Goal: Task Accomplishment & Management: Use online tool/utility

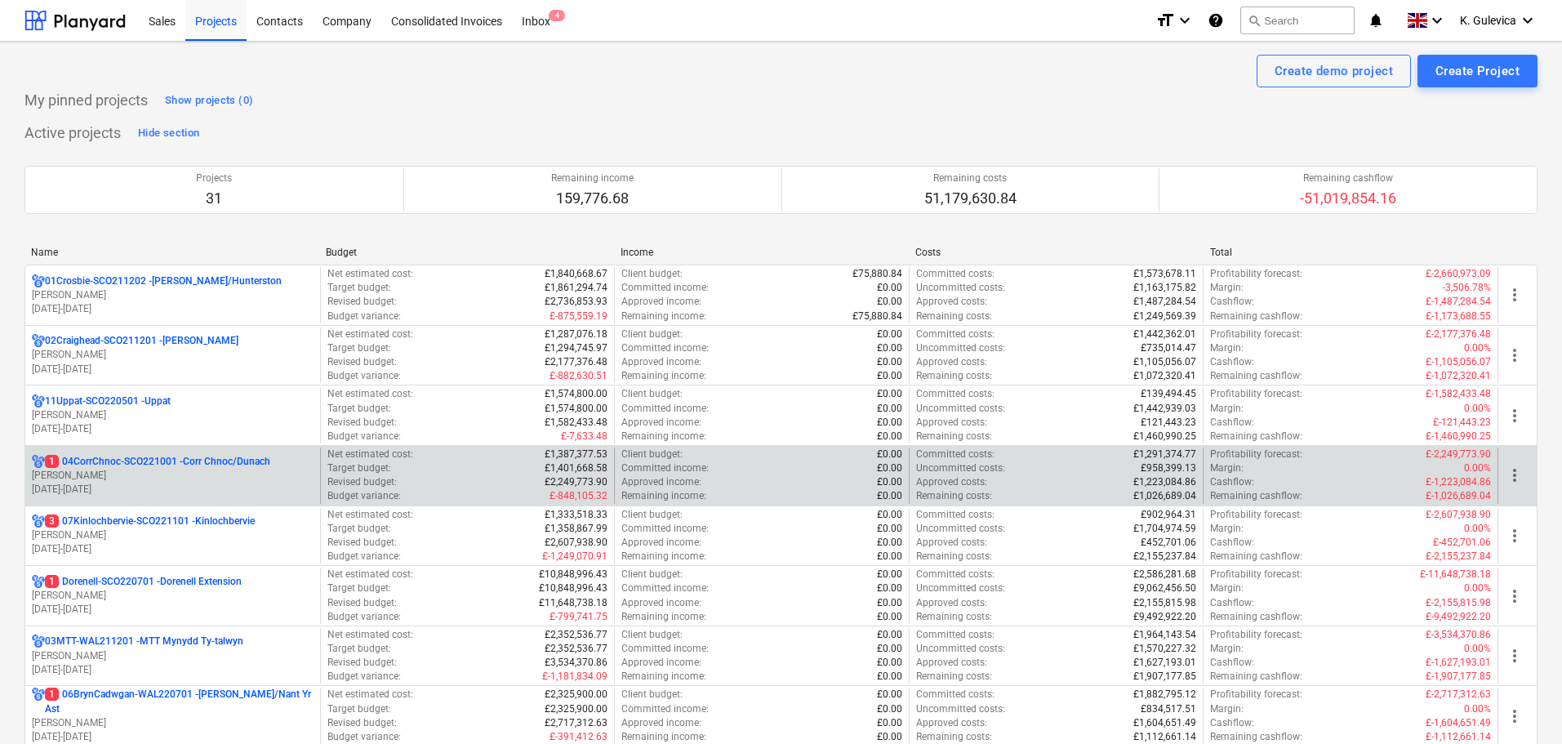
click at [158, 489] on p "[DATE] - [DATE]" at bounding box center [173, 489] width 282 height 14
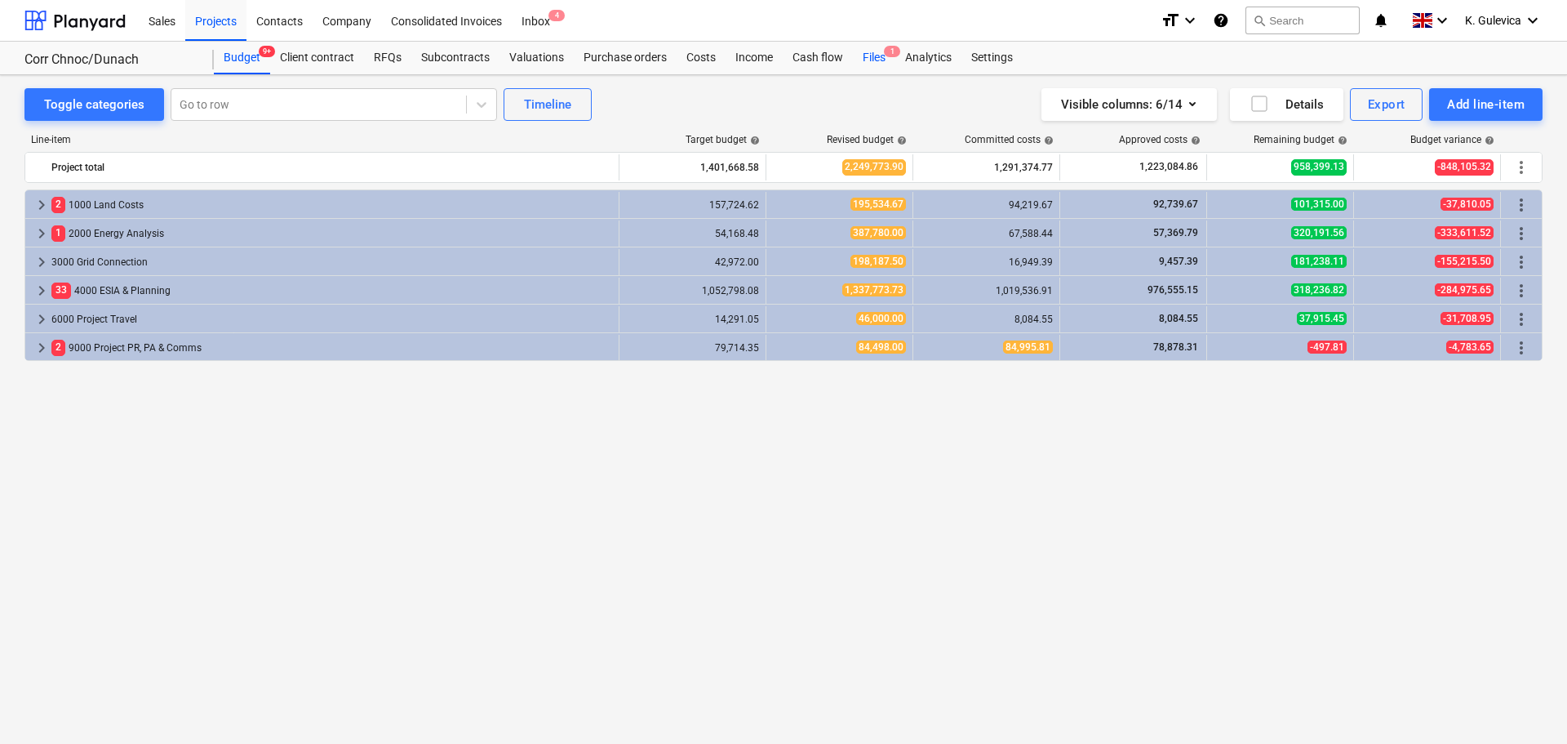
click at [867, 57] on div "Files 1" at bounding box center [874, 58] width 42 height 33
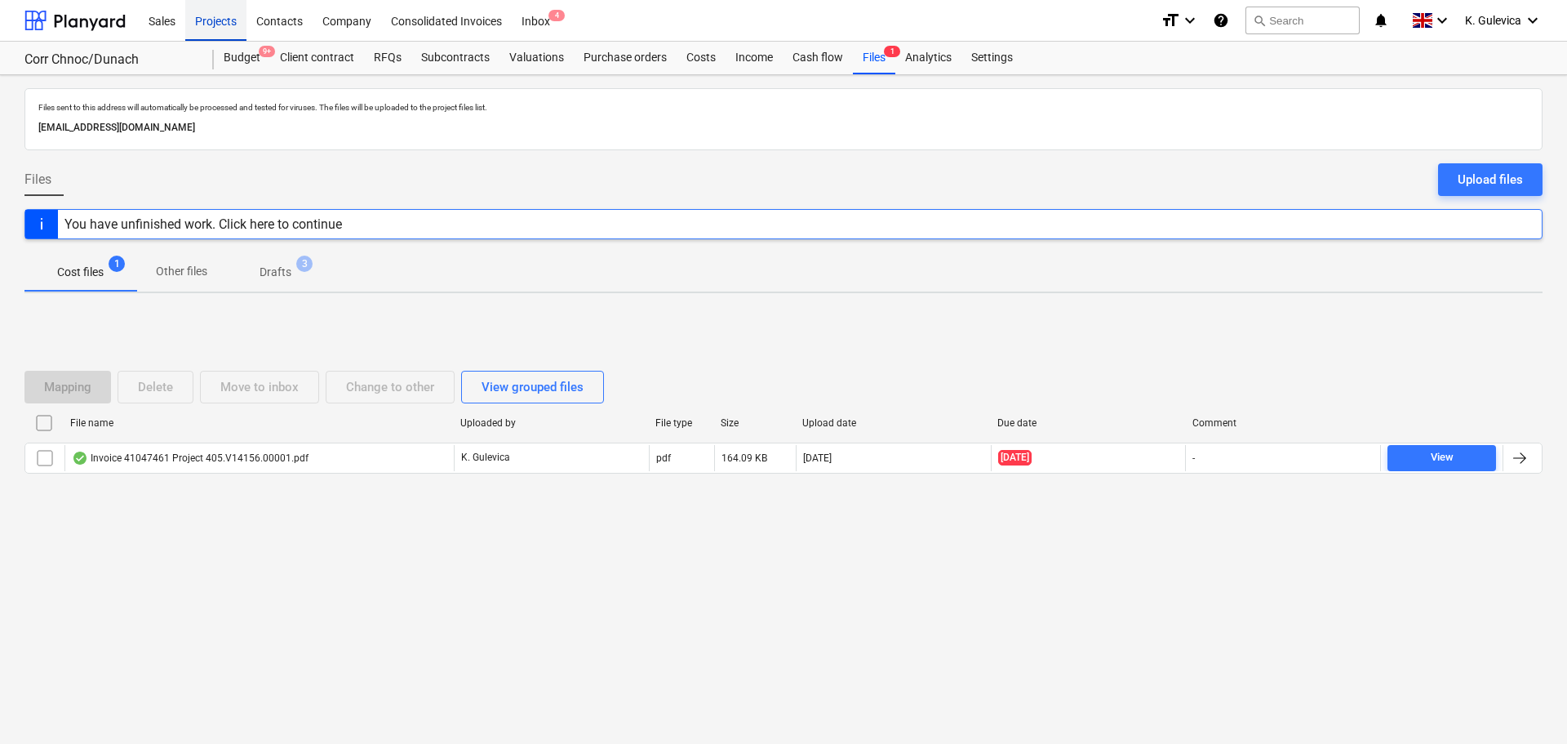
click at [214, 19] on div "Projects" at bounding box center [215, 20] width 61 height 42
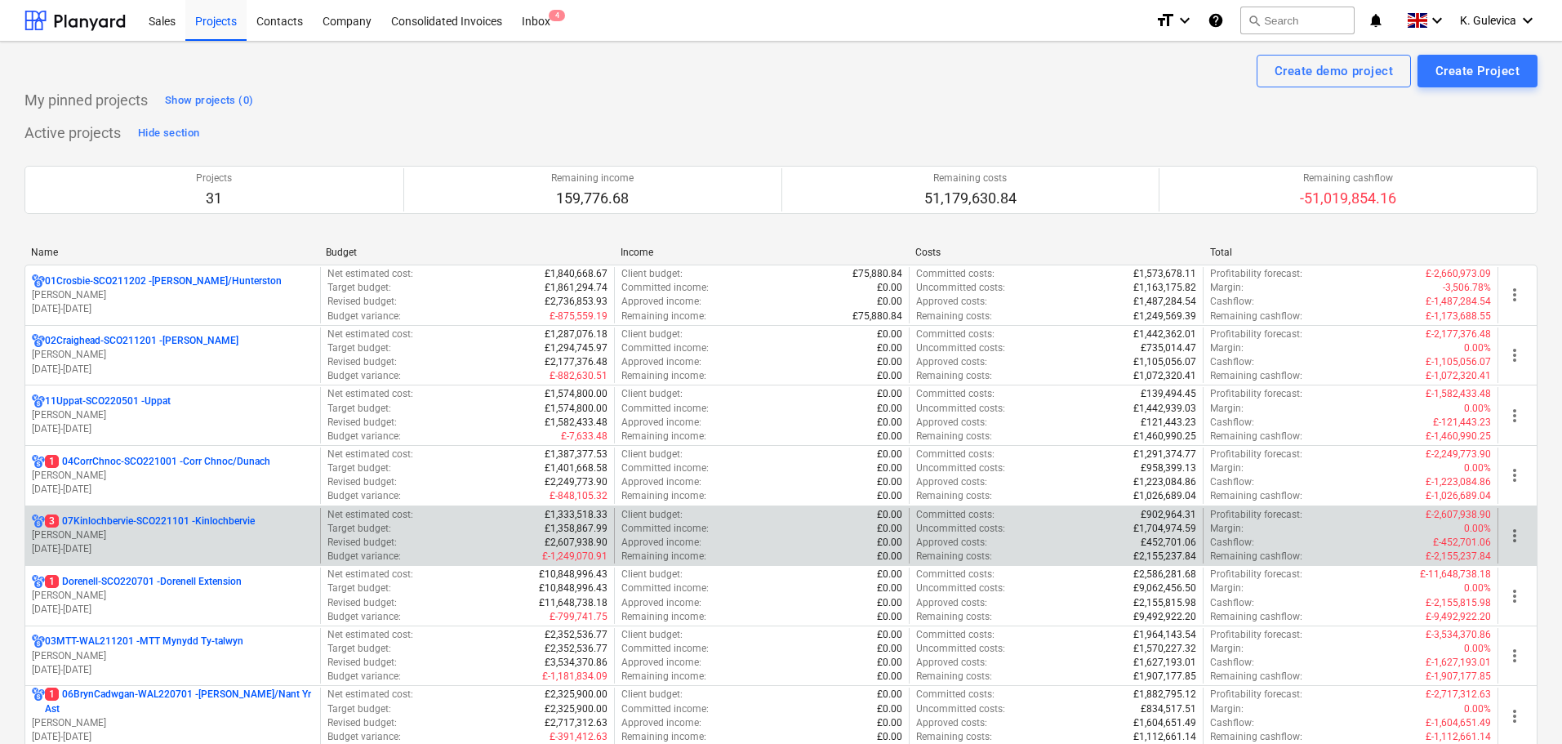
click at [197, 527] on p "3 07Kinlochbervie-SCO221101 - Kinlochbervie" at bounding box center [150, 521] width 210 height 14
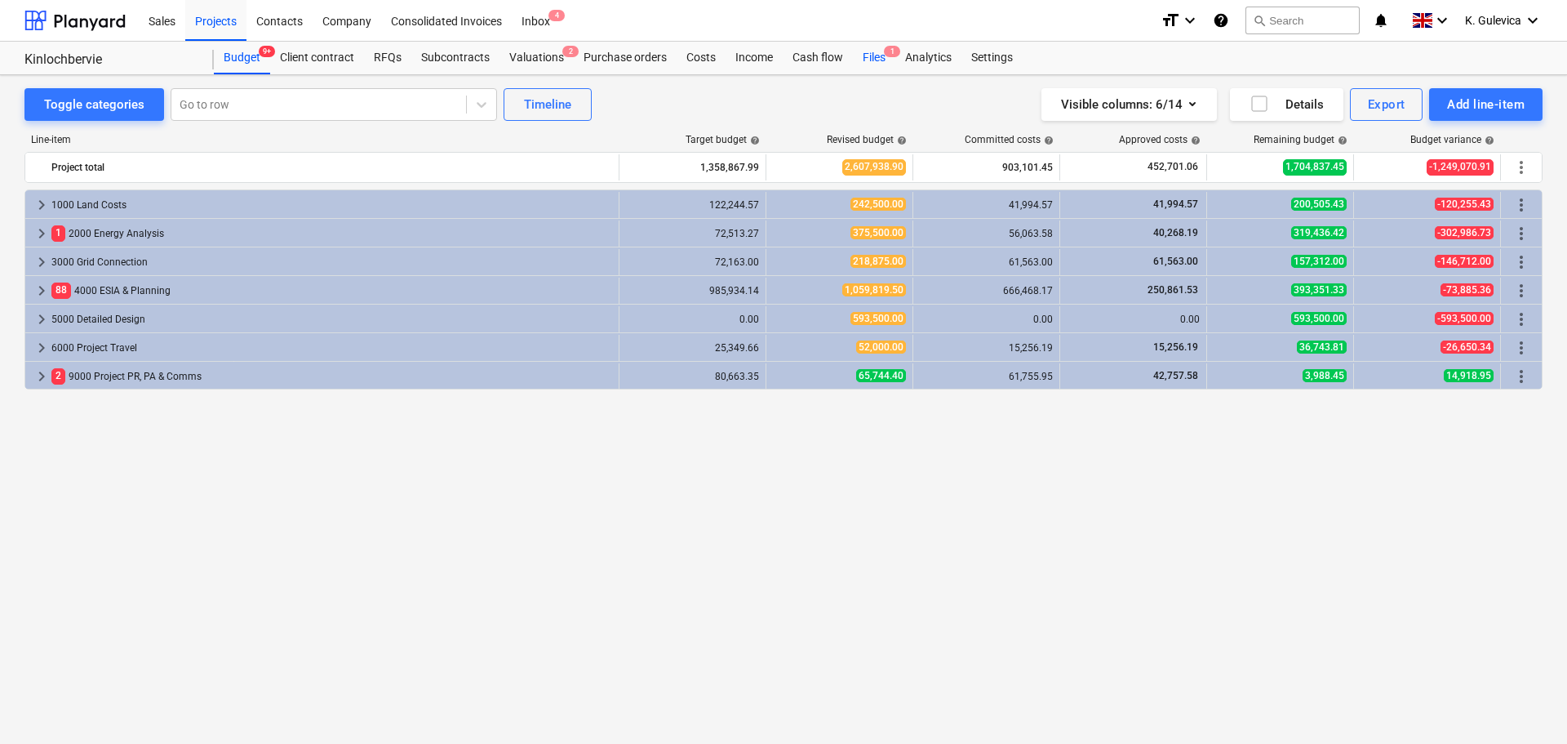
click at [869, 55] on div "Files 1" at bounding box center [874, 58] width 42 height 33
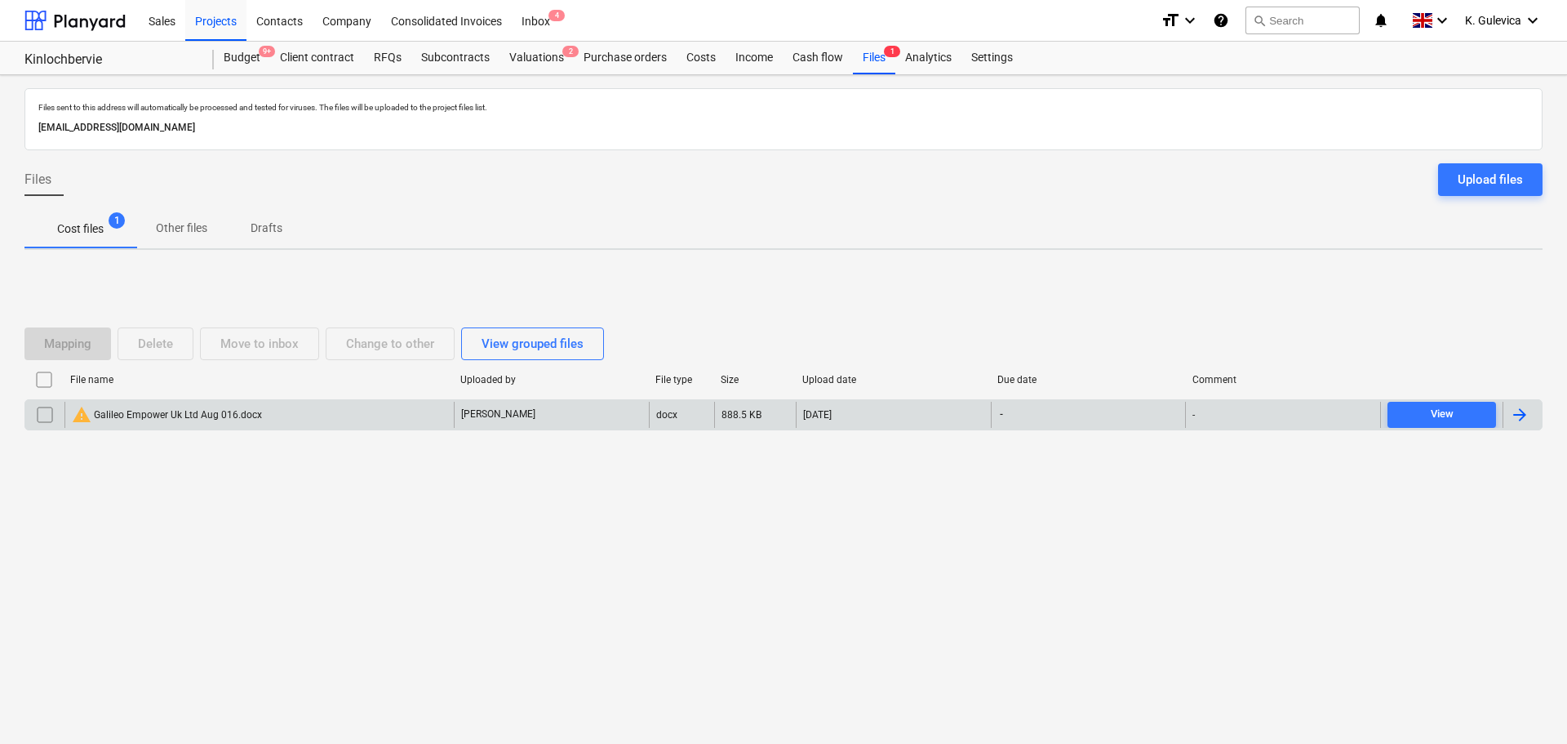
click at [282, 414] on div "warning Galileo Empower Uk Ltd Aug 016.docx" at bounding box center [258, 415] width 389 height 26
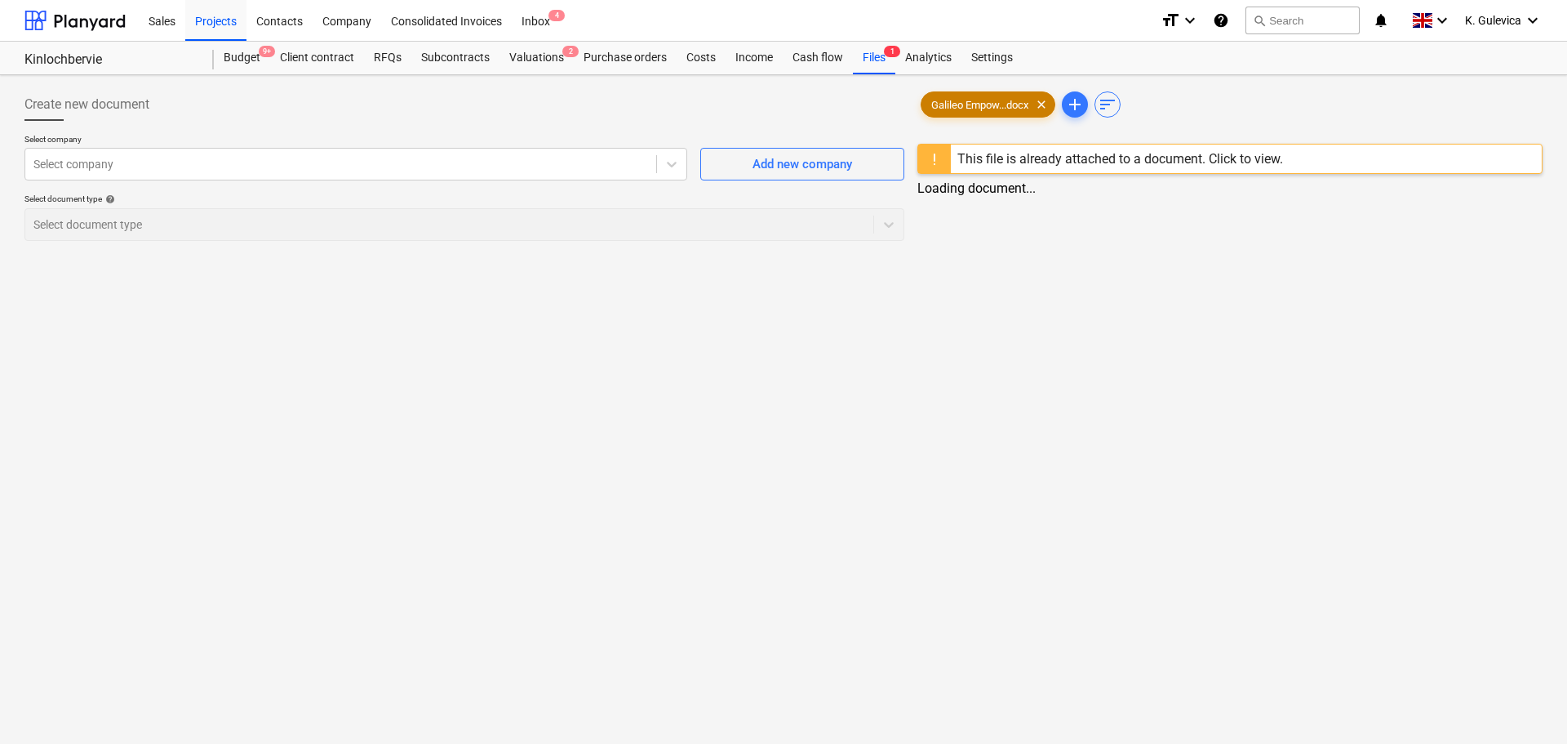
click at [997, 104] on span "Galileo Empow...docx" at bounding box center [980, 105] width 117 height 12
click at [696, 63] on div "Costs" at bounding box center [701, 58] width 49 height 33
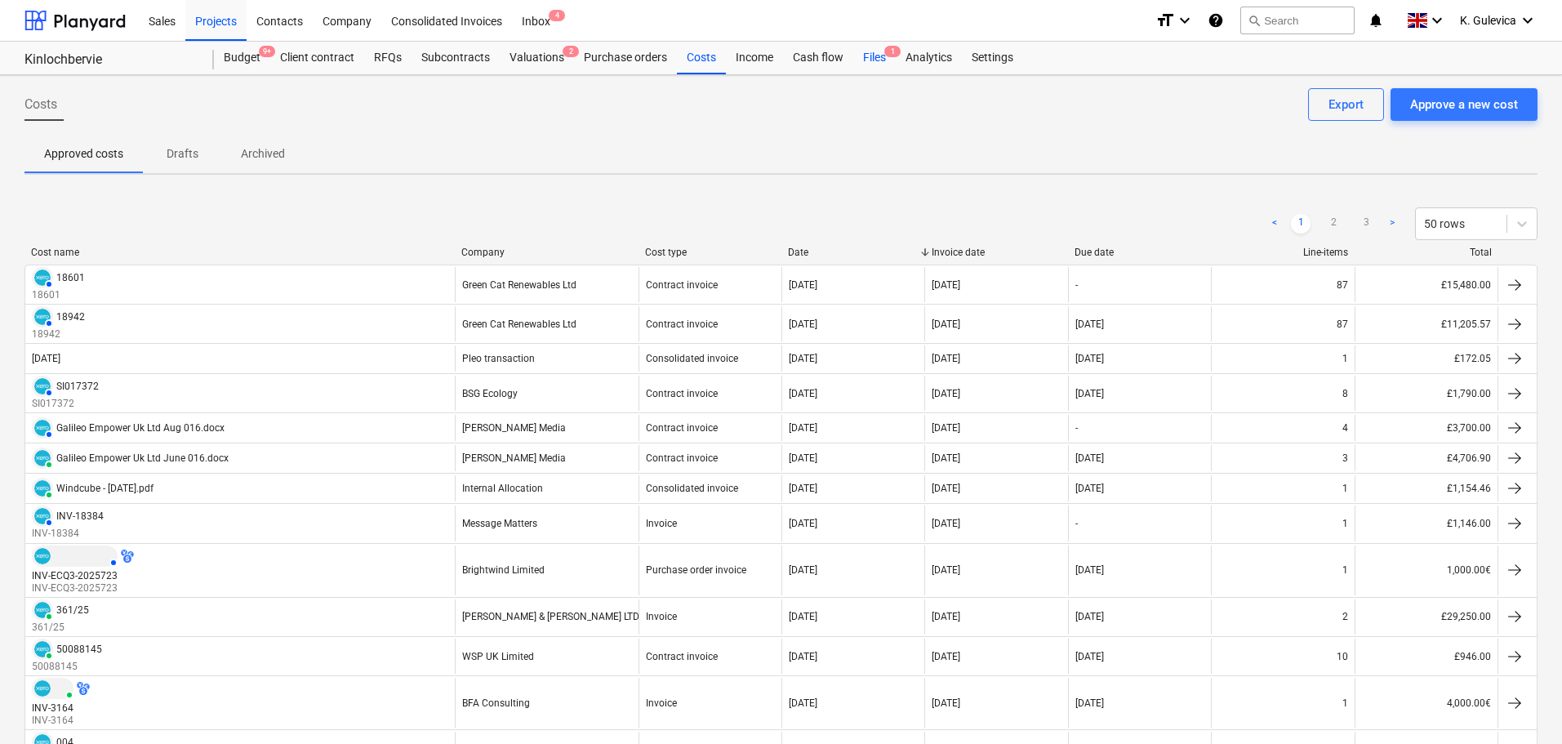
click at [878, 50] on div "Files 1" at bounding box center [874, 58] width 42 height 33
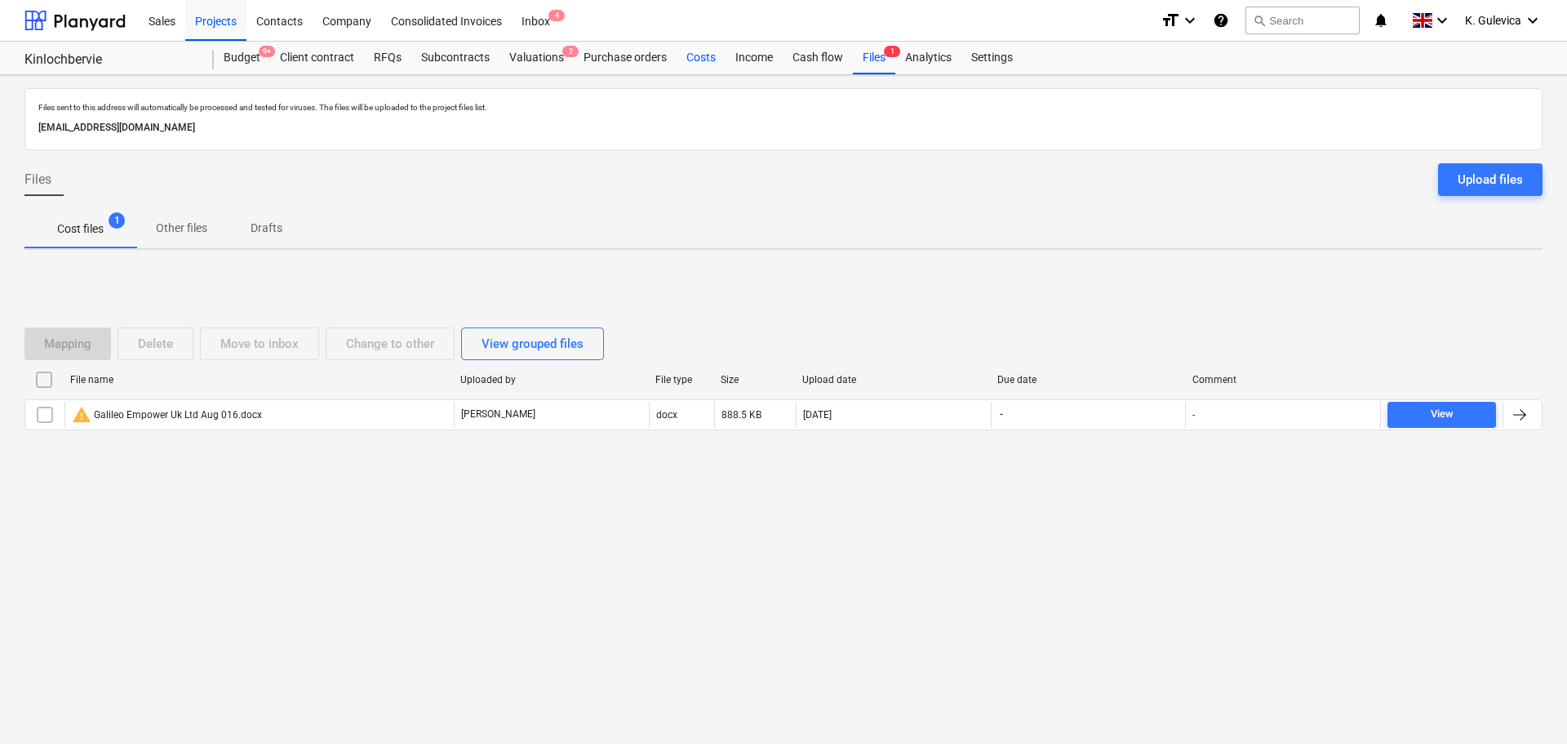
click at [708, 56] on div "Costs" at bounding box center [701, 58] width 49 height 33
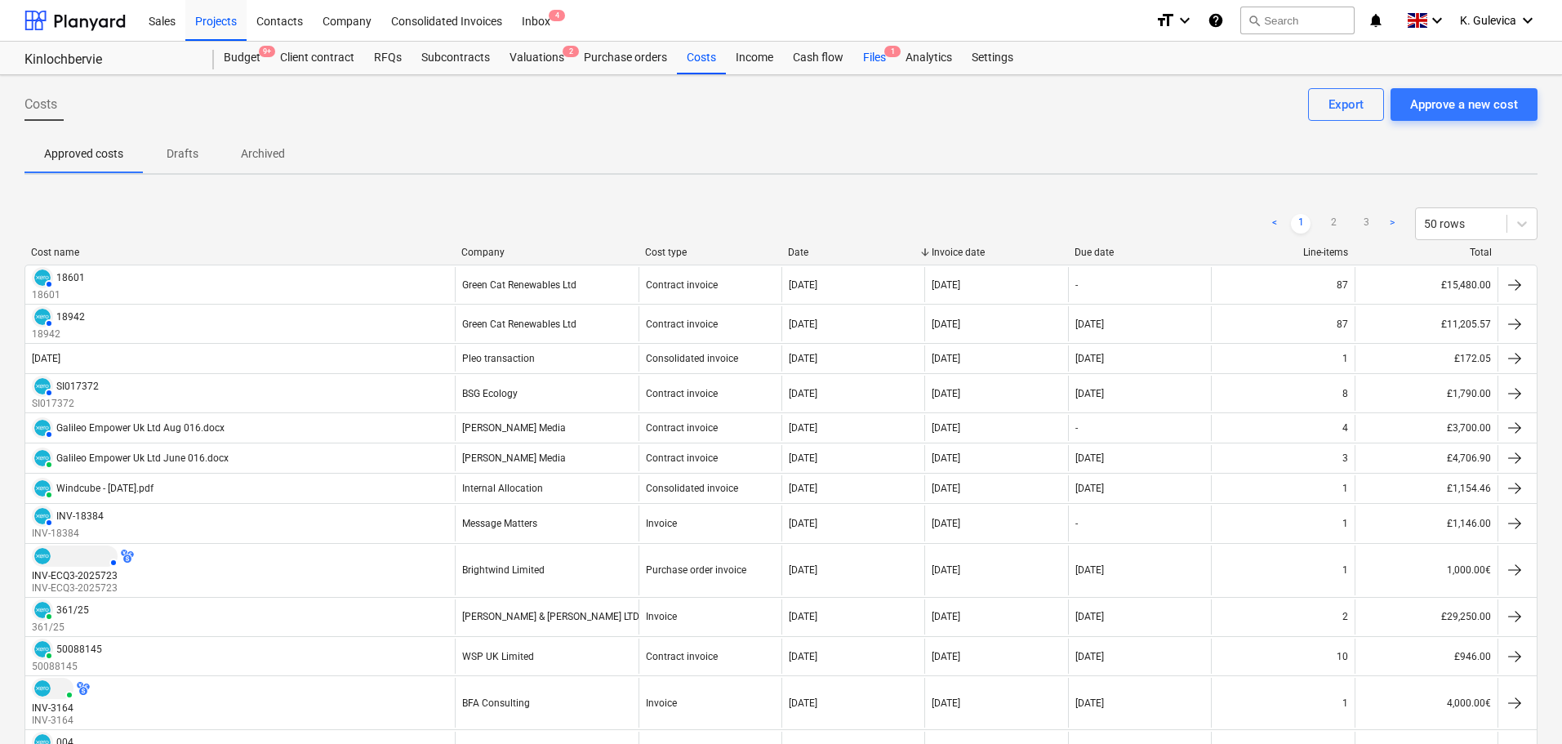
click at [866, 57] on div "Files 1" at bounding box center [874, 58] width 42 height 33
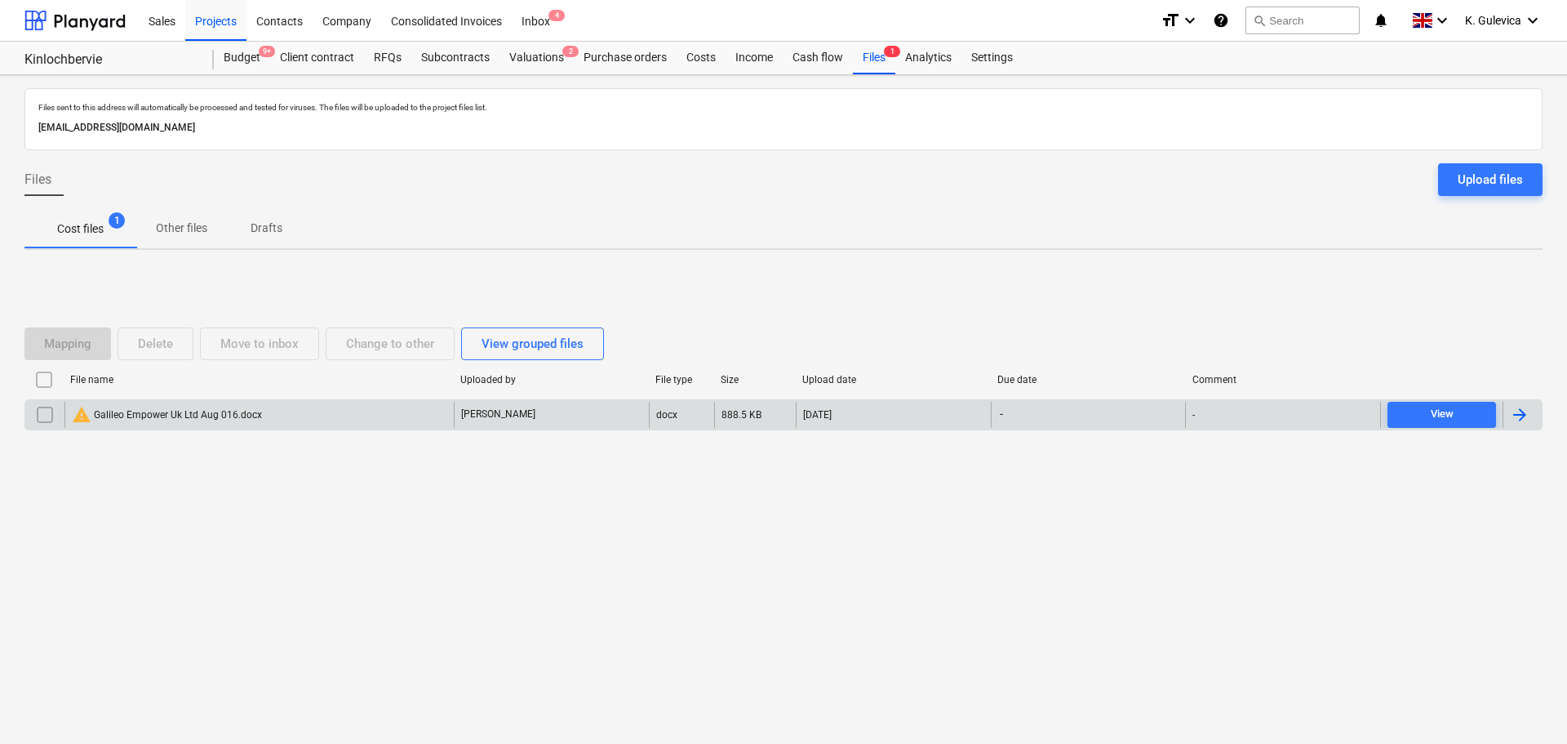
click at [380, 407] on div "warning Galileo Empower Uk Ltd Aug 016.docx" at bounding box center [258, 415] width 389 height 26
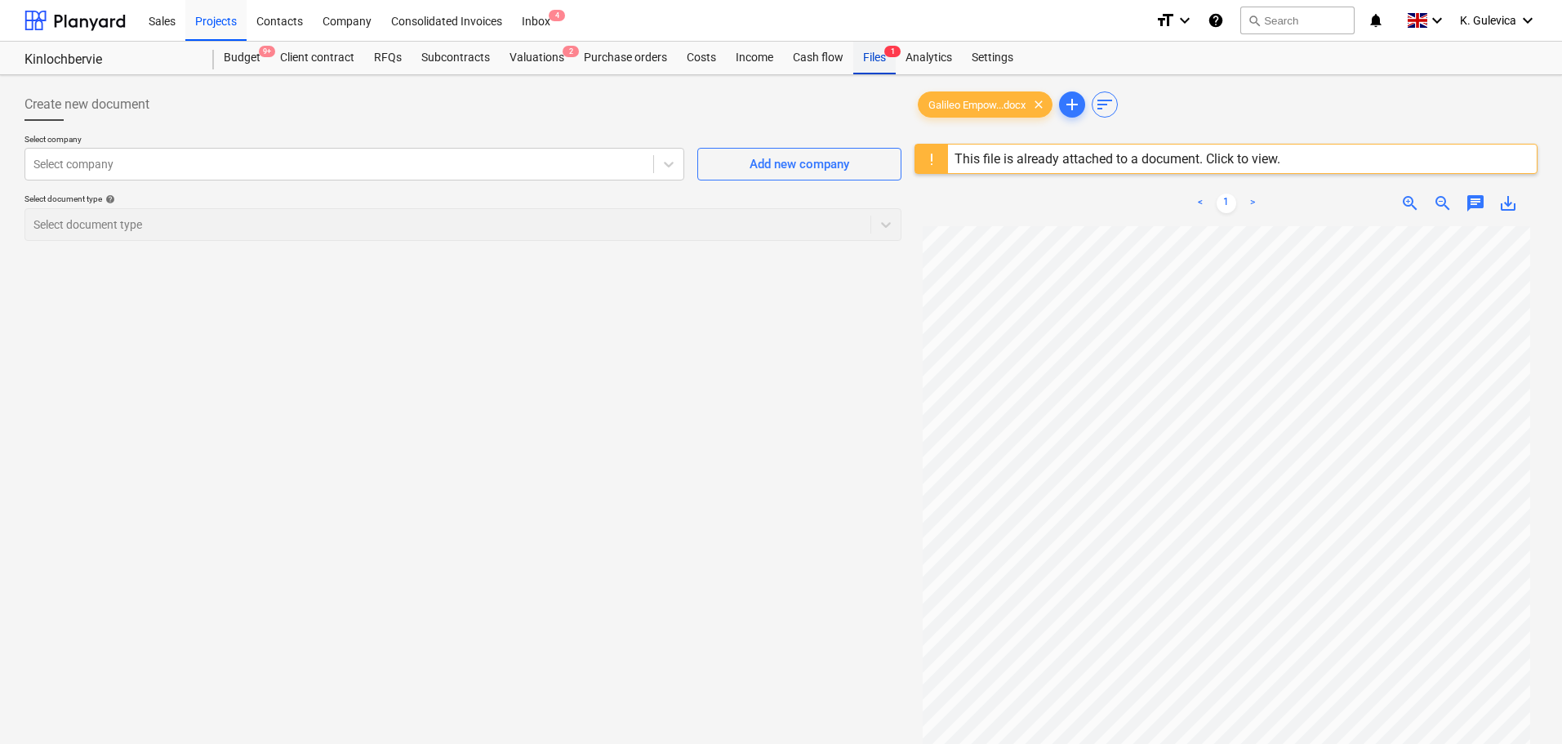
click at [875, 61] on div "Files 1" at bounding box center [874, 58] width 42 height 33
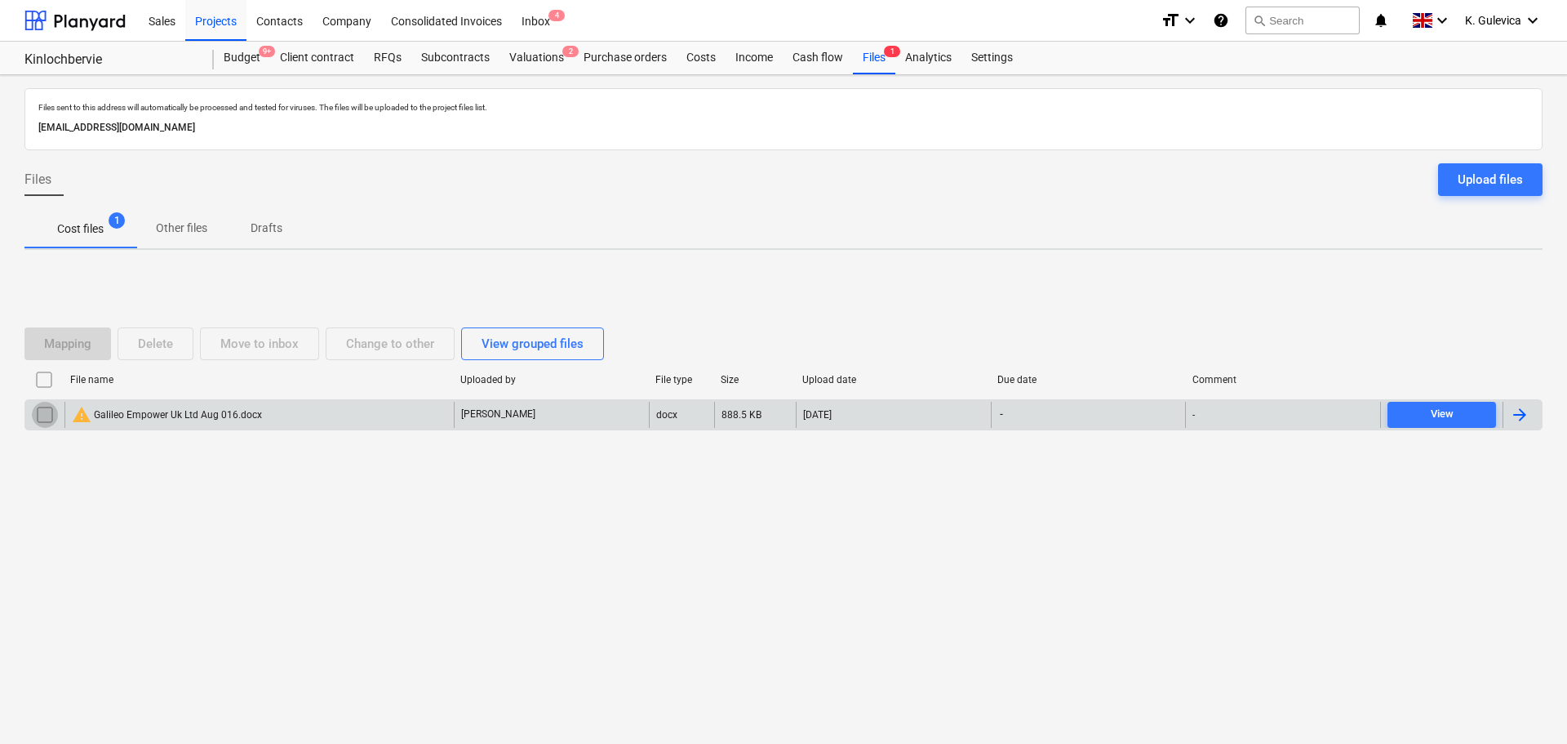
click at [39, 417] on input "checkbox" at bounding box center [45, 415] width 26 height 26
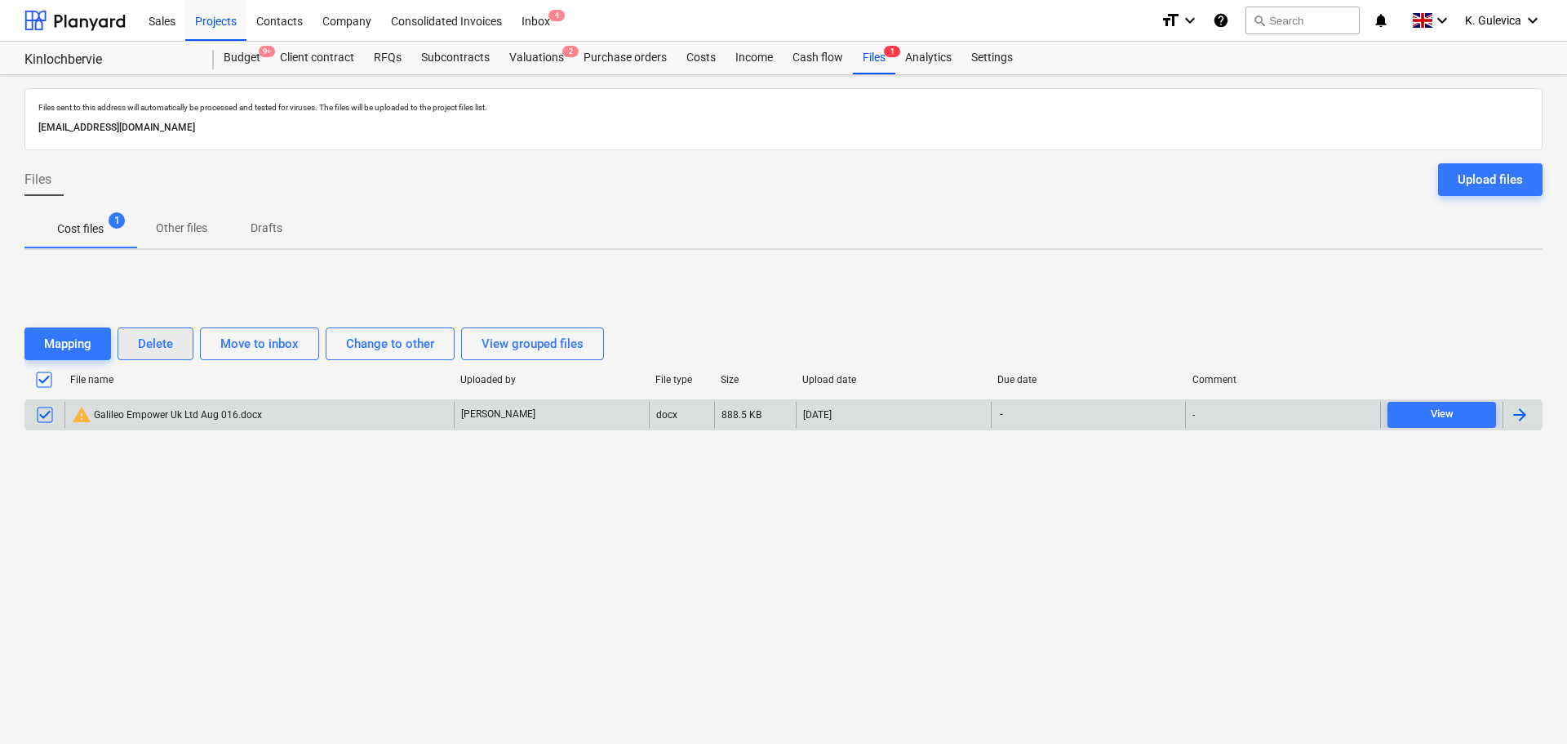
click at [164, 343] on div "Delete" at bounding box center [155, 343] width 35 height 21
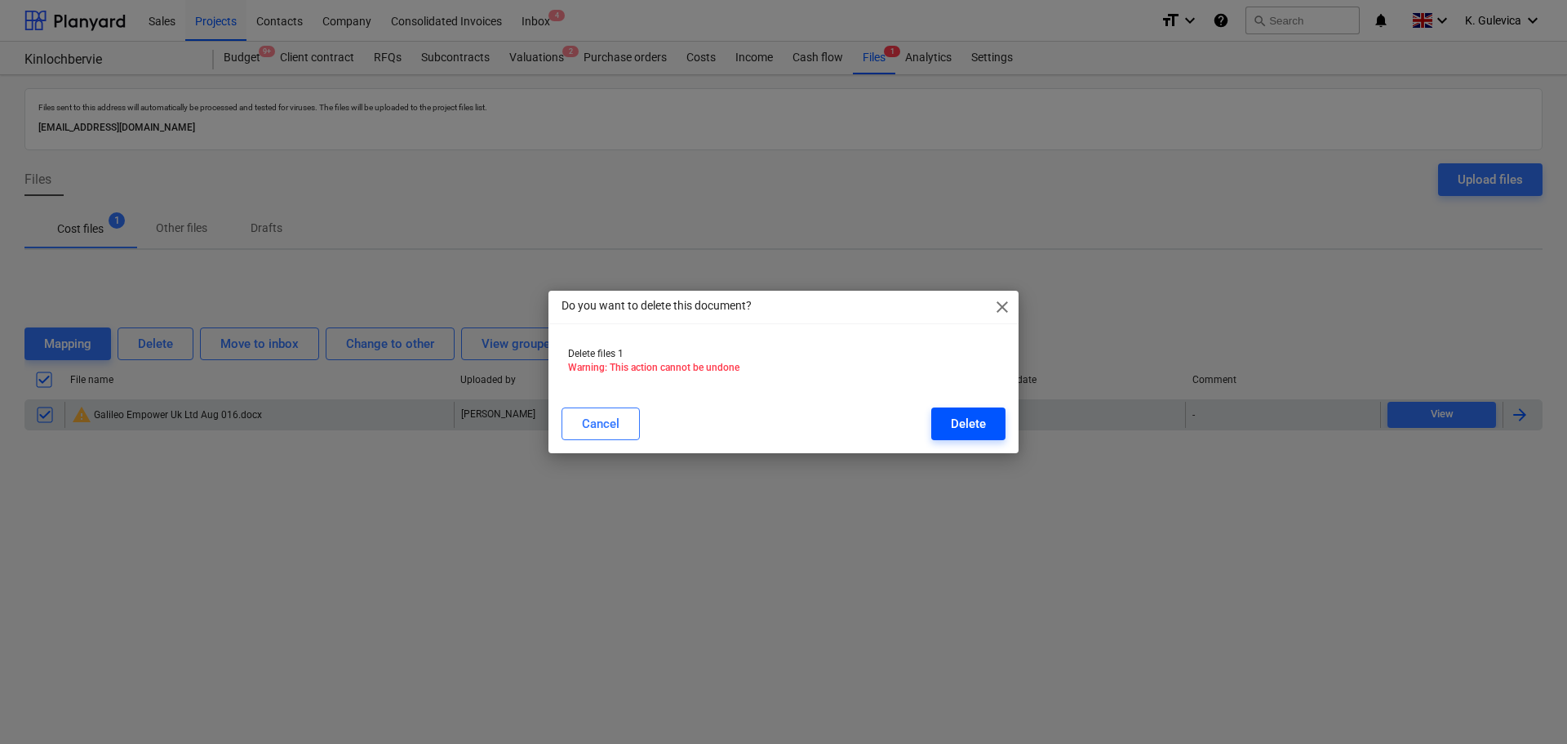
click at [976, 437] on button "Delete" at bounding box center [968, 423] width 74 height 33
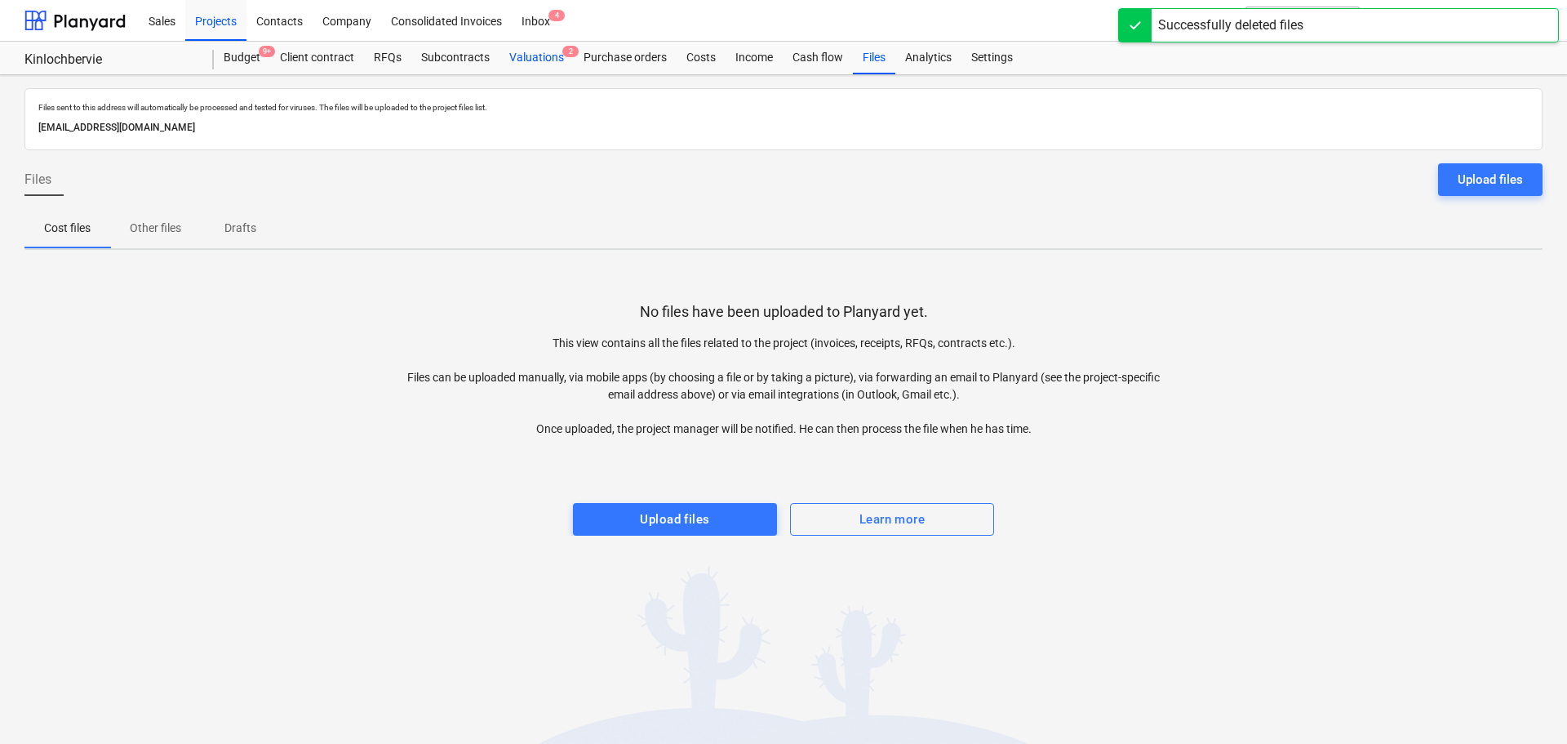
click at [528, 58] on div "Valuations 2" at bounding box center [537, 58] width 74 height 33
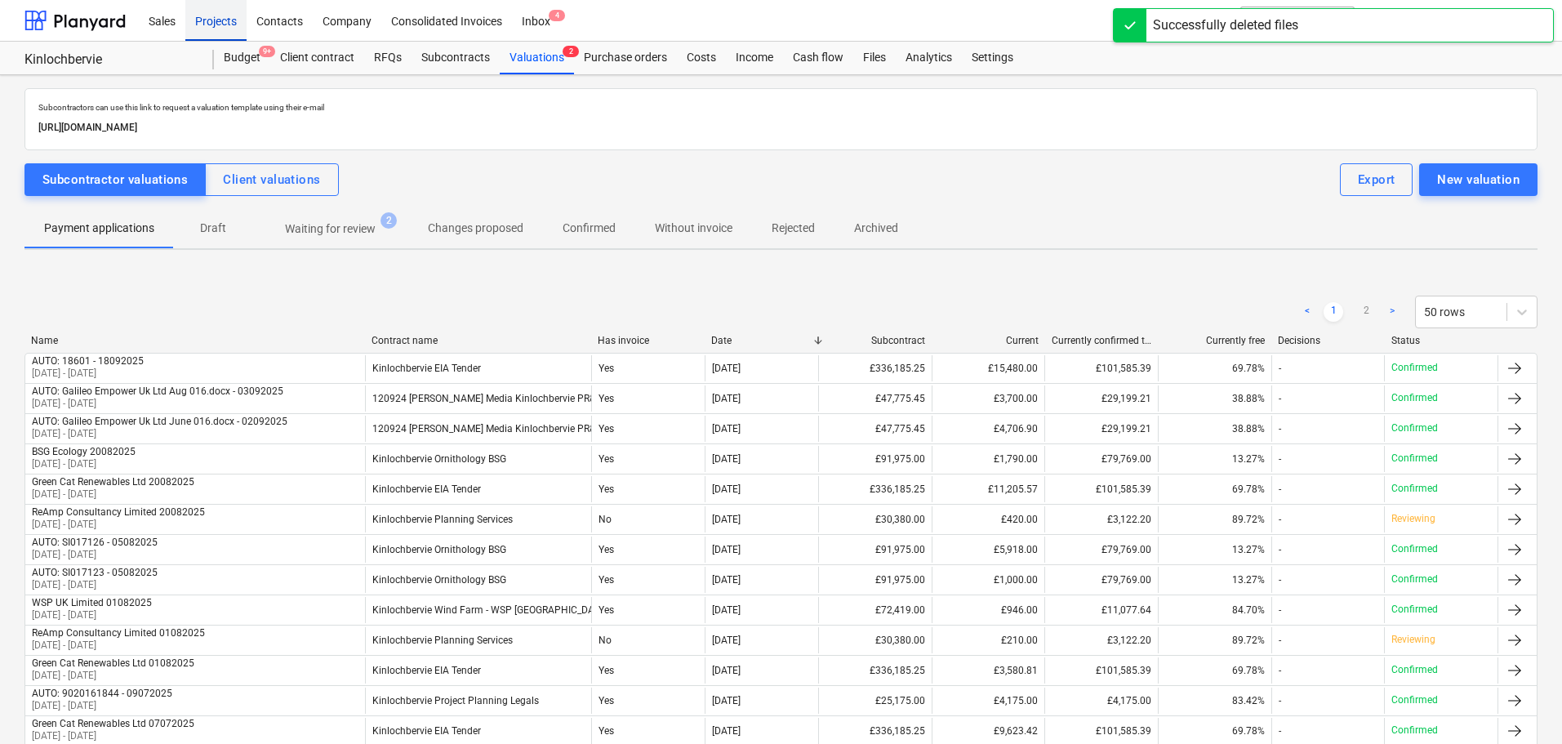
click at [191, 20] on div "Projects" at bounding box center [215, 20] width 61 height 42
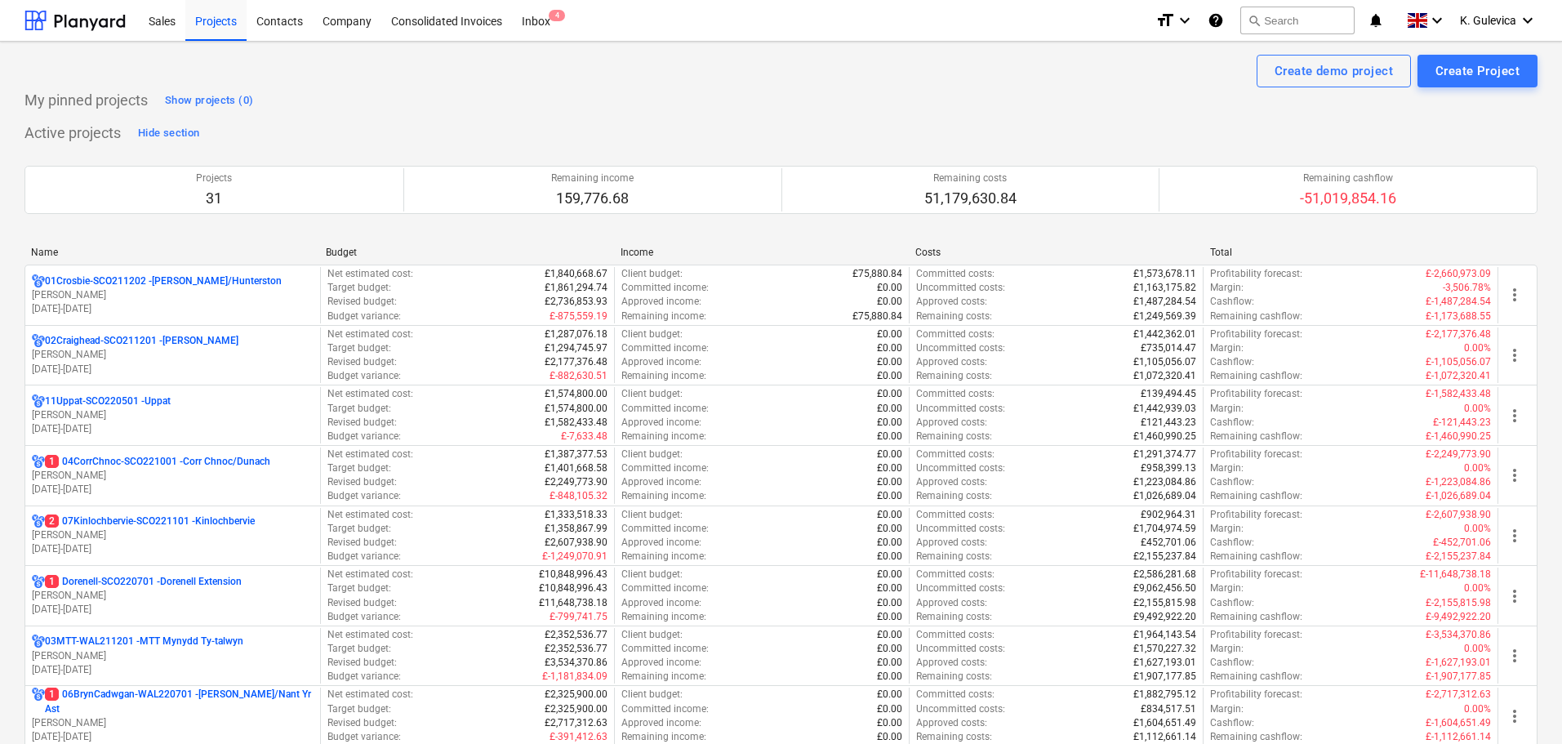
click at [146, 599] on p "[PERSON_NAME]" at bounding box center [173, 596] width 282 height 14
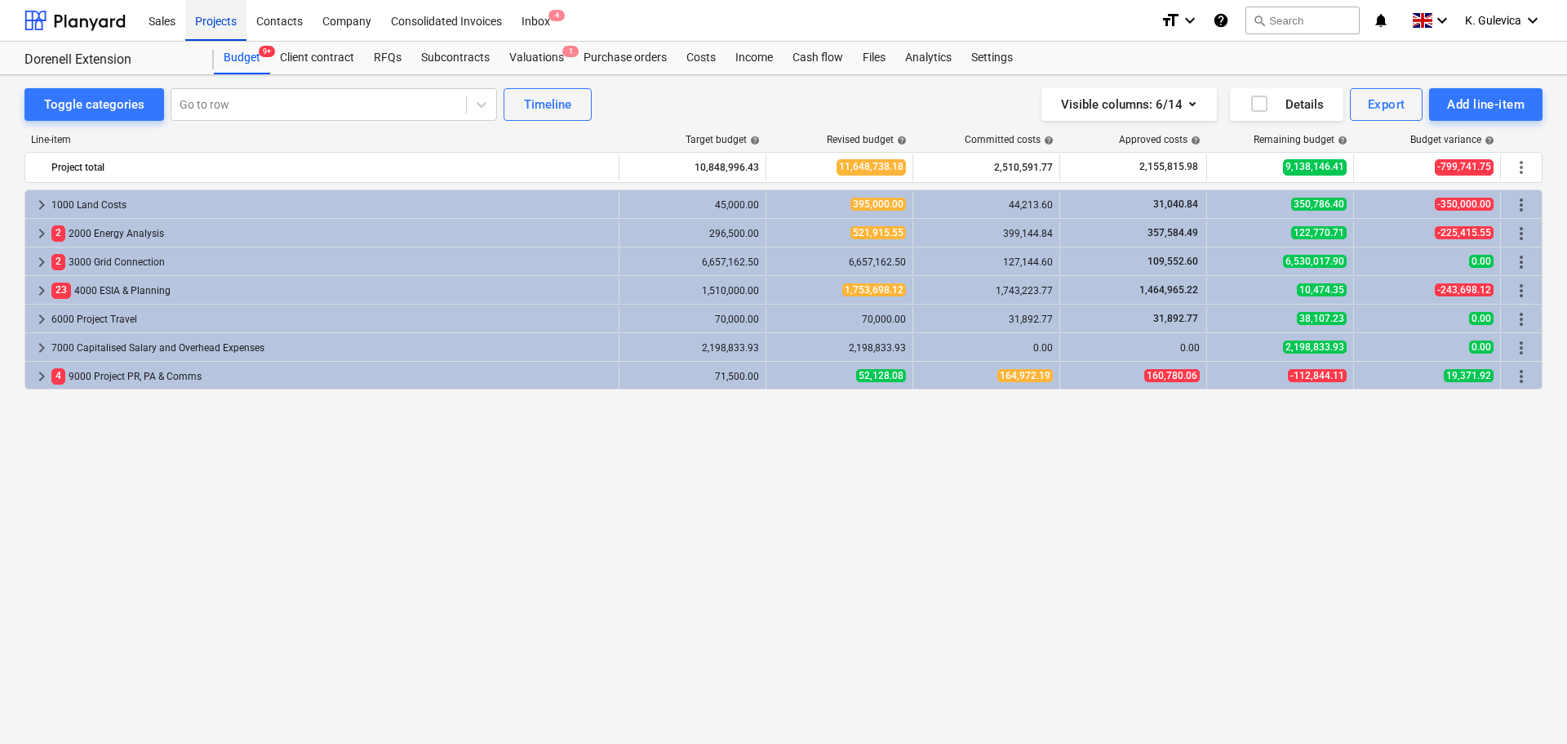
click at [221, 23] on div "Projects" at bounding box center [215, 20] width 61 height 42
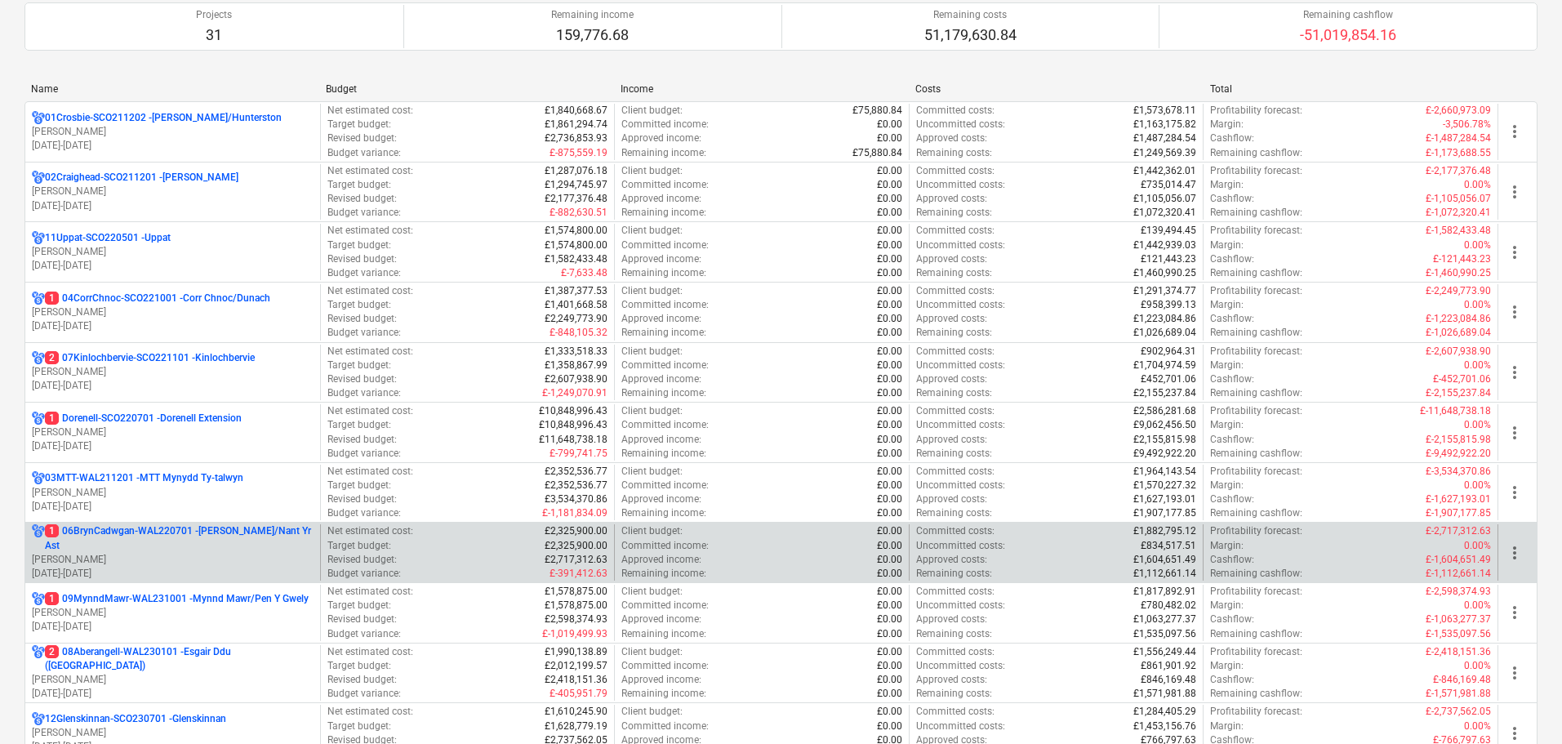
click at [195, 537] on p "1 06BrynCadwgan-WAL220701 - [PERSON_NAME]/Nant Yr Ast" at bounding box center [179, 538] width 269 height 28
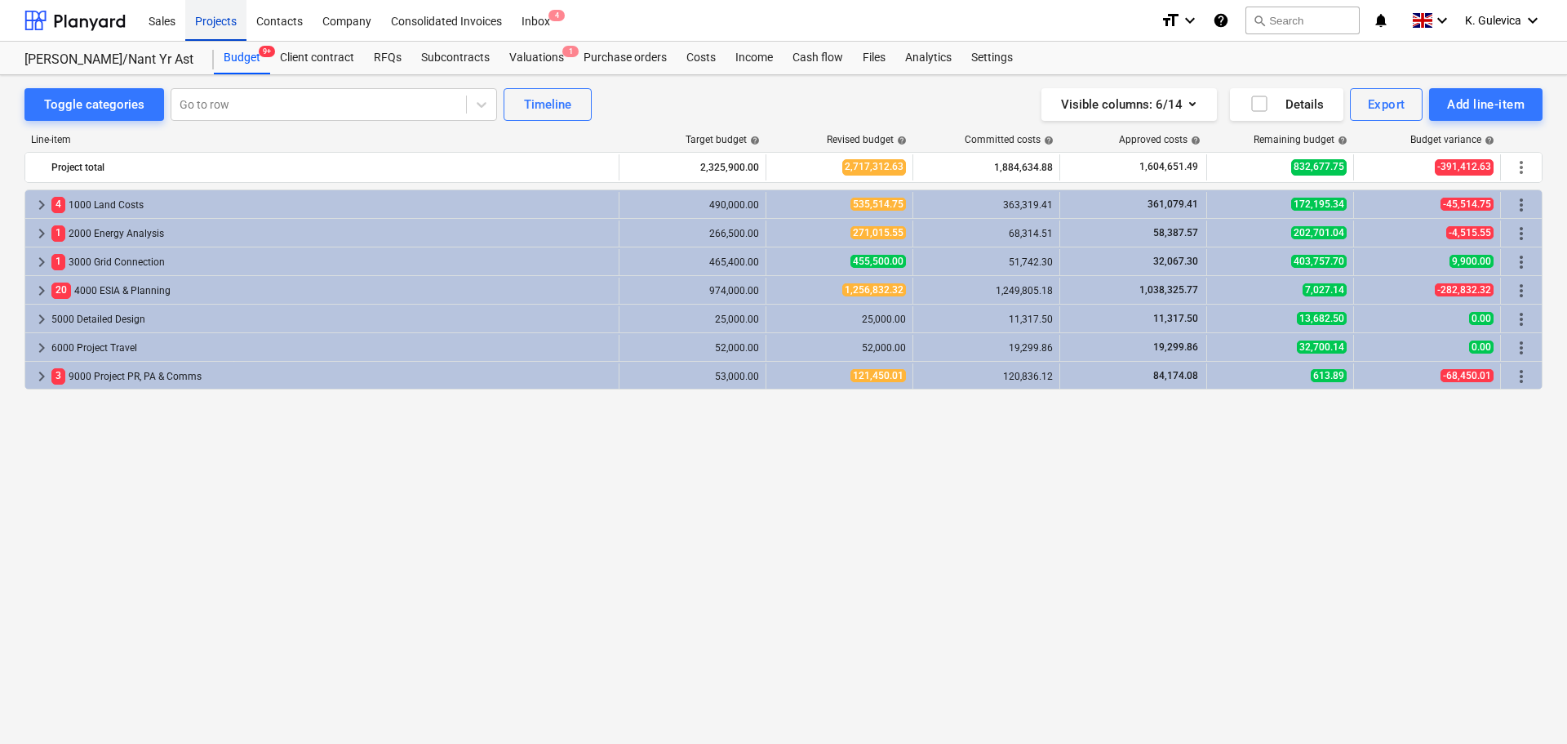
click at [214, 16] on div "Projects" at bounding box center [215, 20] width 61 height 42
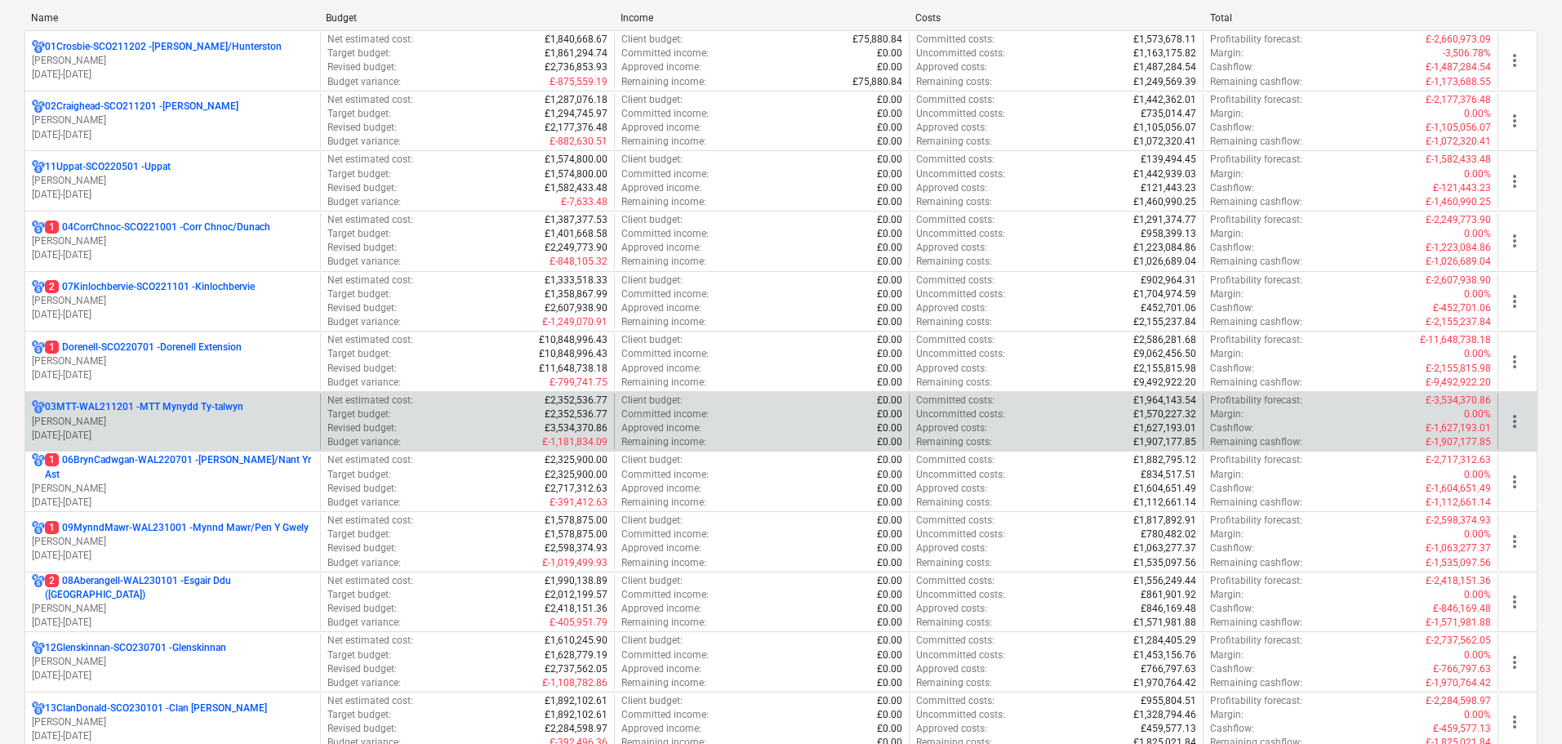
scroll to position [408, 0]
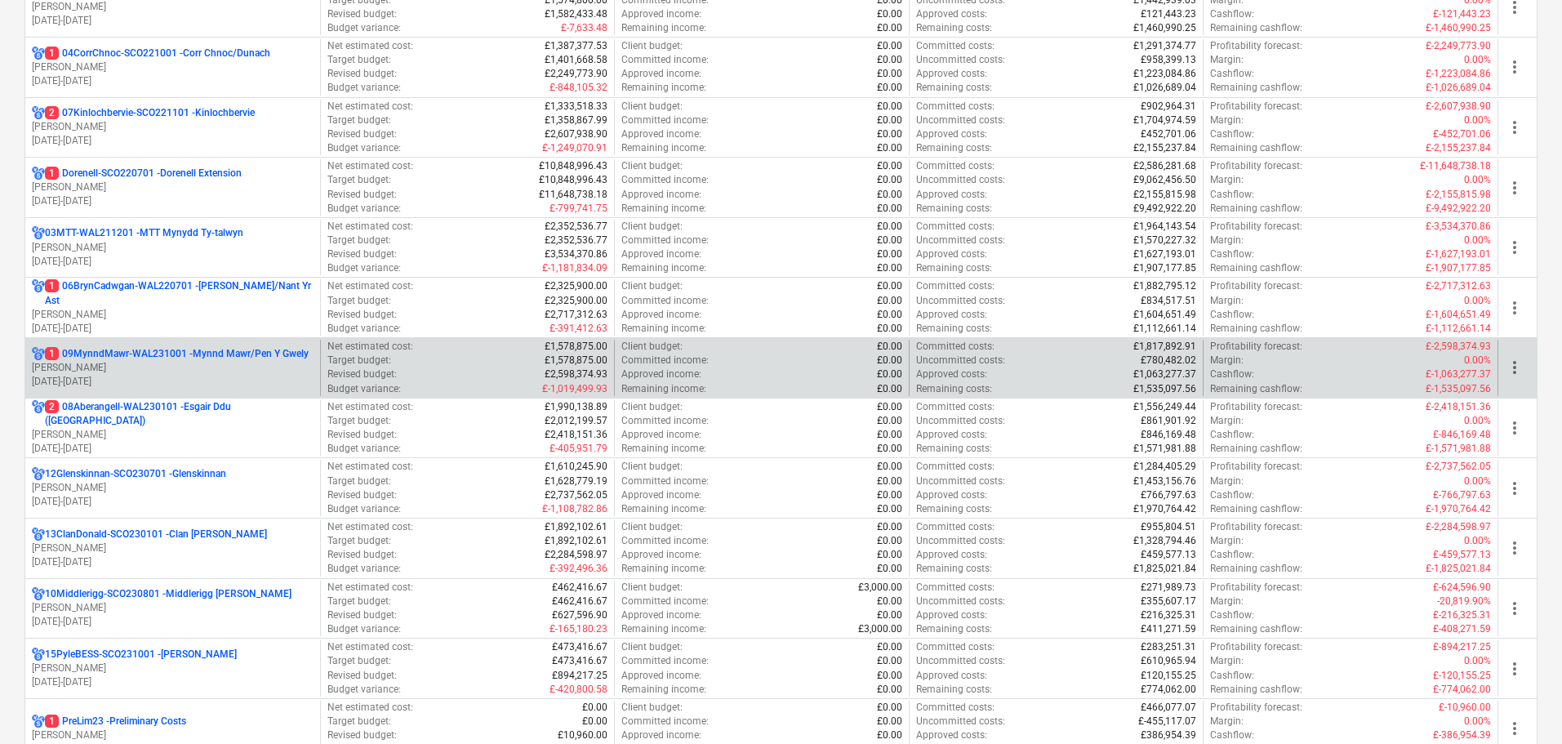
click at [184, 368] on p "[PERSON_NAME]" at bounding box center [173, 368] width 282 height 14
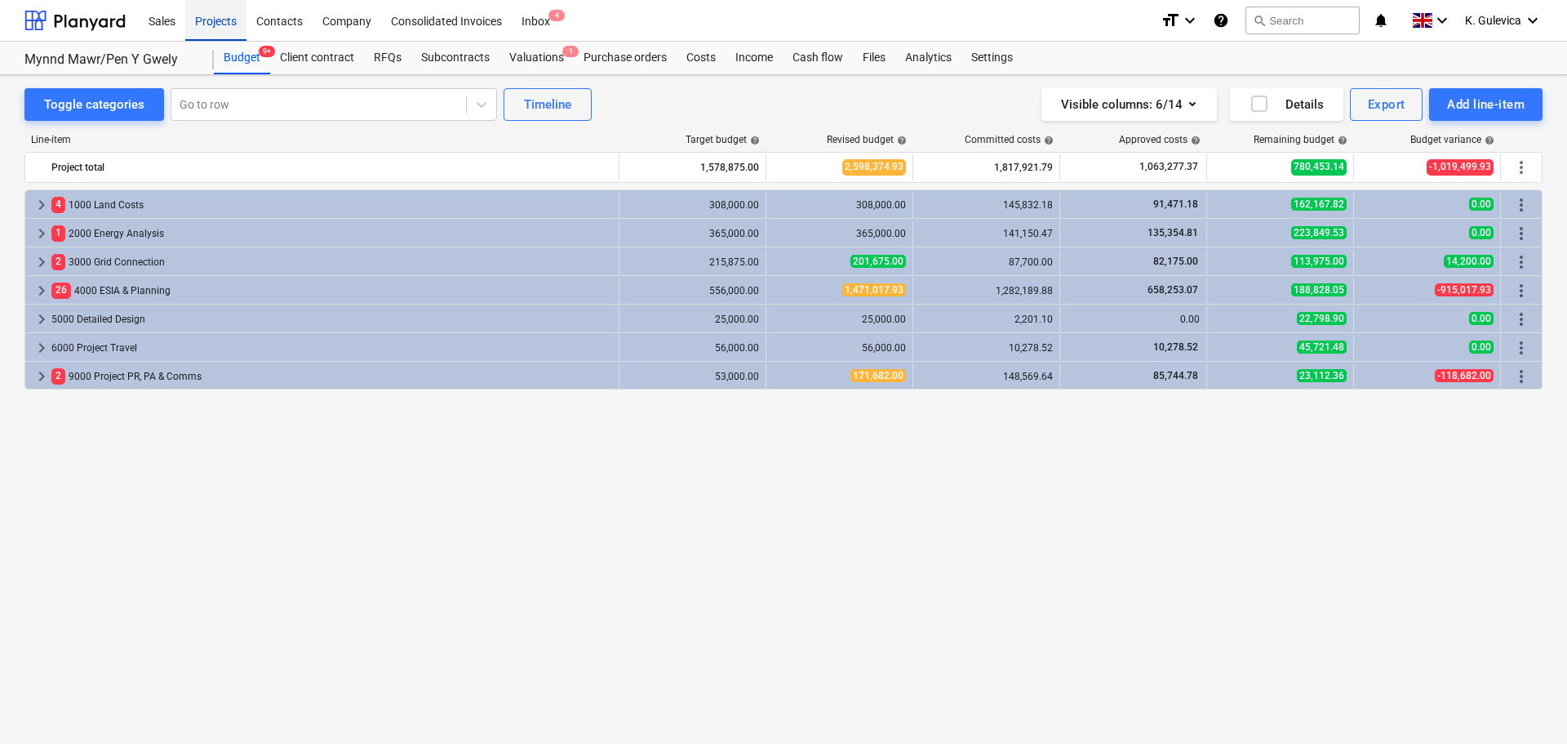
click at [209, 16] on div "Projects" at bounding box center [215, 20] width 61 height 42
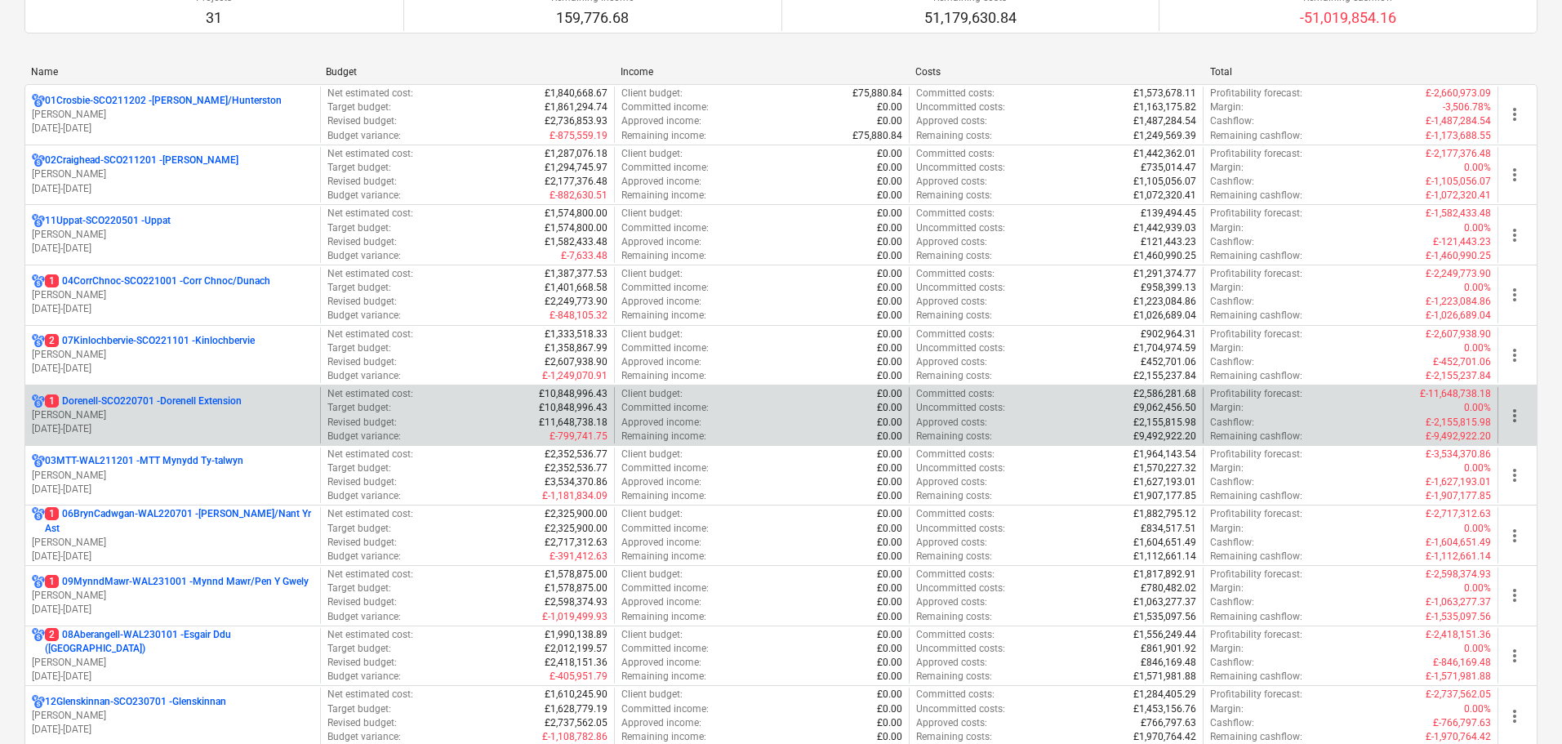
scroll to position [327, 0]
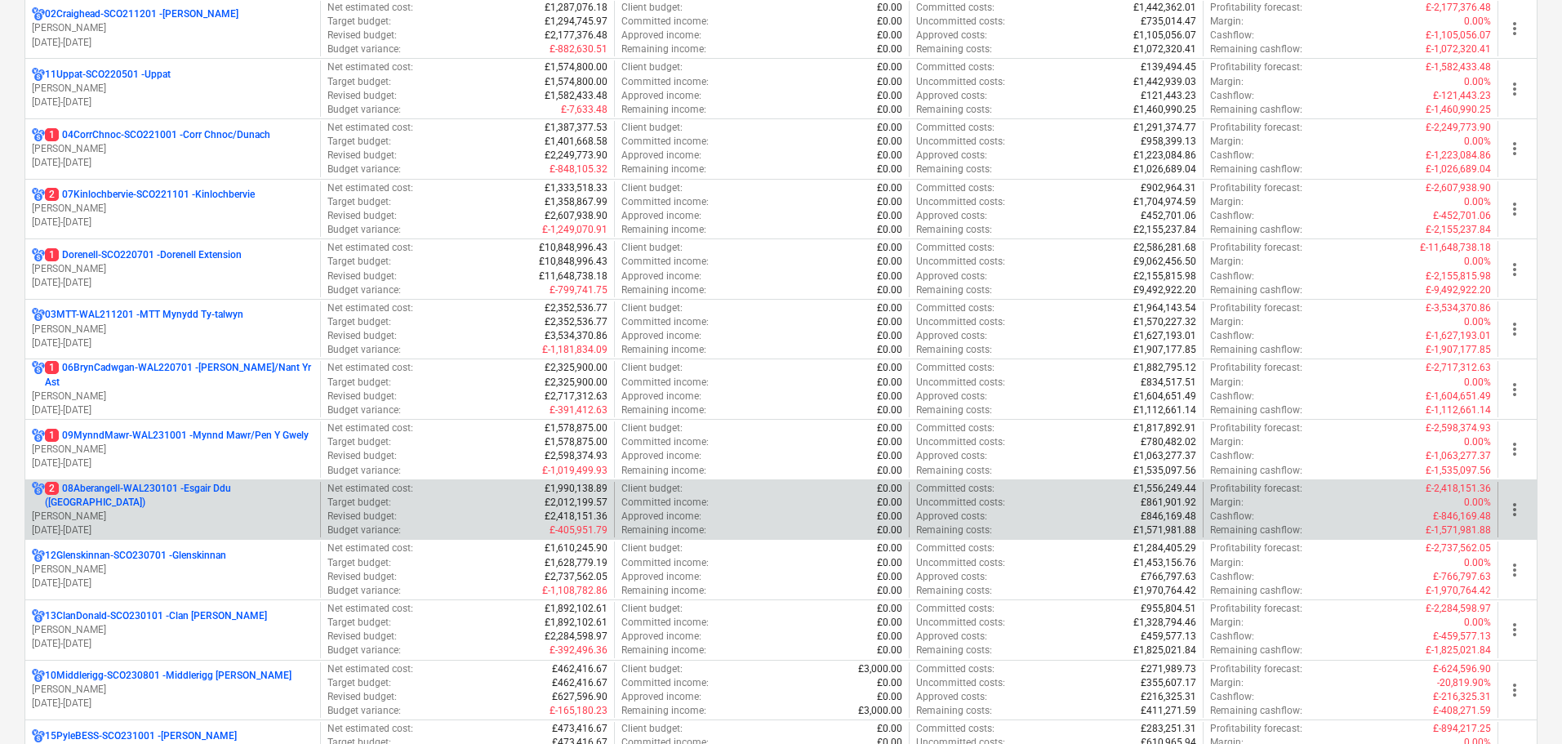
click at [223, 523] on p "[DATE] - [DATE]" at bounding box center [173, 530] width 282 height 14
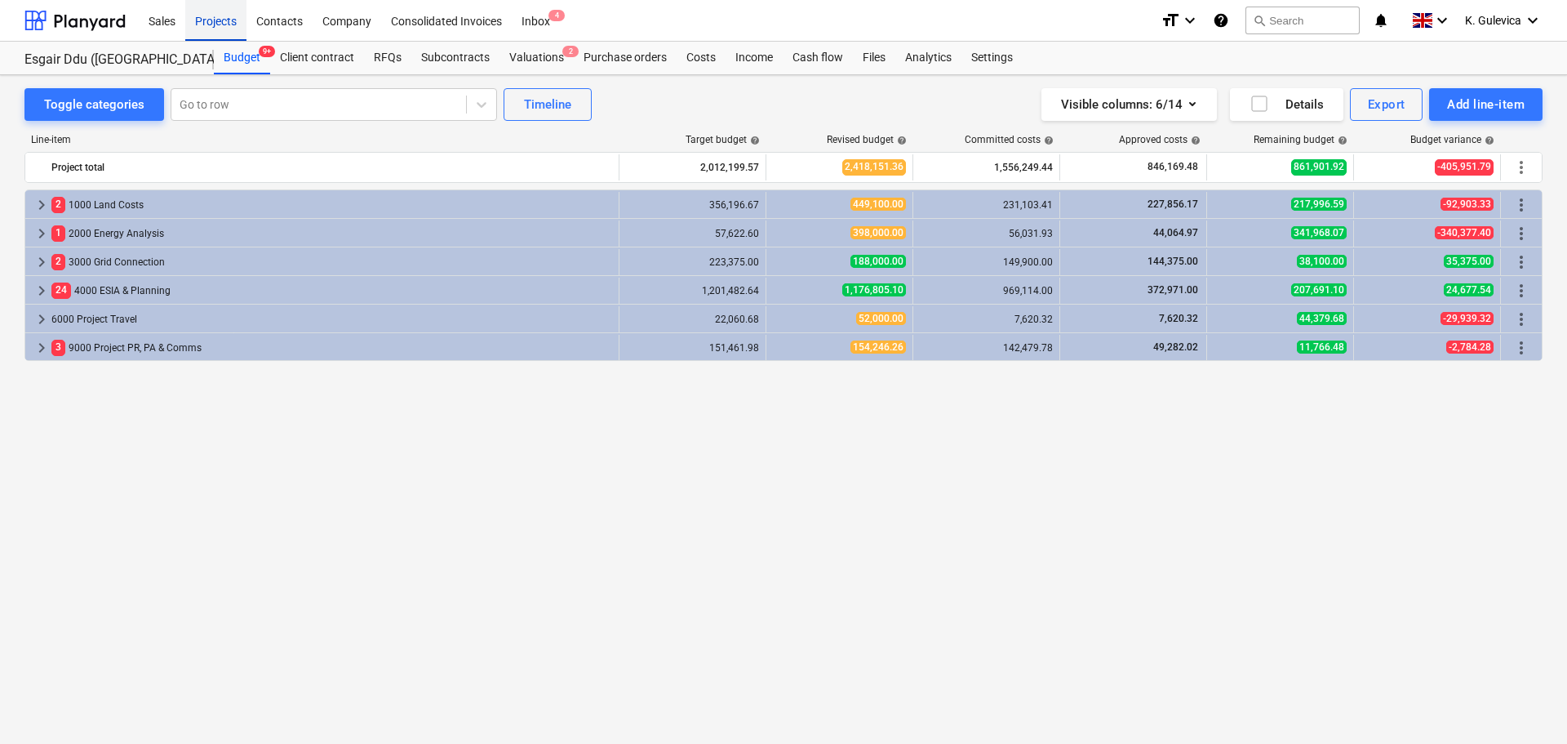
click at [206, 22] on div "Projects" at bounding box center [215, 20] width 61 height 42
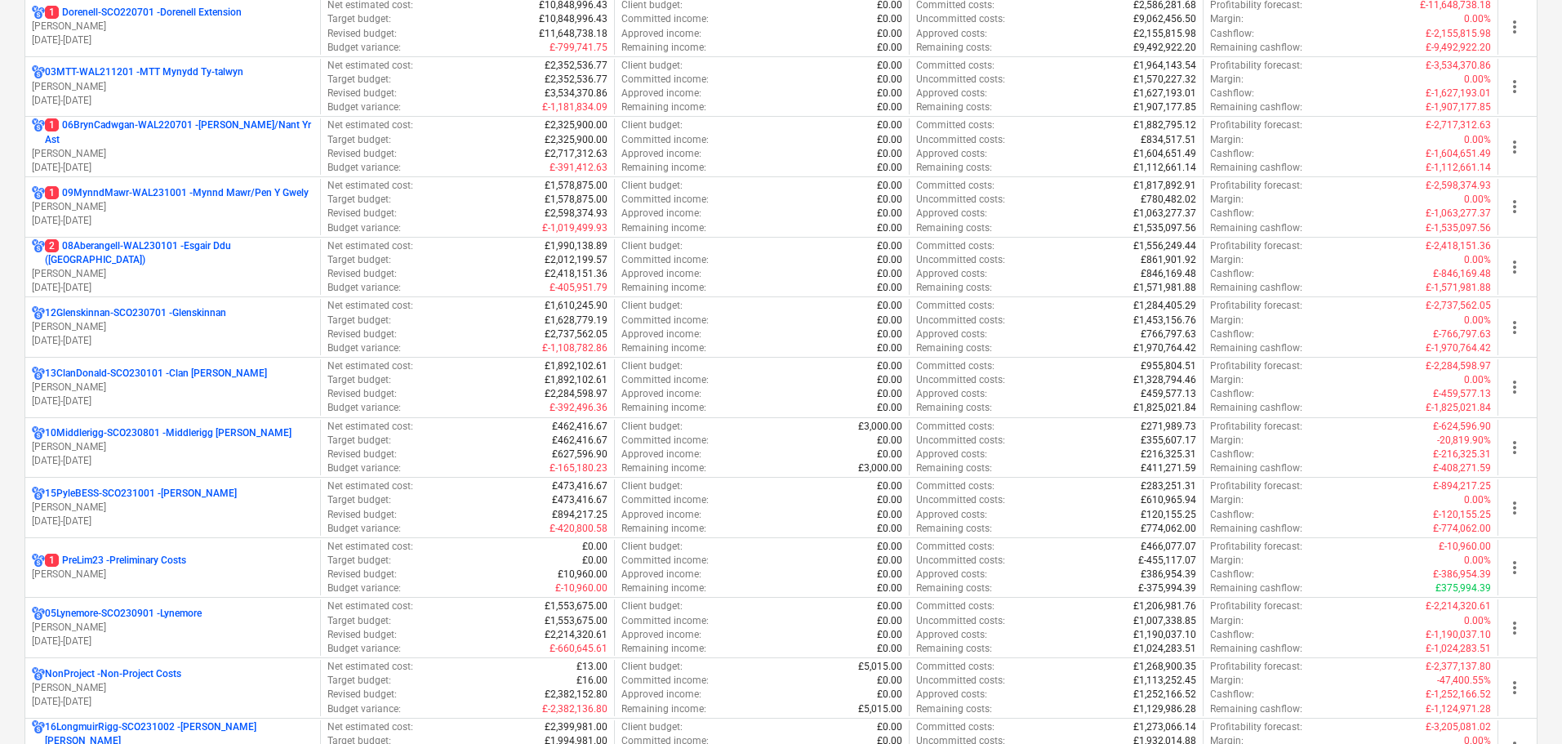
scroll to position [816, 0]
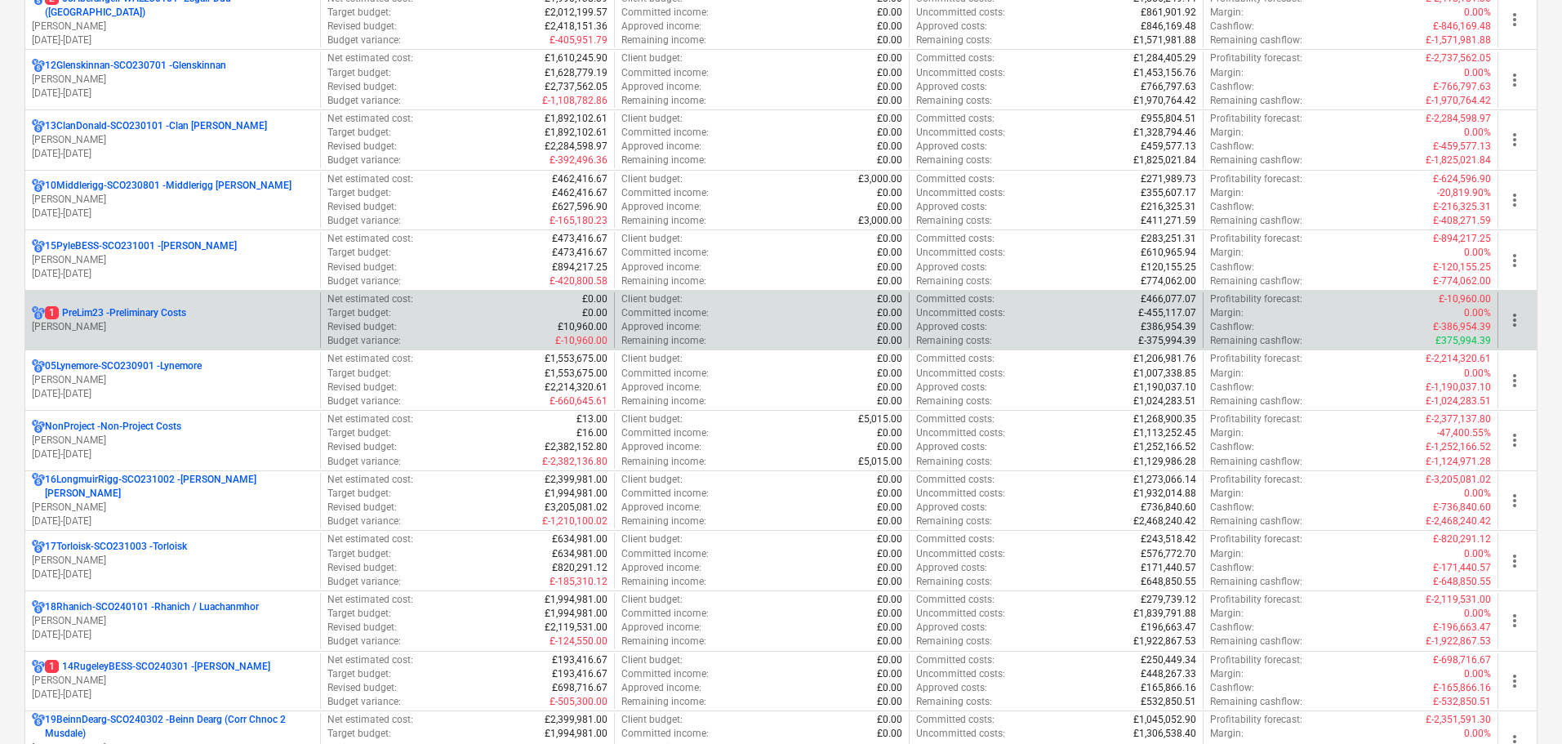
click at [139, 323] on p "[PERSON_NAME]" at bounding box center [173, 327] width 282 height 14
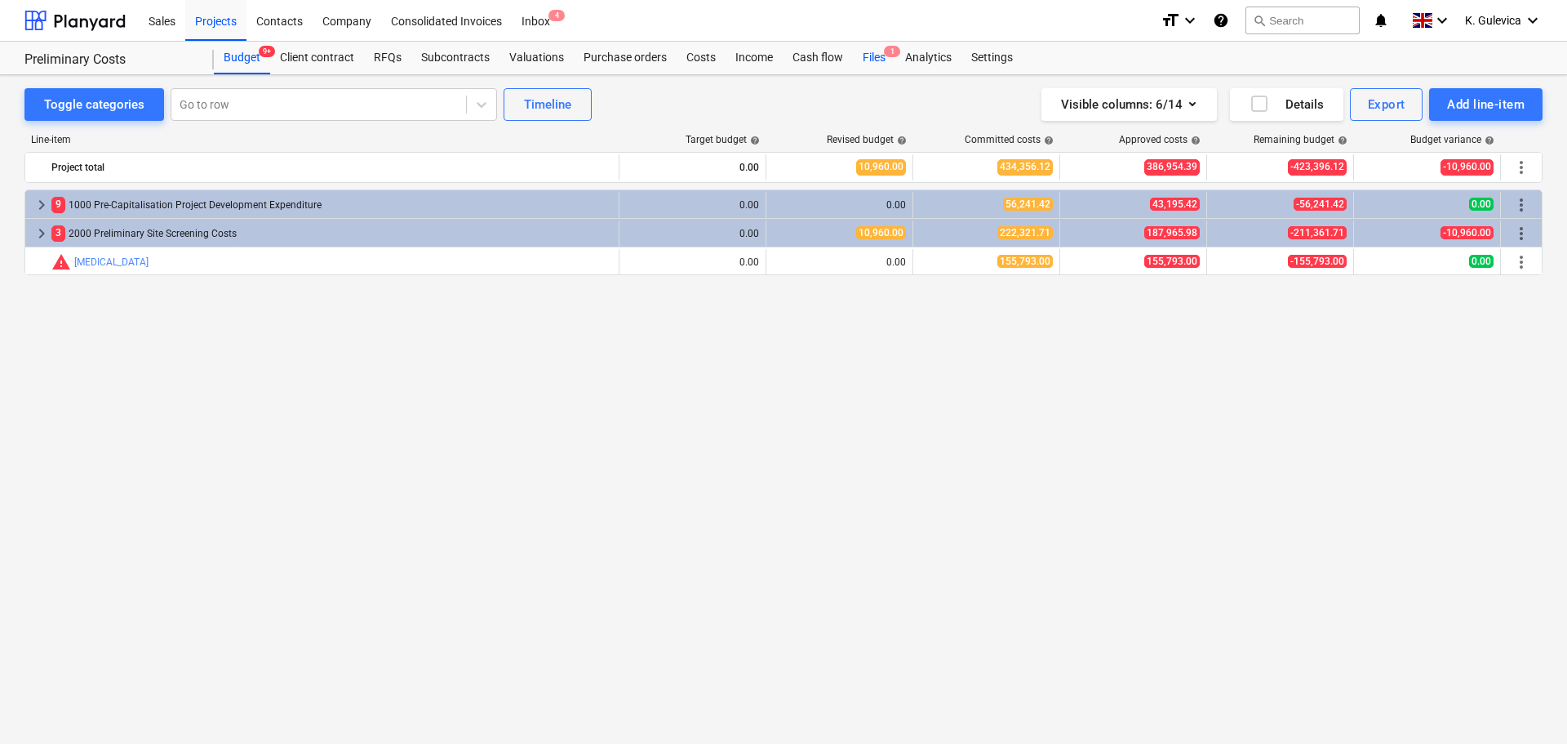
click at [877, 59] on div "Files 1" at bounding box center [874, 58] width 42 height 33
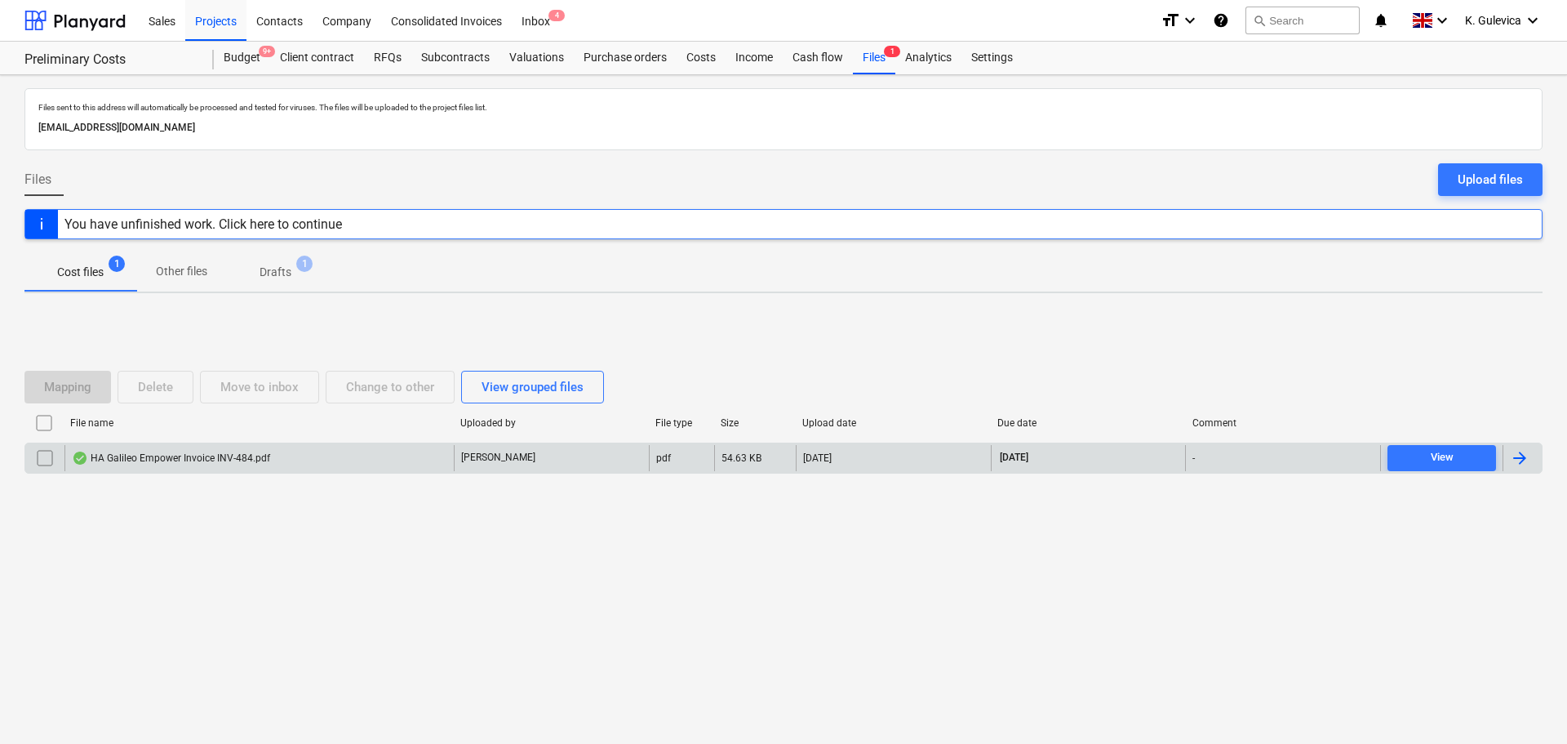
click at [424, 462] on div "HA Galileo Empower Invoice INV-484.pdf" at bounding box center [258, 458] width 389 height 26
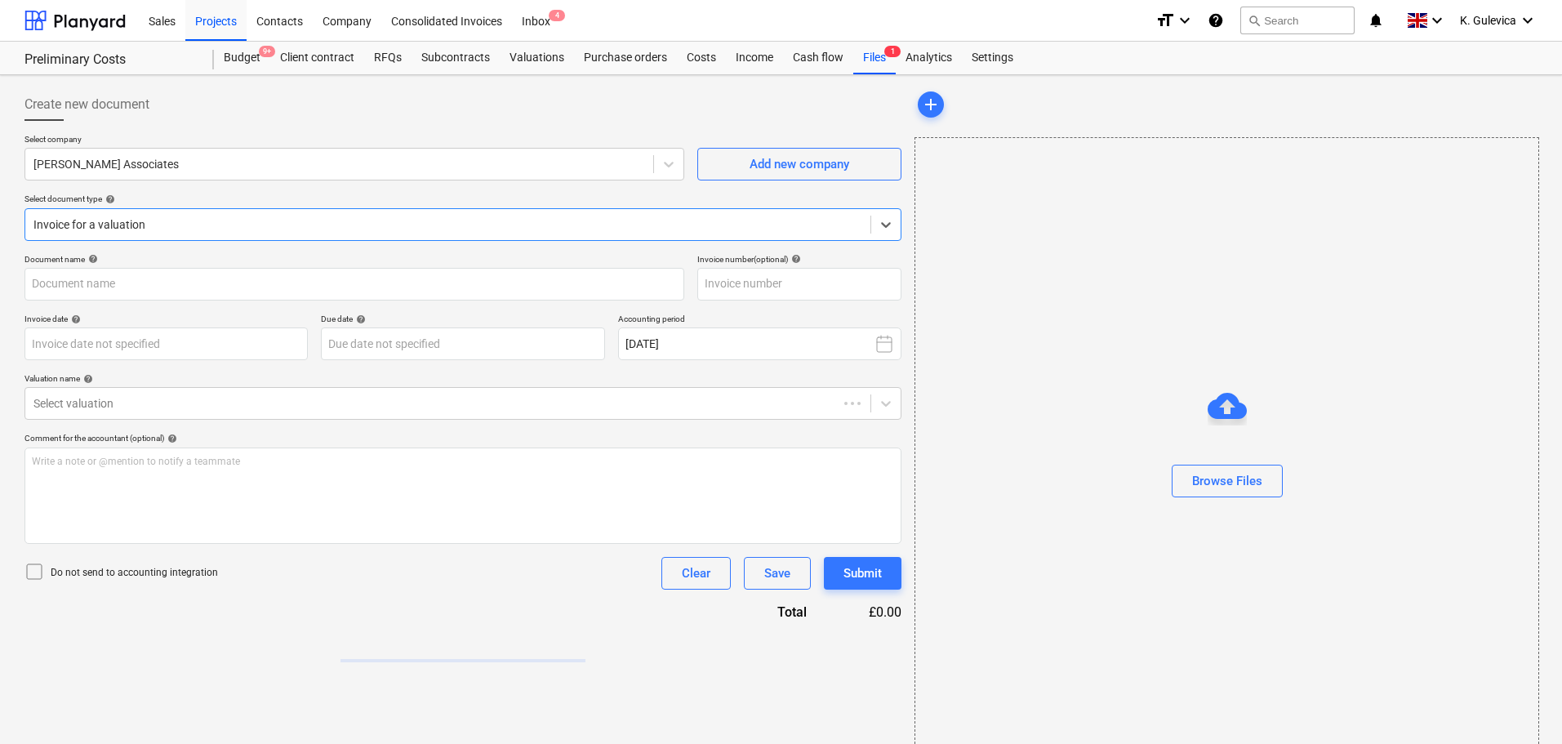
type input "INV-484"
type input "[DATE]"
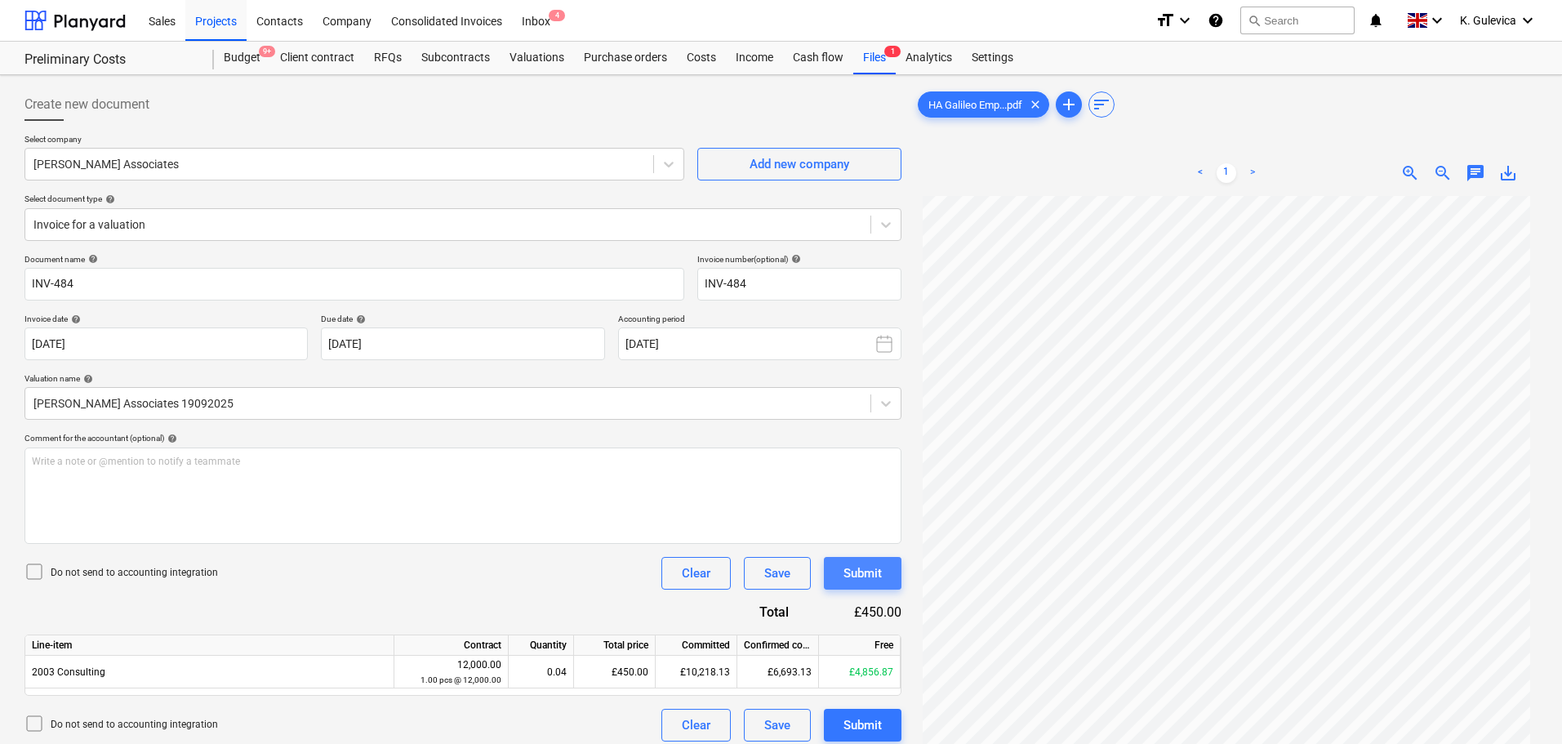
click at [872, 570] on div "Submit" at bounding box center [862, 572] width 38 height 21
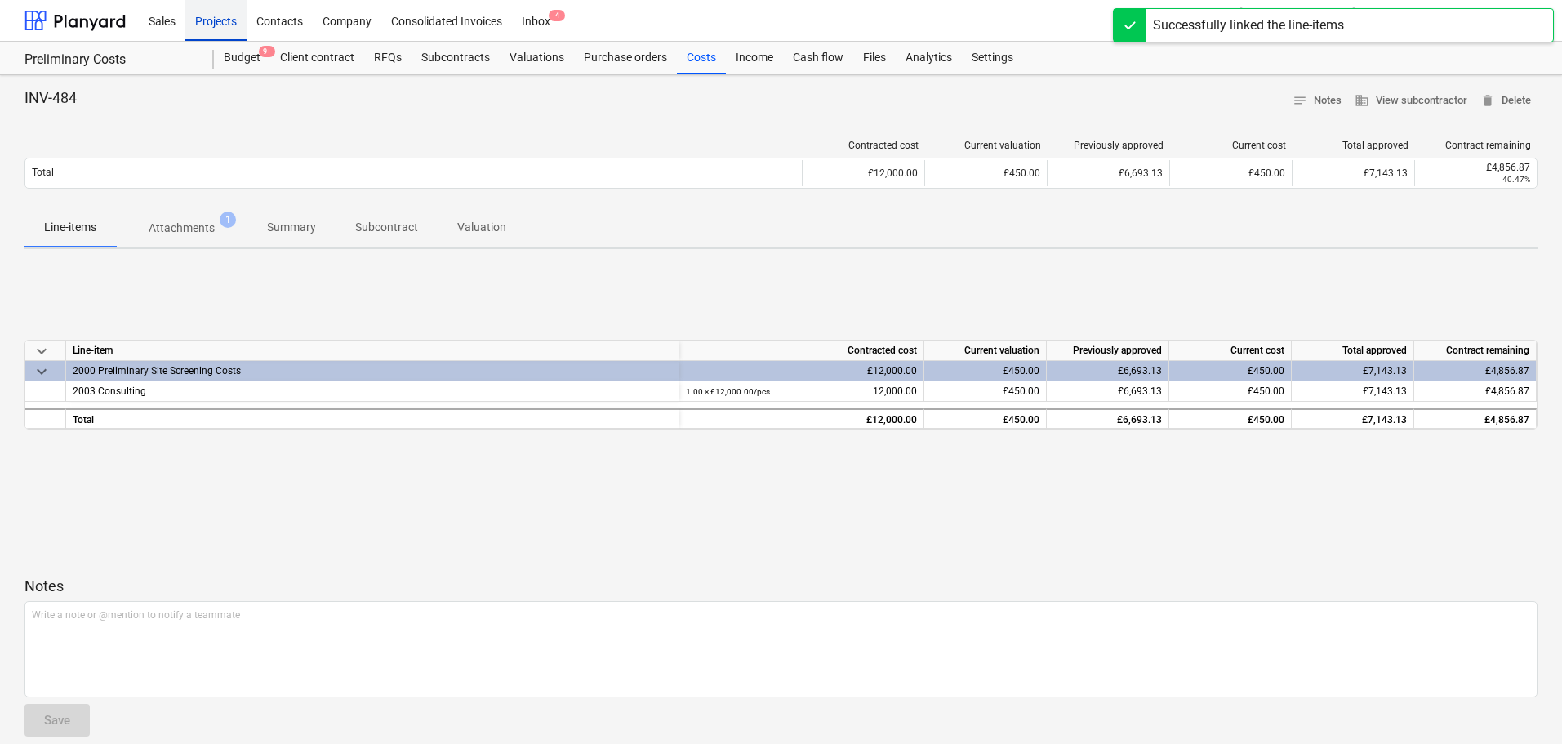
click at [207, 26] on div "Projects" at bounding box center [215, 20] width 61 height 42
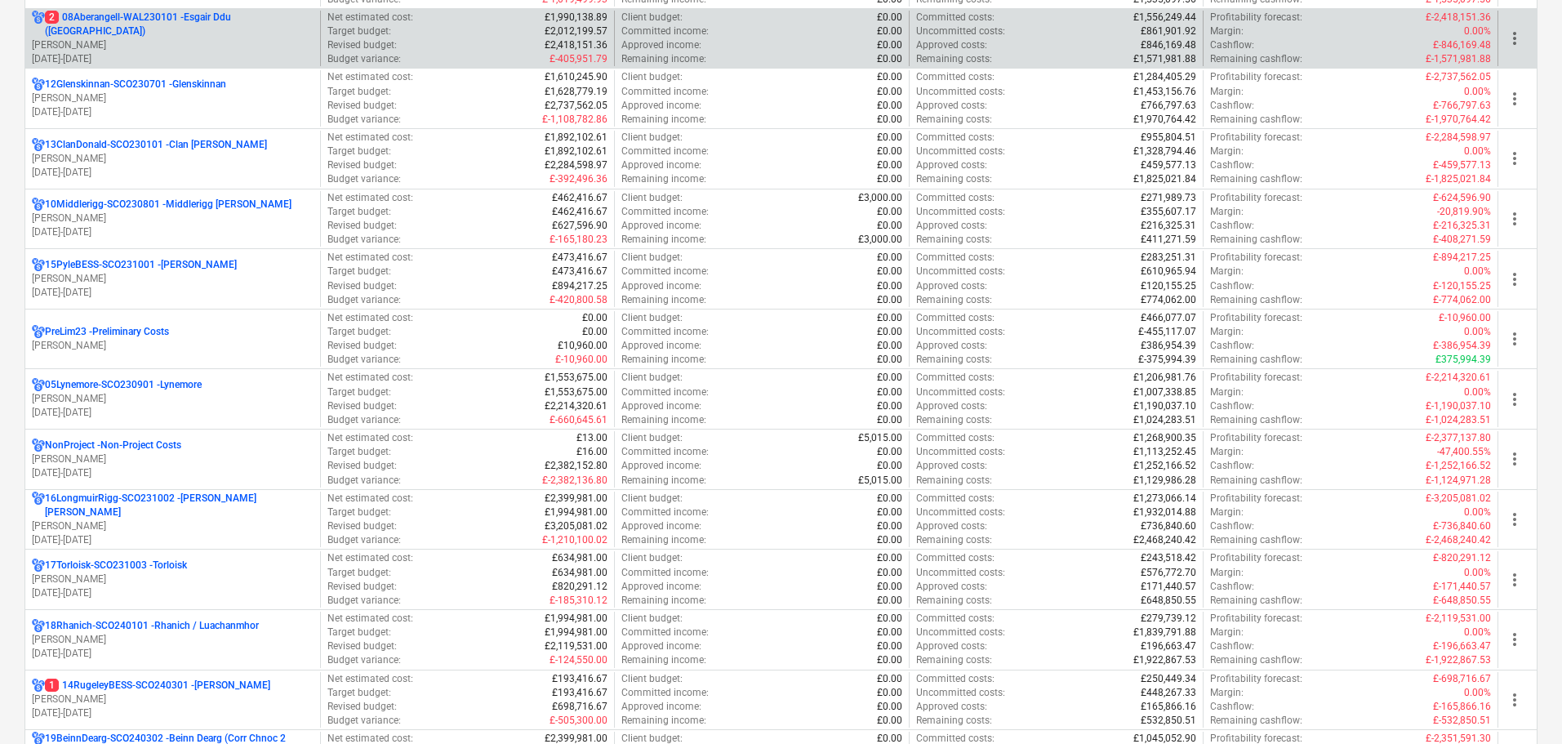
scroll to position [980, 0]
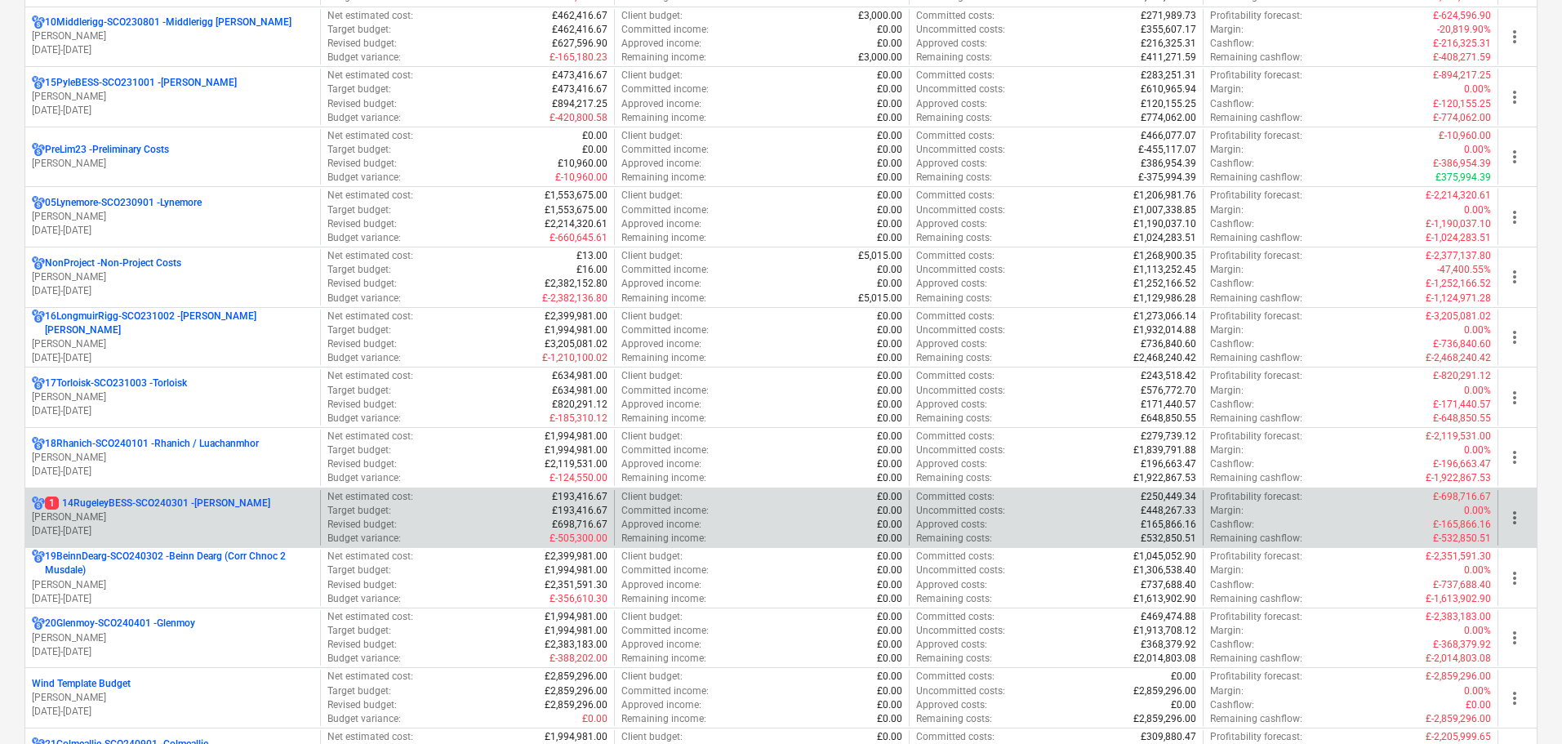
click at [190, 505] on p "1 14RugeleyBESS-SCO240301 - [PERSON_NAME]" at bounding box center [157, 503] width 225 height 14
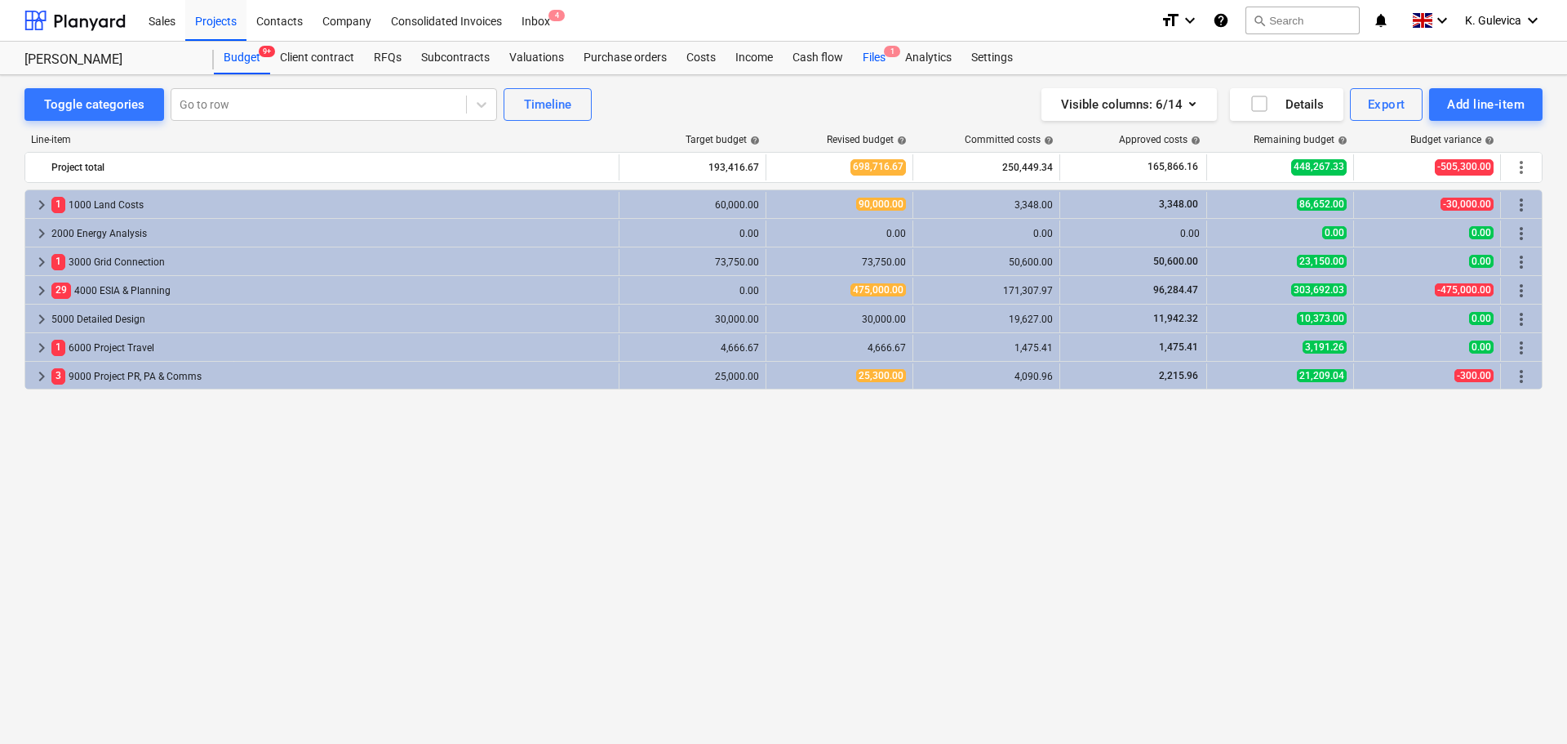
click at [872, 54] on div "Files 1" at bounding box center [874, 58] width 42 height 33
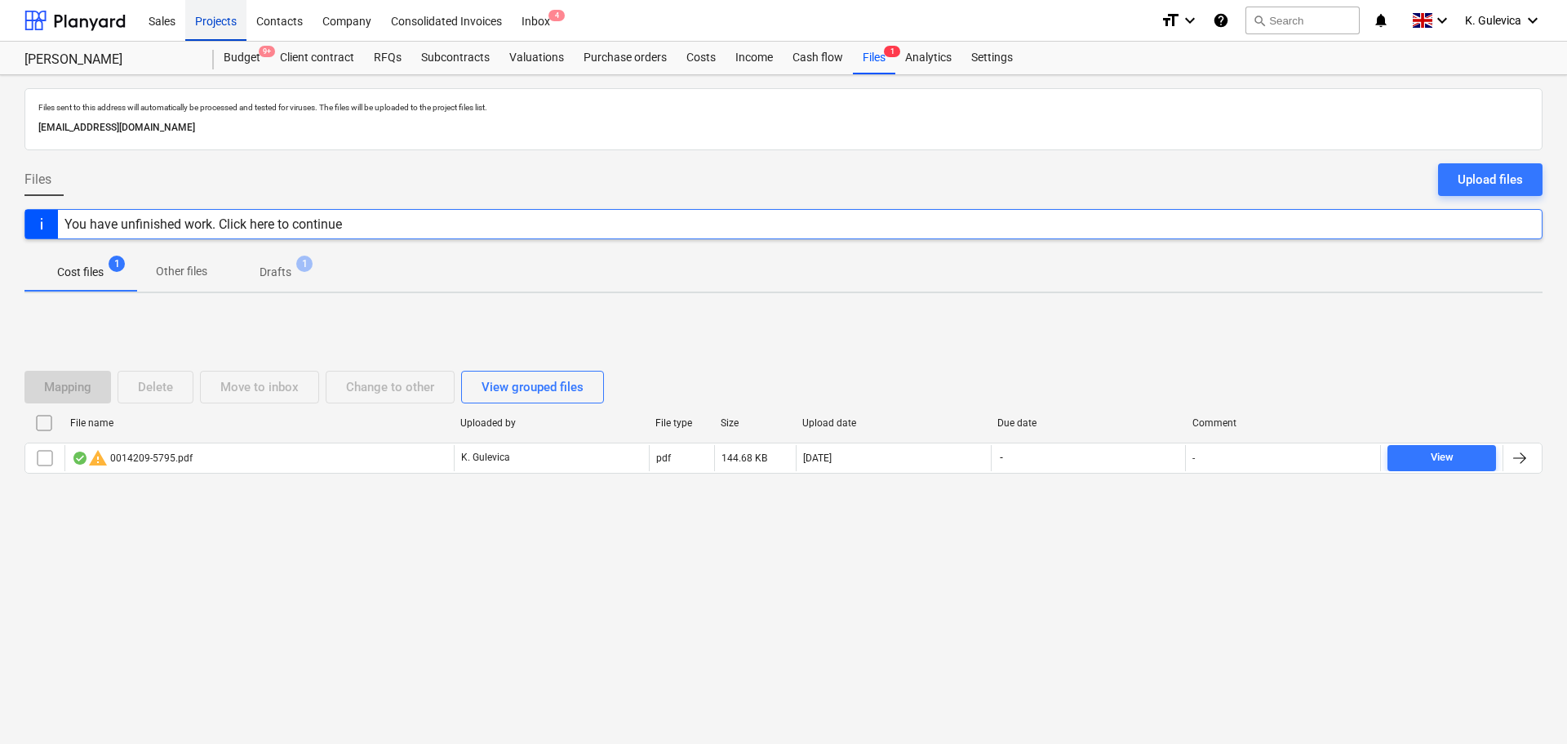
click at [216, 17] on div "Projects" at bounding box center [215, 20] width 61 height 42
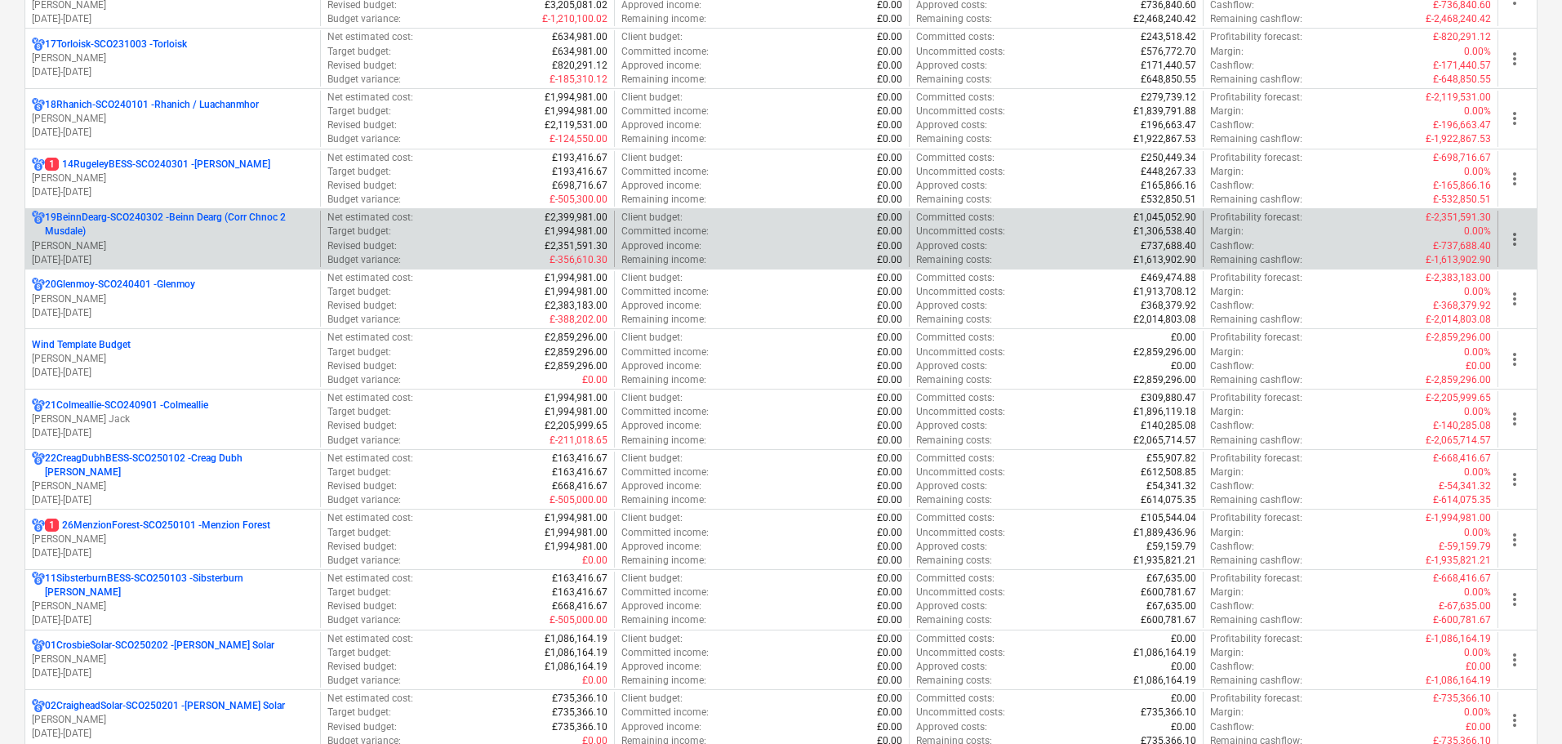
scroll to position [1469, 0]
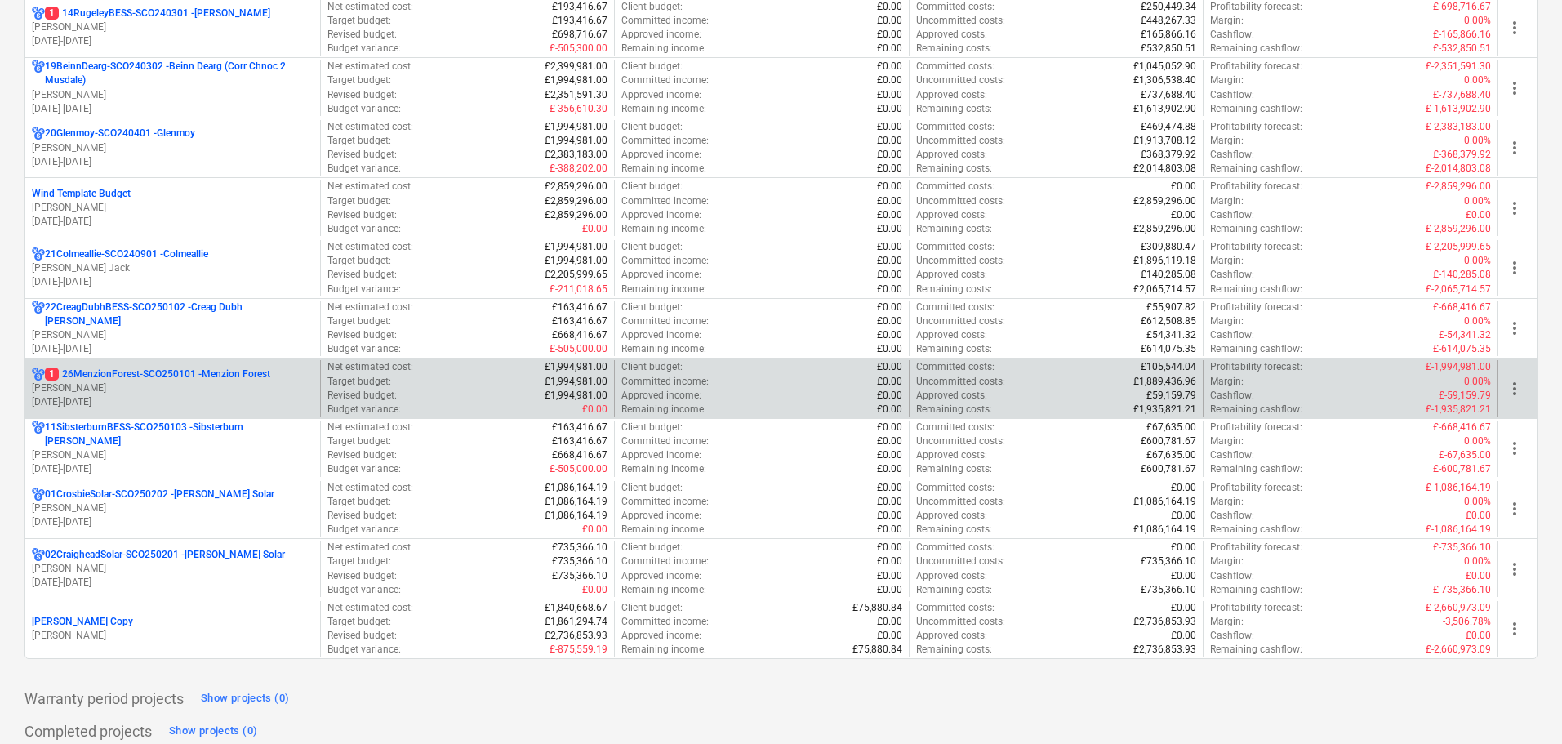
click at [232, 387] on p "[PERSON_NAME]" at bounding box center [173, 388] width 282 height 14
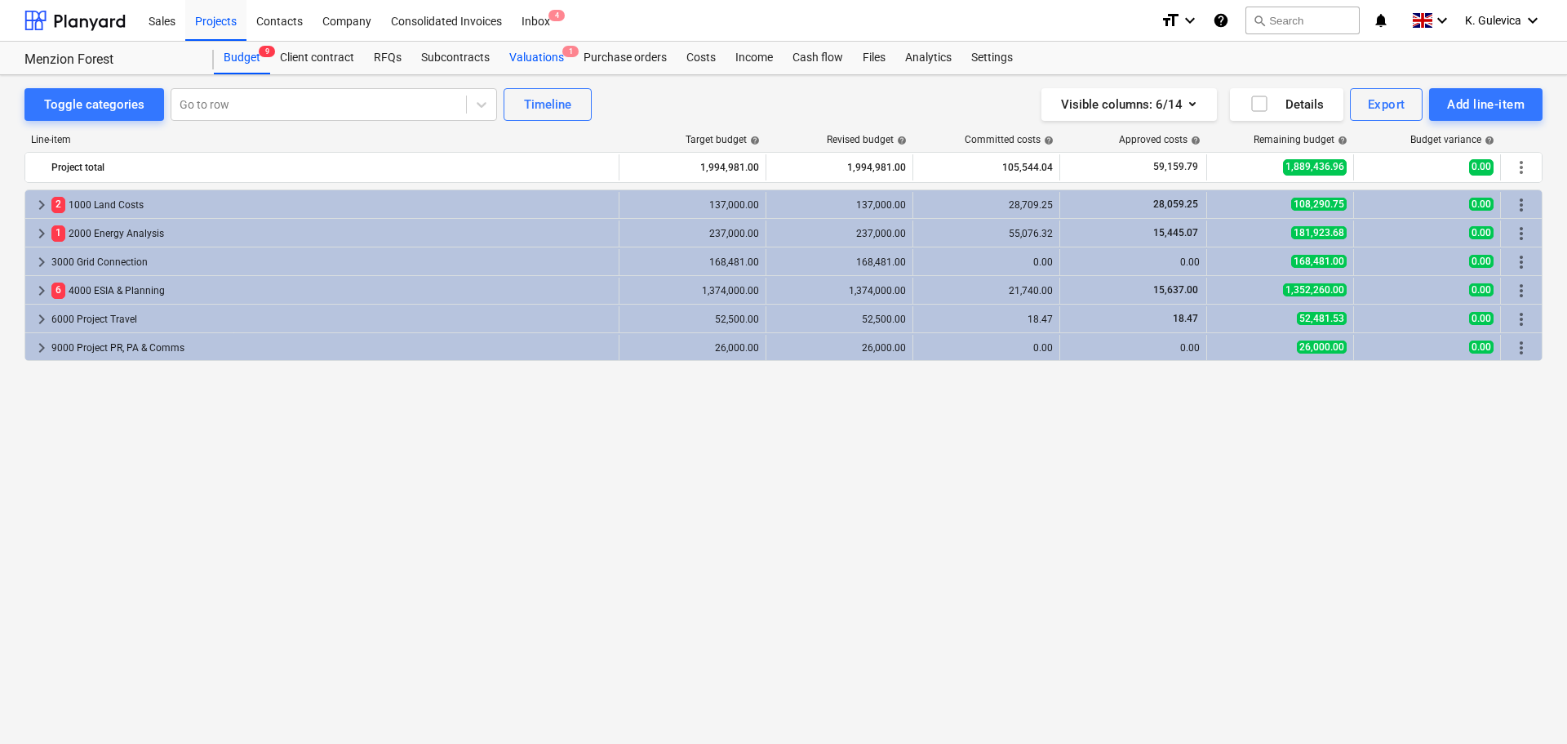
click at [522, 47] on div "Valuations 1" at bounding box center [537, 58] width 74 height 33
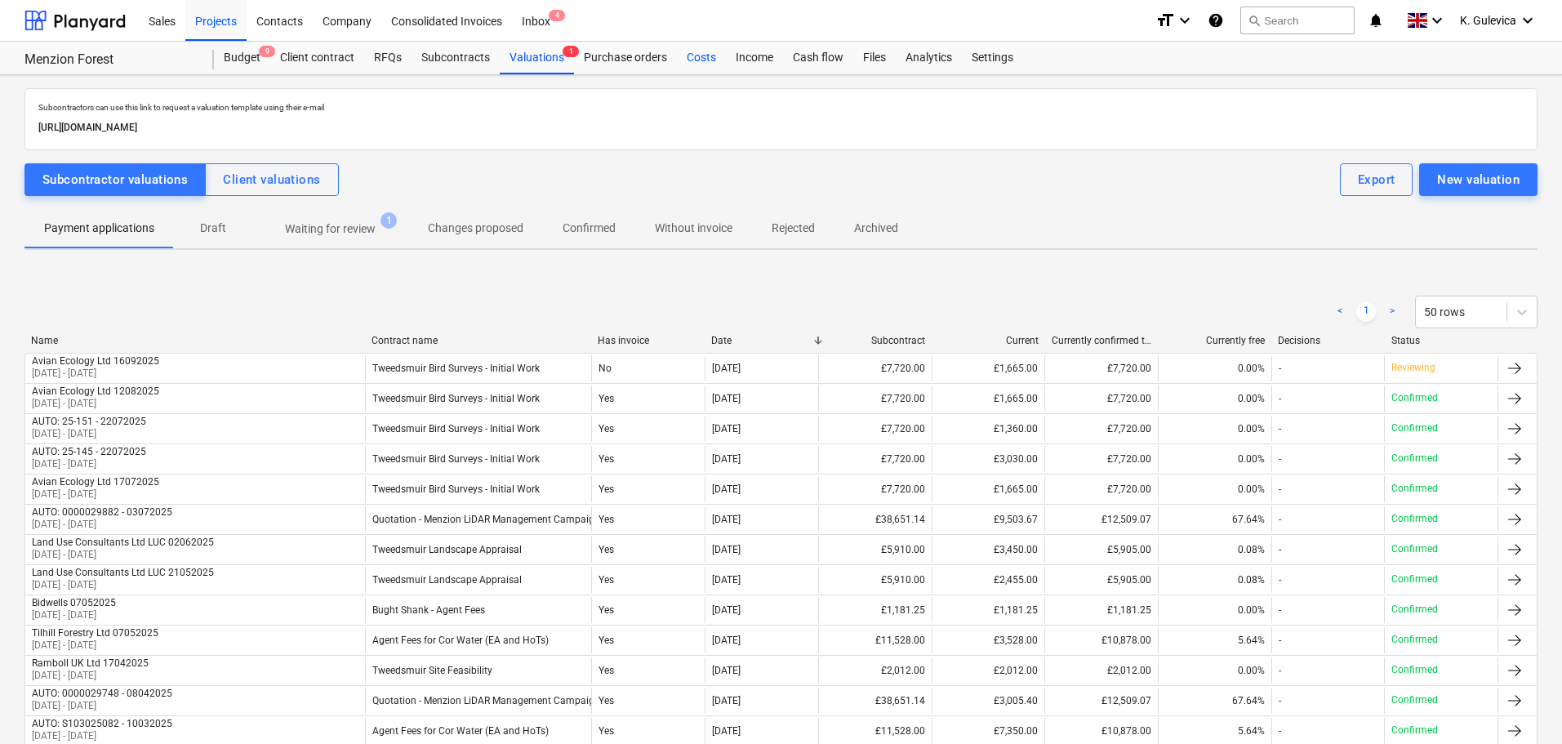
click at [689, 57] on div "Costs" at bounding box center [701, 58] width 49 height 33
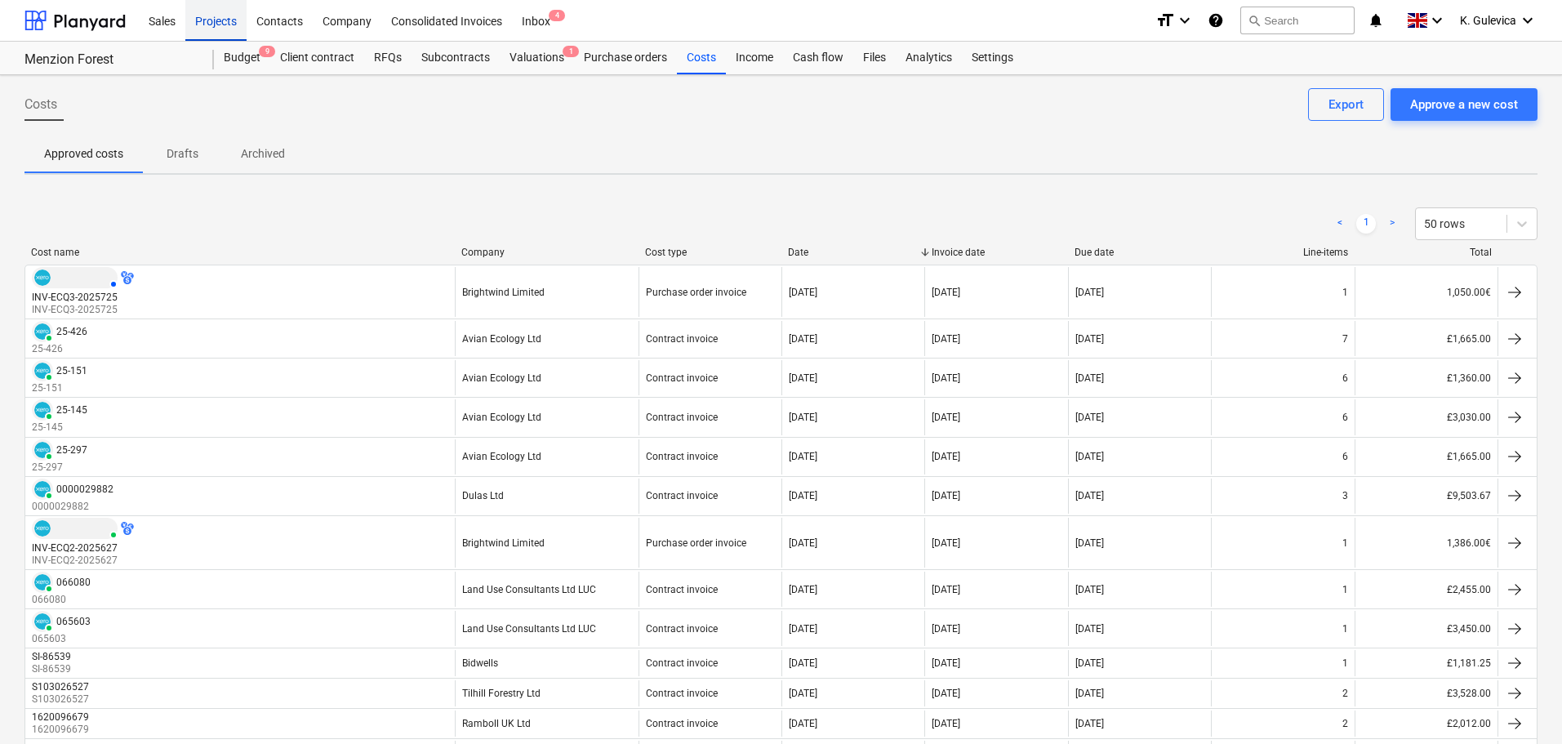
click at [225, 18] on div "Projects" at bounding box center [215, 20] width 61 height 42
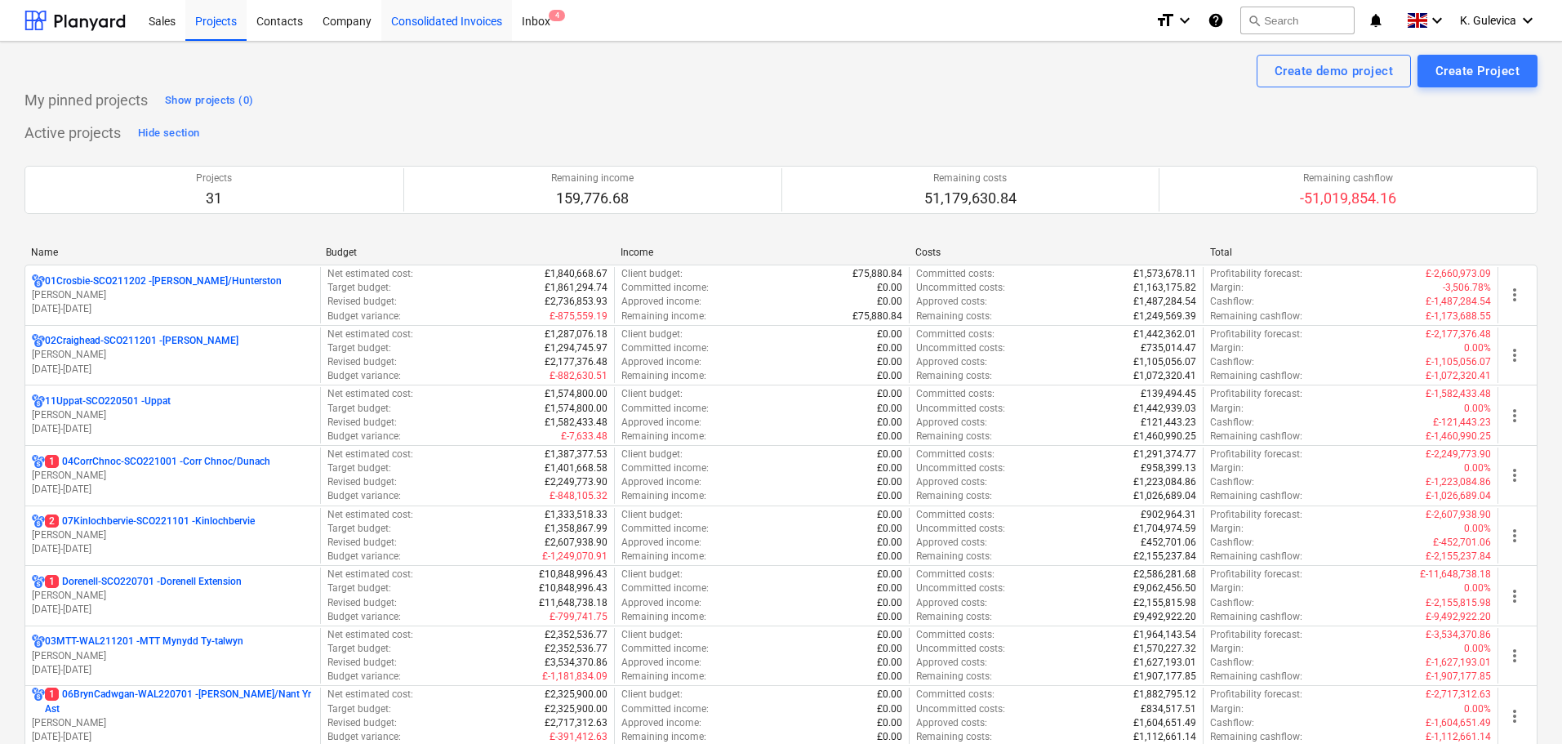
click at [443, 24] on div "Consolidated Invoices" at bounding box center [446, 20] width 131 height 42
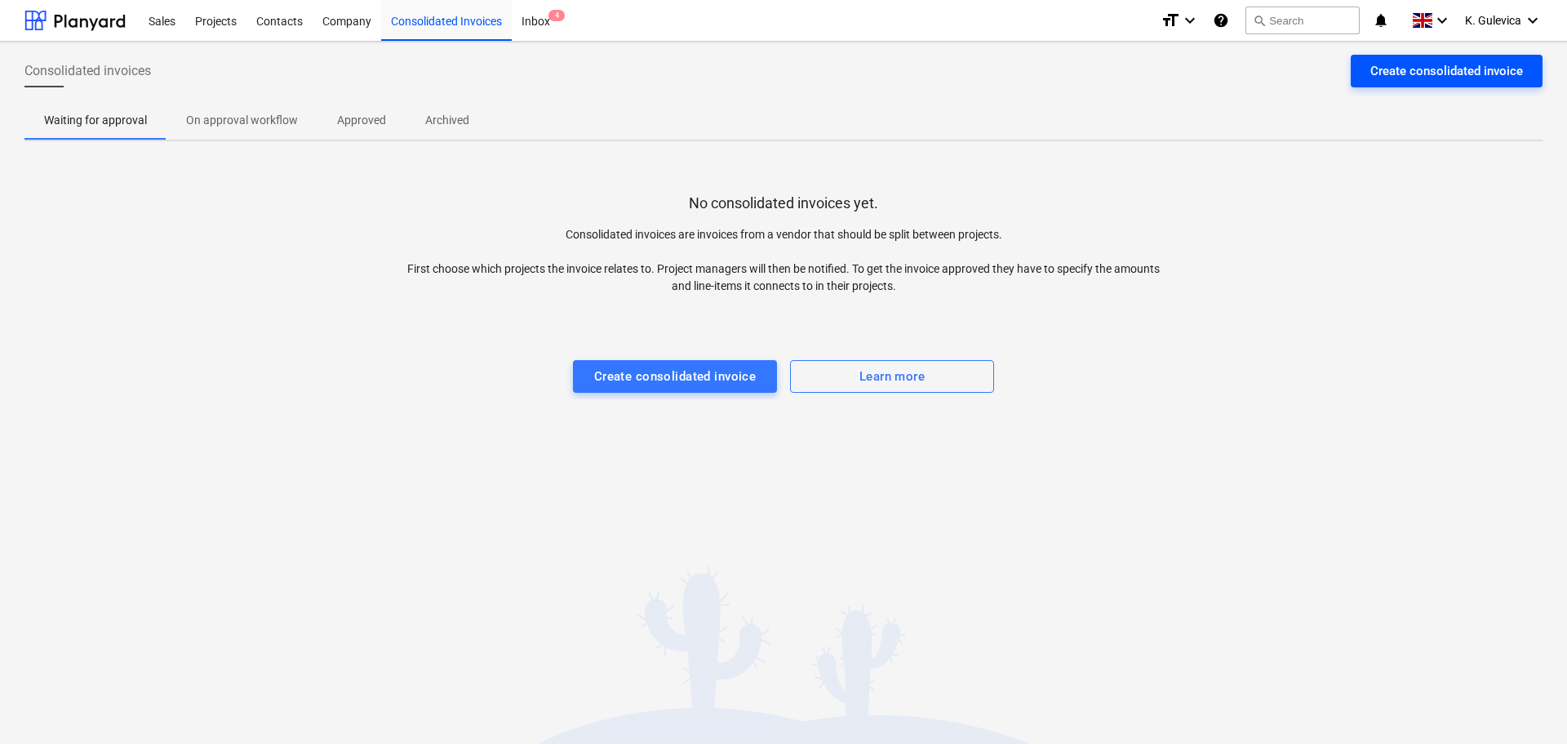
click at [1430, 67] on div "Create consolidated invoice" at bounding box center [1447, 70] width 153 height 21
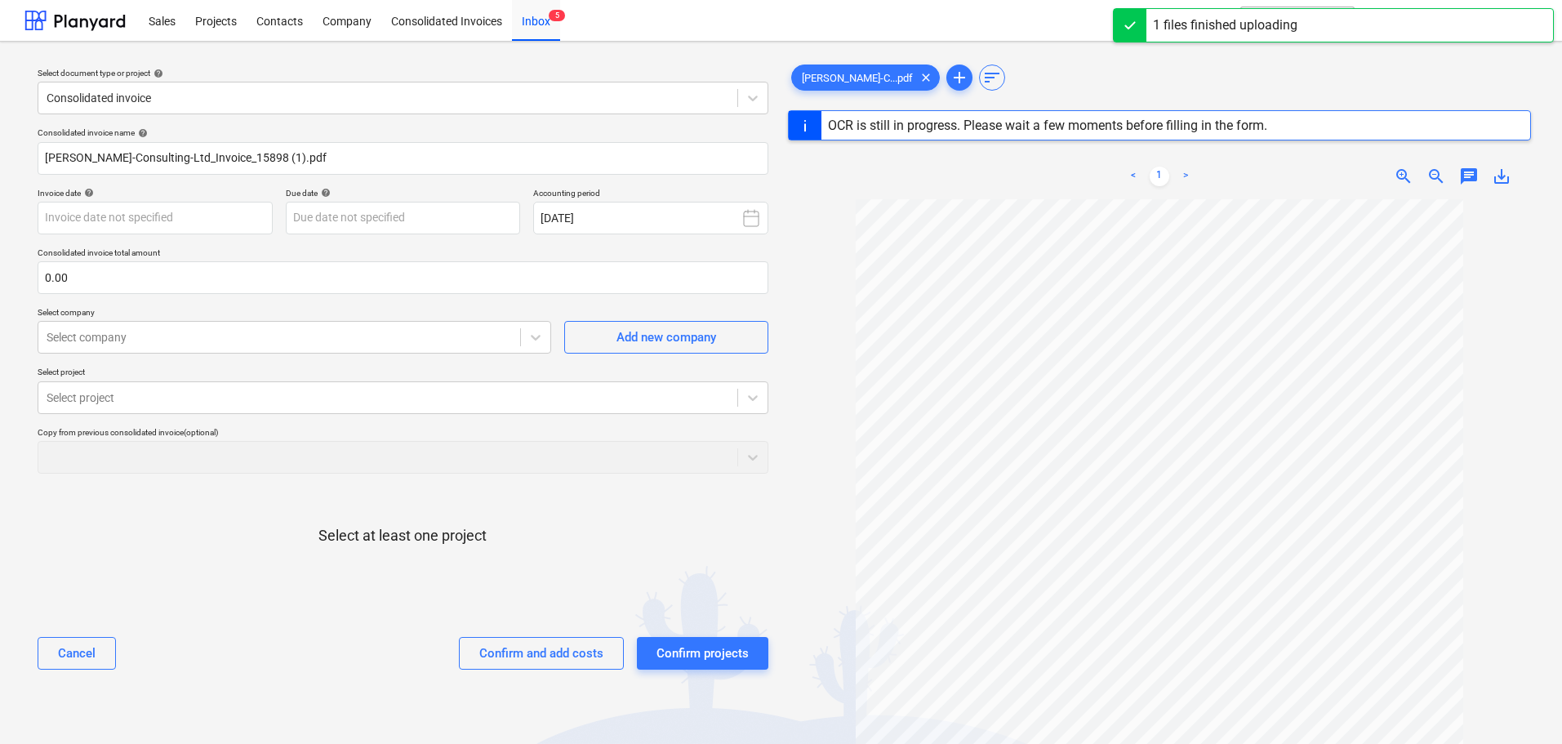
type input "15898"
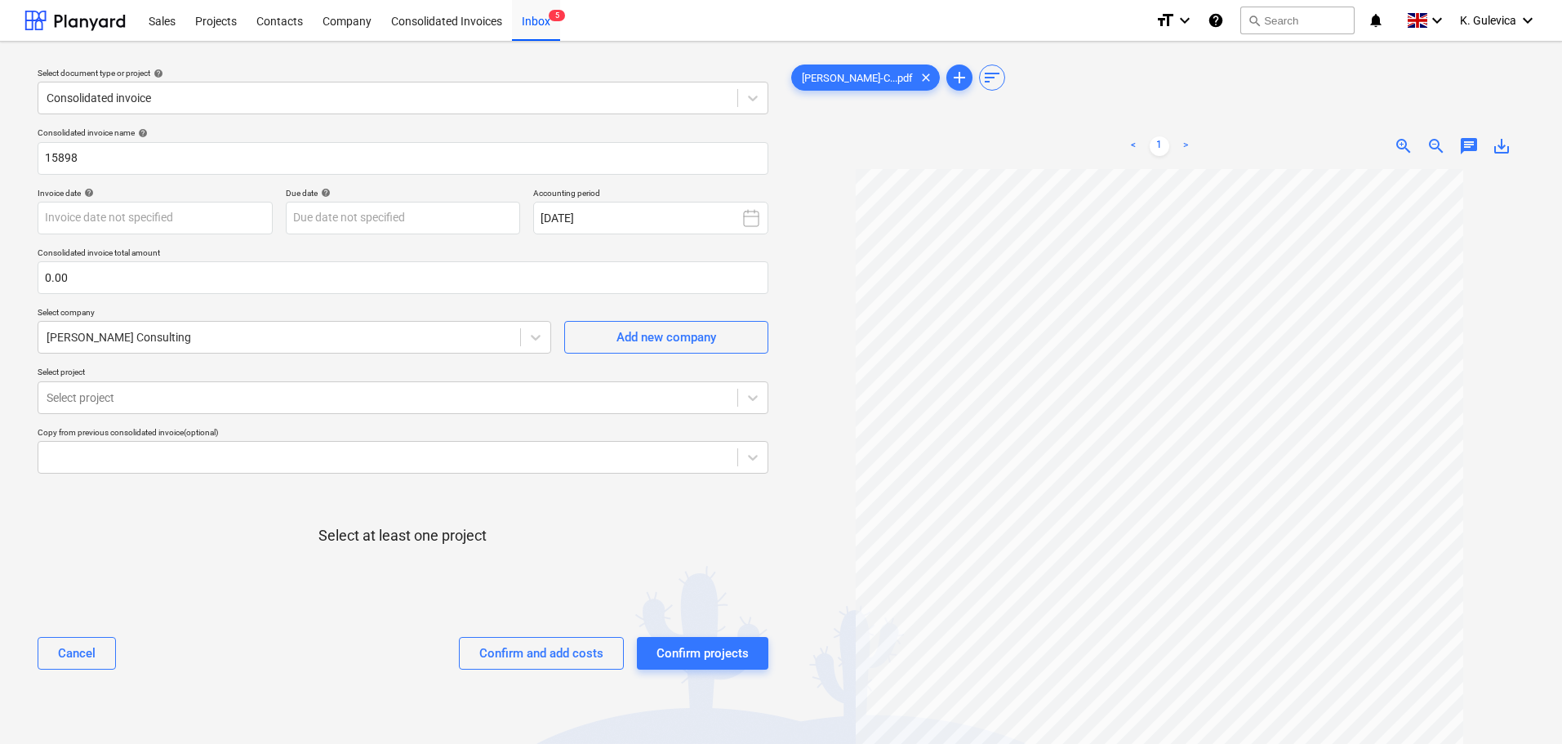
drag, startPoint x: 1049, startPoint y: 121, endPoint x: 47, endPoint y: 239, distance: 1008.6
click at [611, 186] on div "Select document type or project help Consolidated invoice Consolidated invoice …" at bounding box center [780, 464] width 1513 height 819
click at [834, 281] on div at bounding box center [1160, 518] width 744 height 698
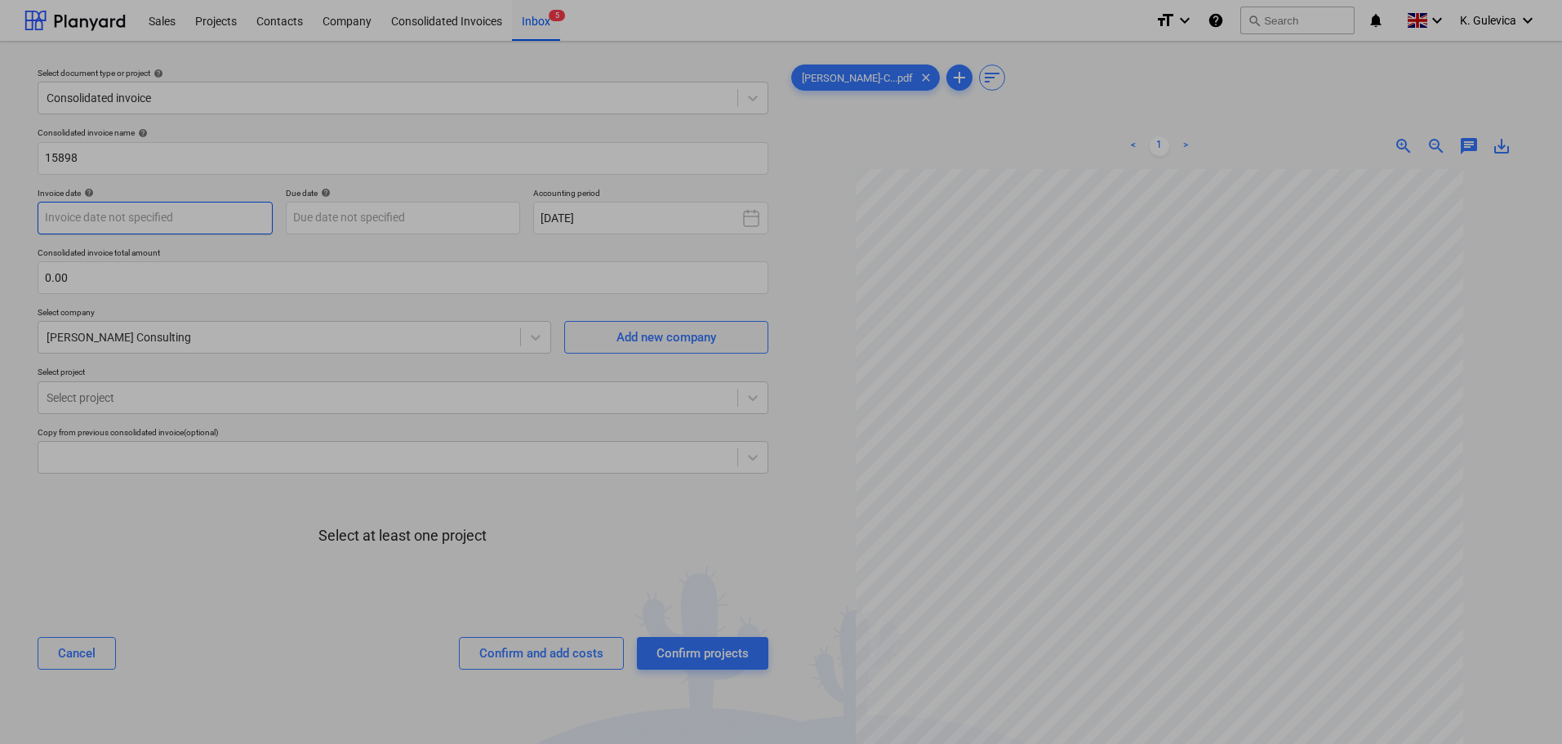
click at [186, 220] on body "Sales Projects Contacts Company Consolidated Invoices Inbox 5 format_size keybo…" at bounding box center [781, 372] width 1562 height 744
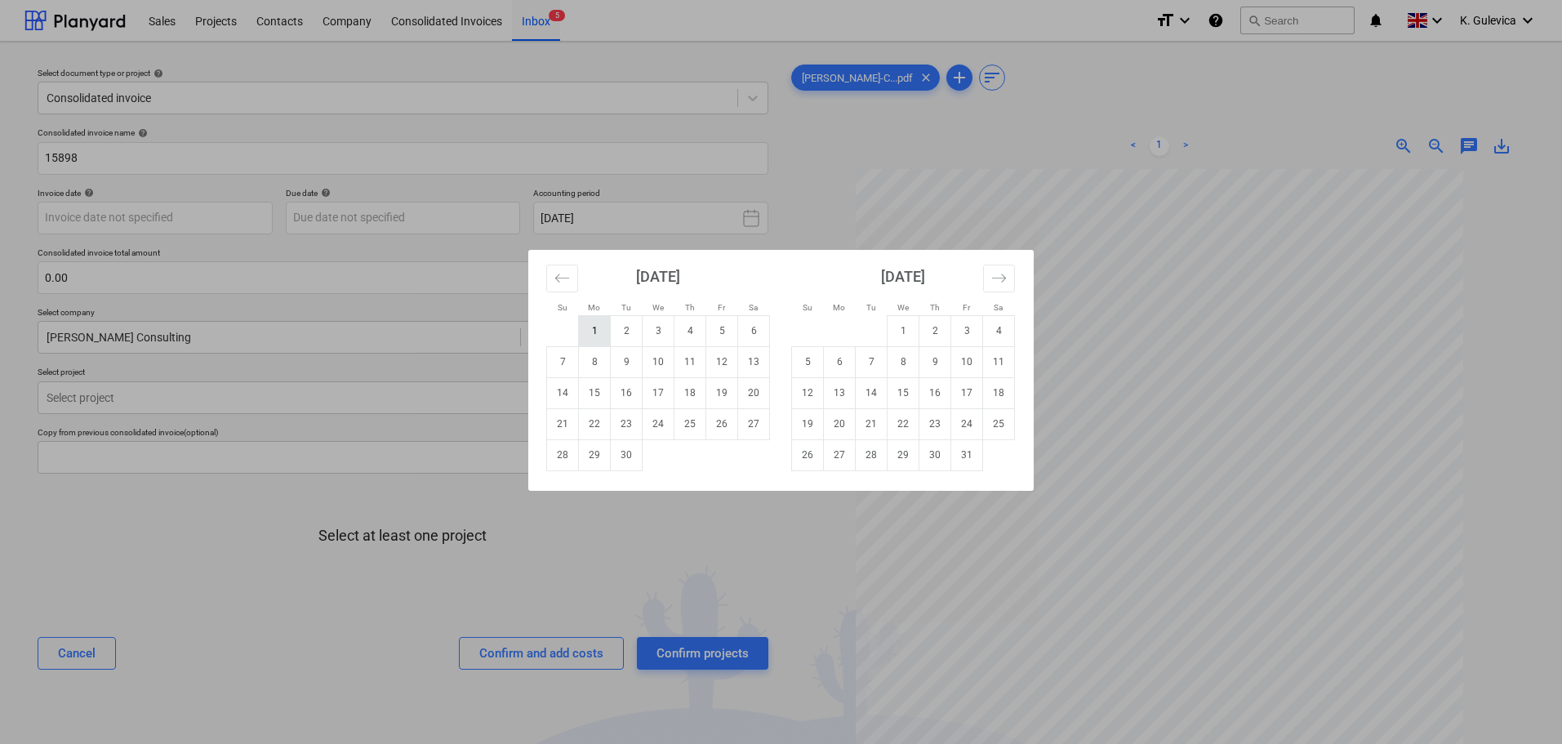
click at [598, 331] on td "1" at bounding box center [595, 330] width 32 height 31
type input "[DATE]"
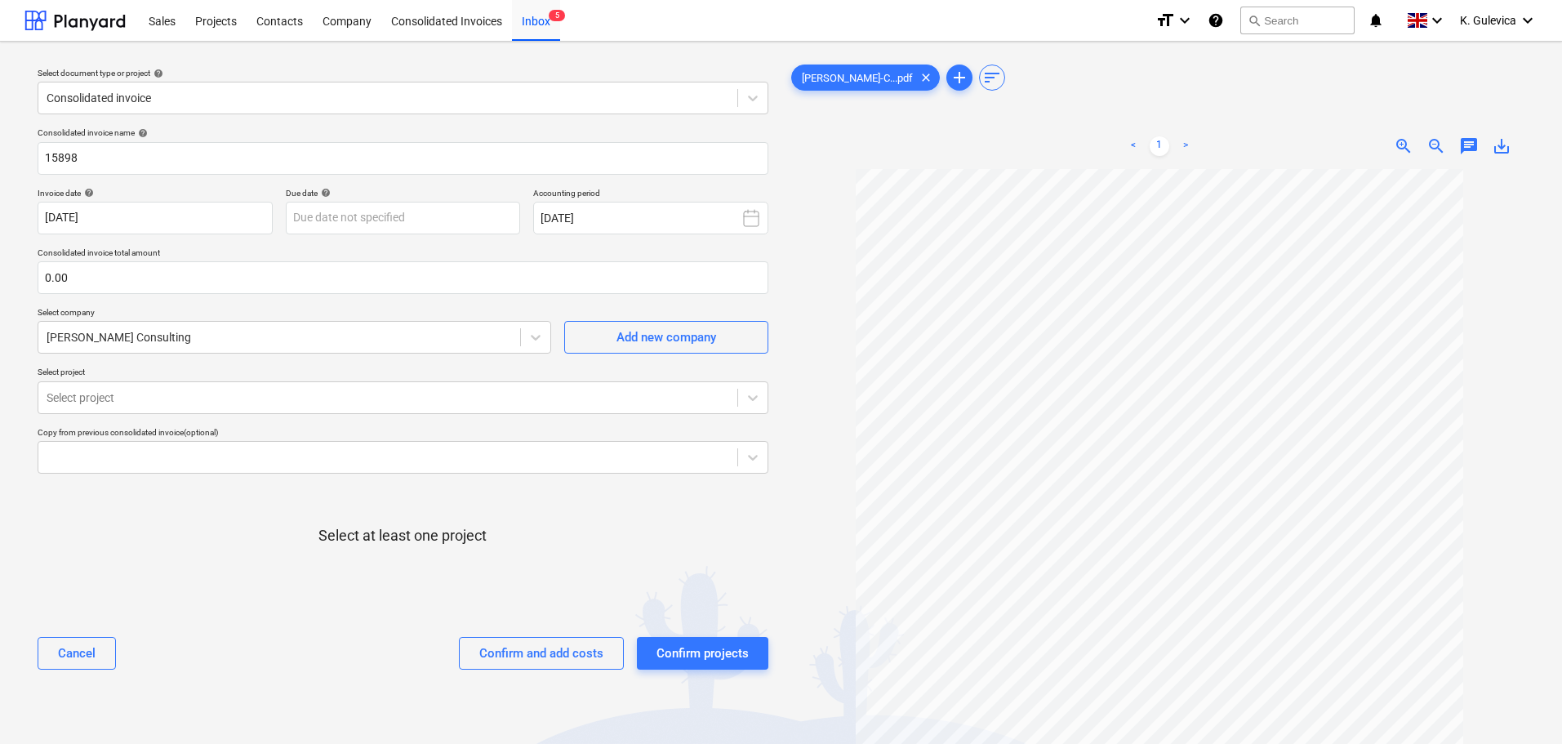
click at [361, 194] on div "Due date help" at bounding box center [403, 193] width 235 height 11
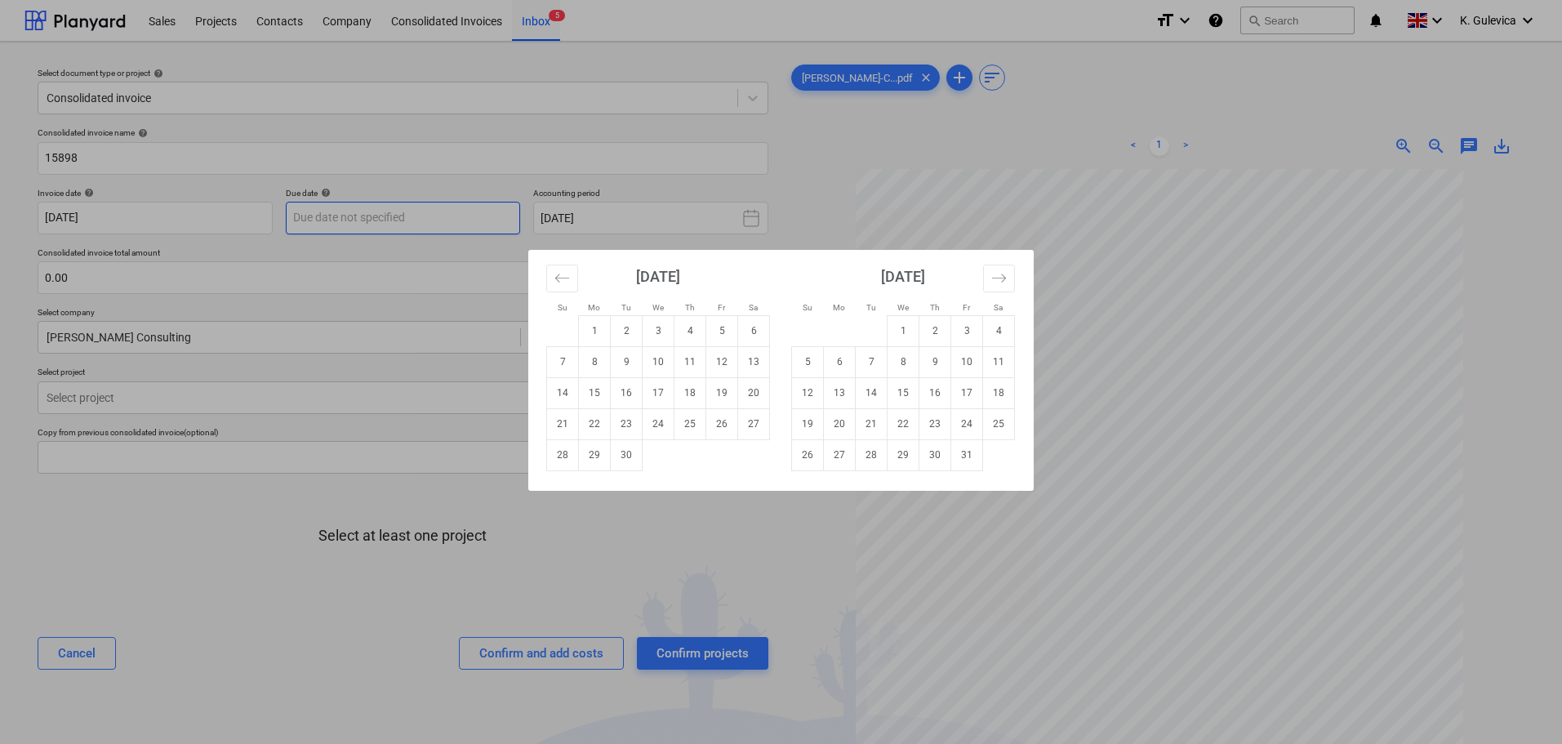
click at [376, 214] on body "Sales Projects Contacts Company Consolidated Invoices Inbox 5 format_size keybo…" at bounding box center [781, 372] width 1562 height 744
click at [628, 460] on td "30" at bounding box center [627, 454] width 32 height 31
type input "[DATE]"
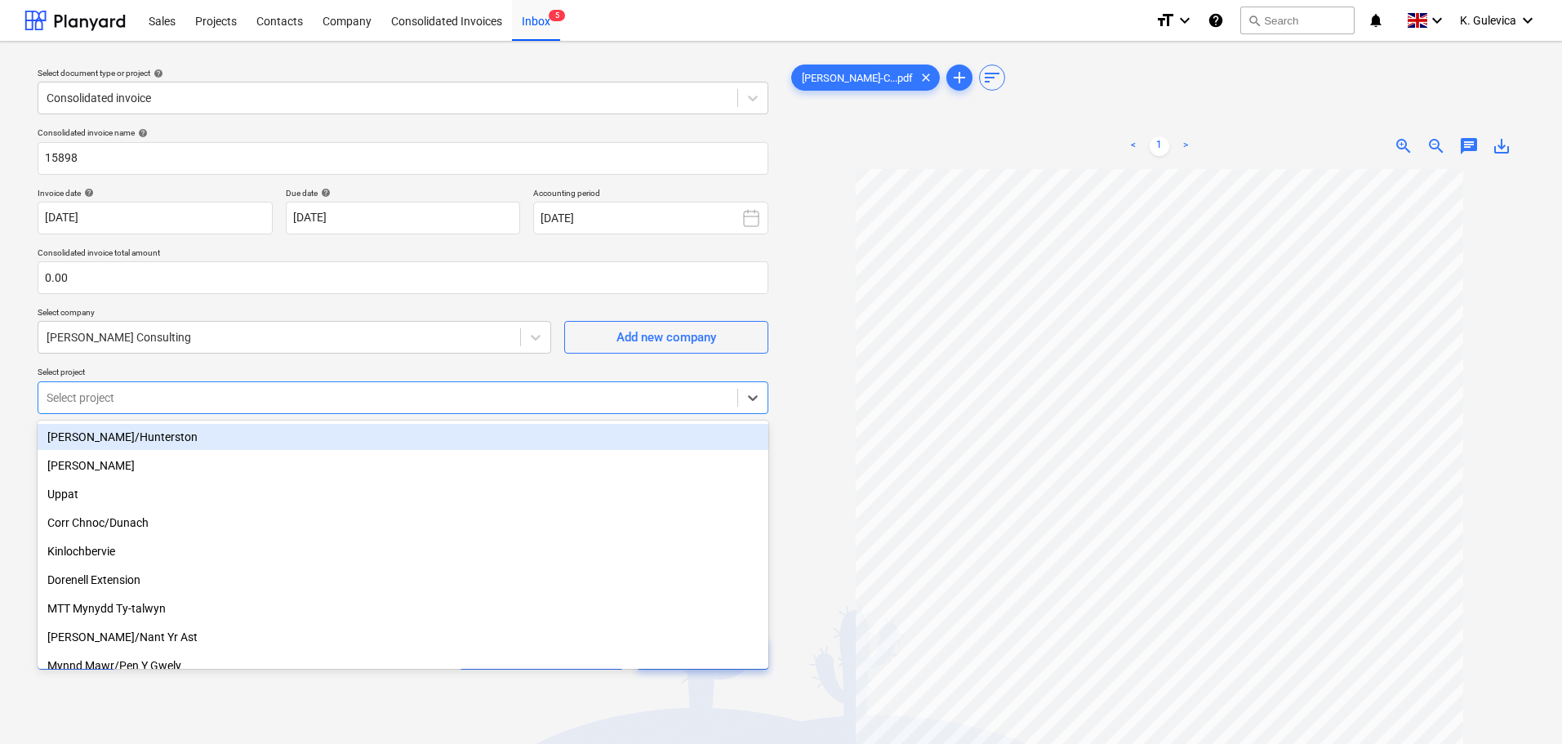
click at [234, 392] on div at bounding box center [388, 397] width 682 height 16
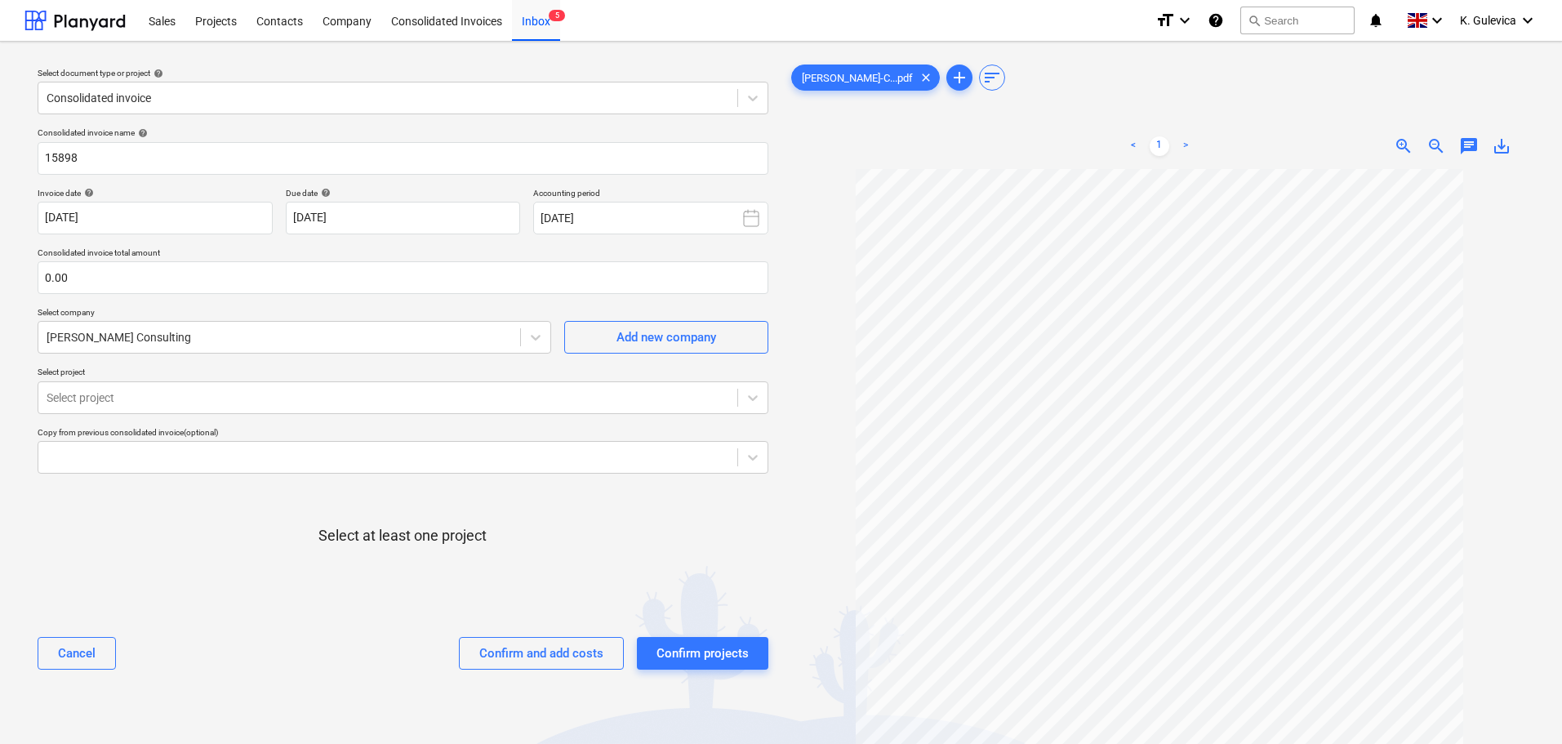
click at [806, 394] on div at bounding box center [1160, 518] width 744 height 698
click at [204, 400] on div at bounding box center [388, 397] width 682 height 16
click at [224, 393] on div at bounding box center [388, 397] width 682 height 16
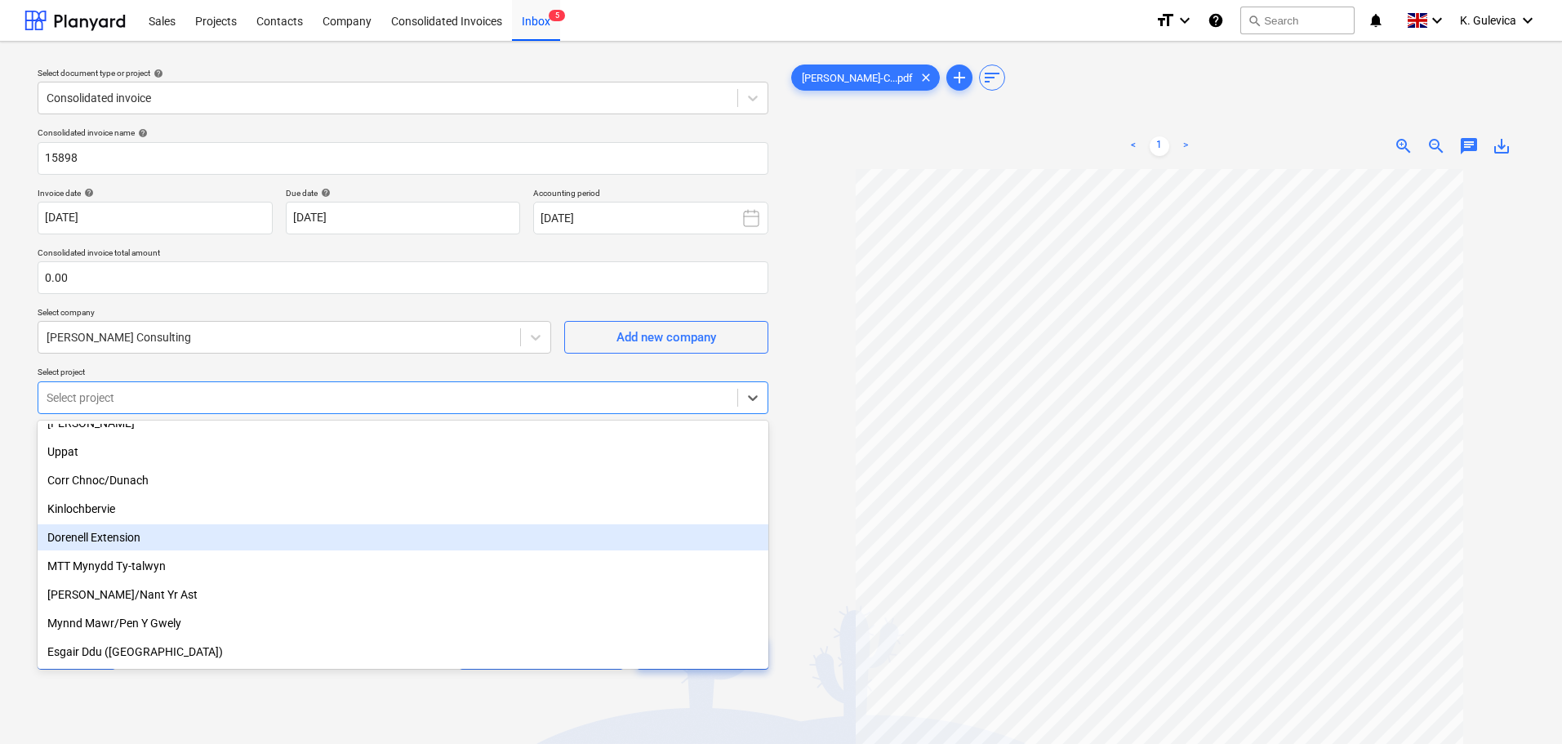
scroll to position [82, 0]
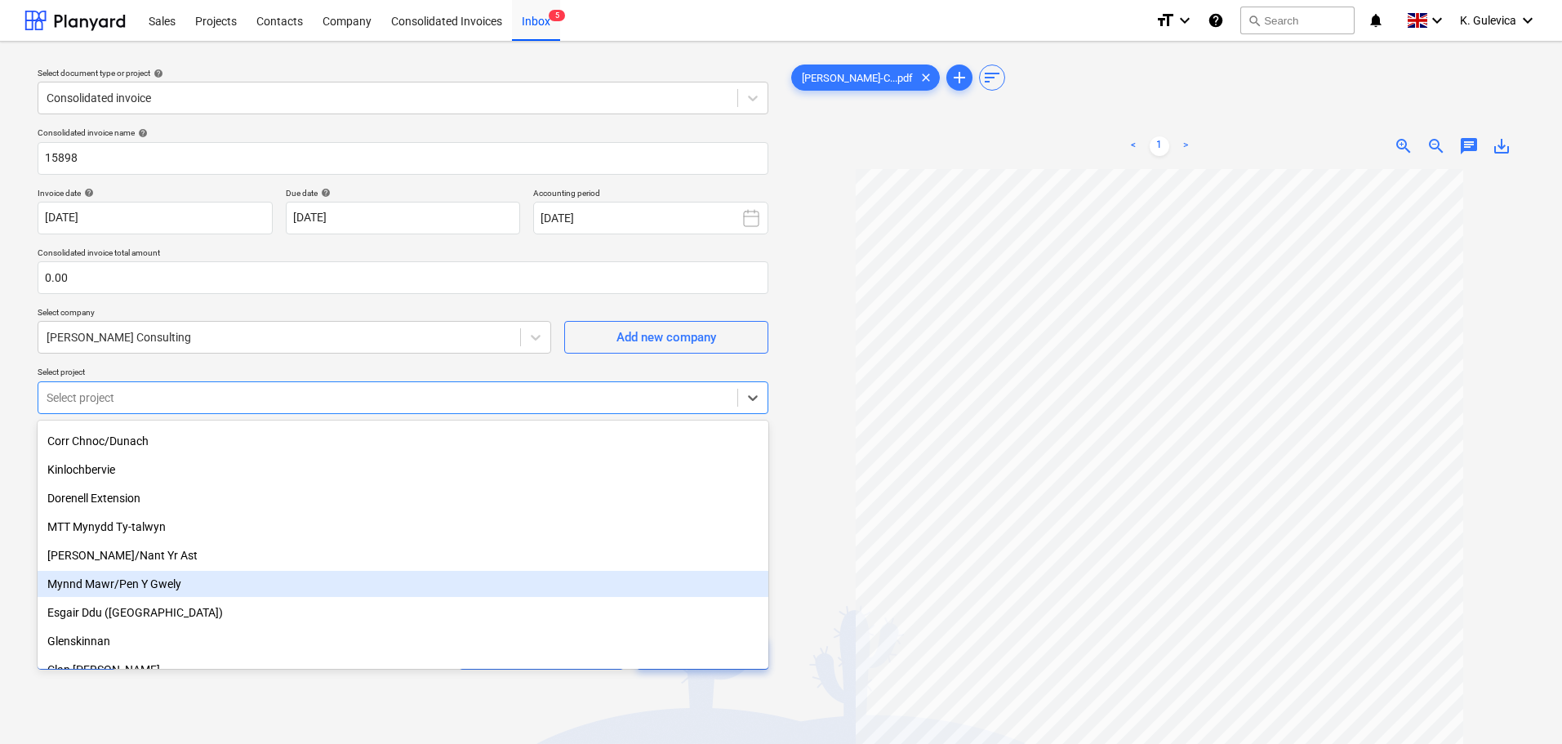
click at [139, 585] on div "Mynnd Mawr/Pen Y Gwely" at bounding box center [403, 584] width 731 height 26
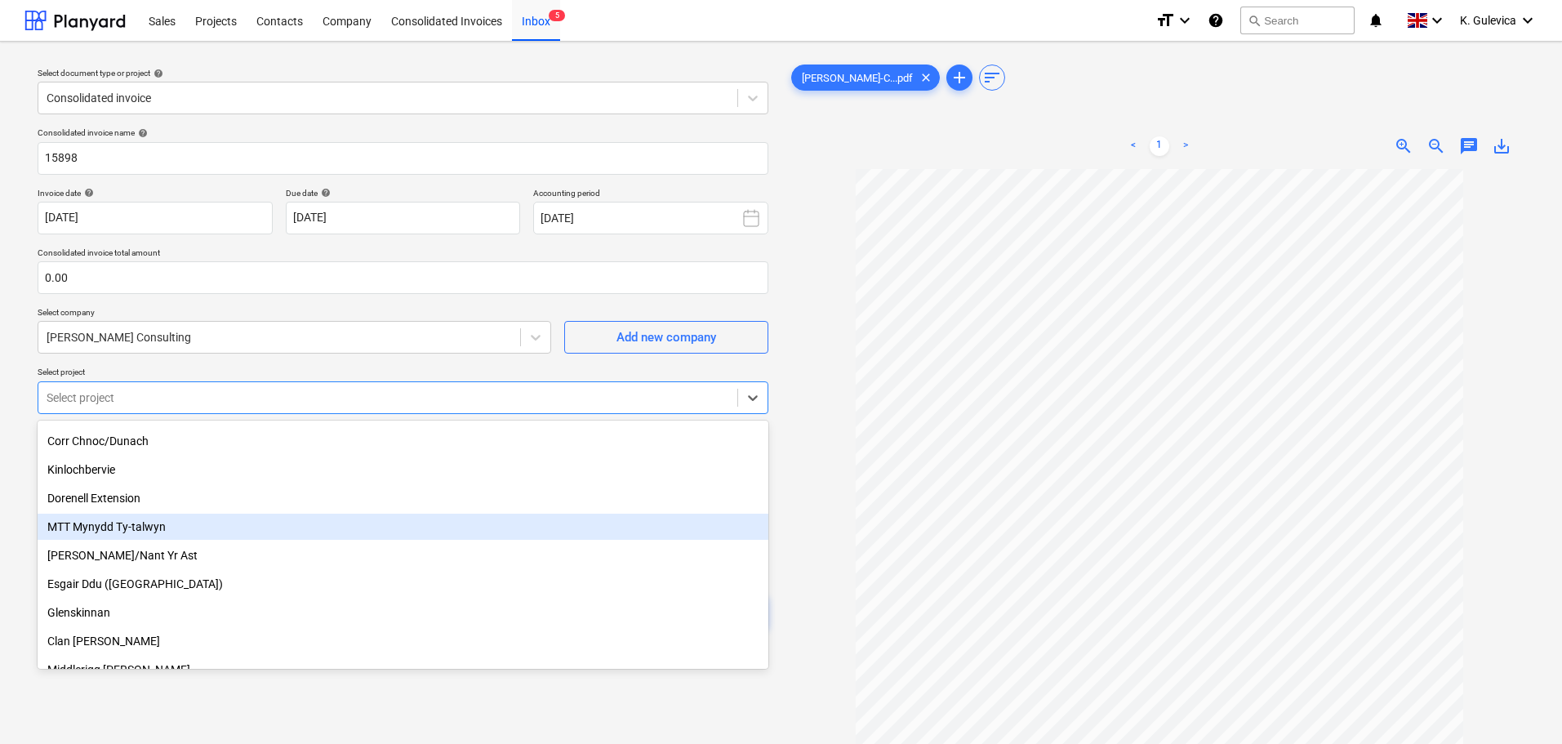
click at [140, 529] on div "MTT Mynydd Ty-talwyn" at bounding box center [403, 526] width 731 height 26
click at [140, 530] on div "[PERSON_NAME]/Nant Yr Ast" at bounding box center [403, 526] width 731 height 26
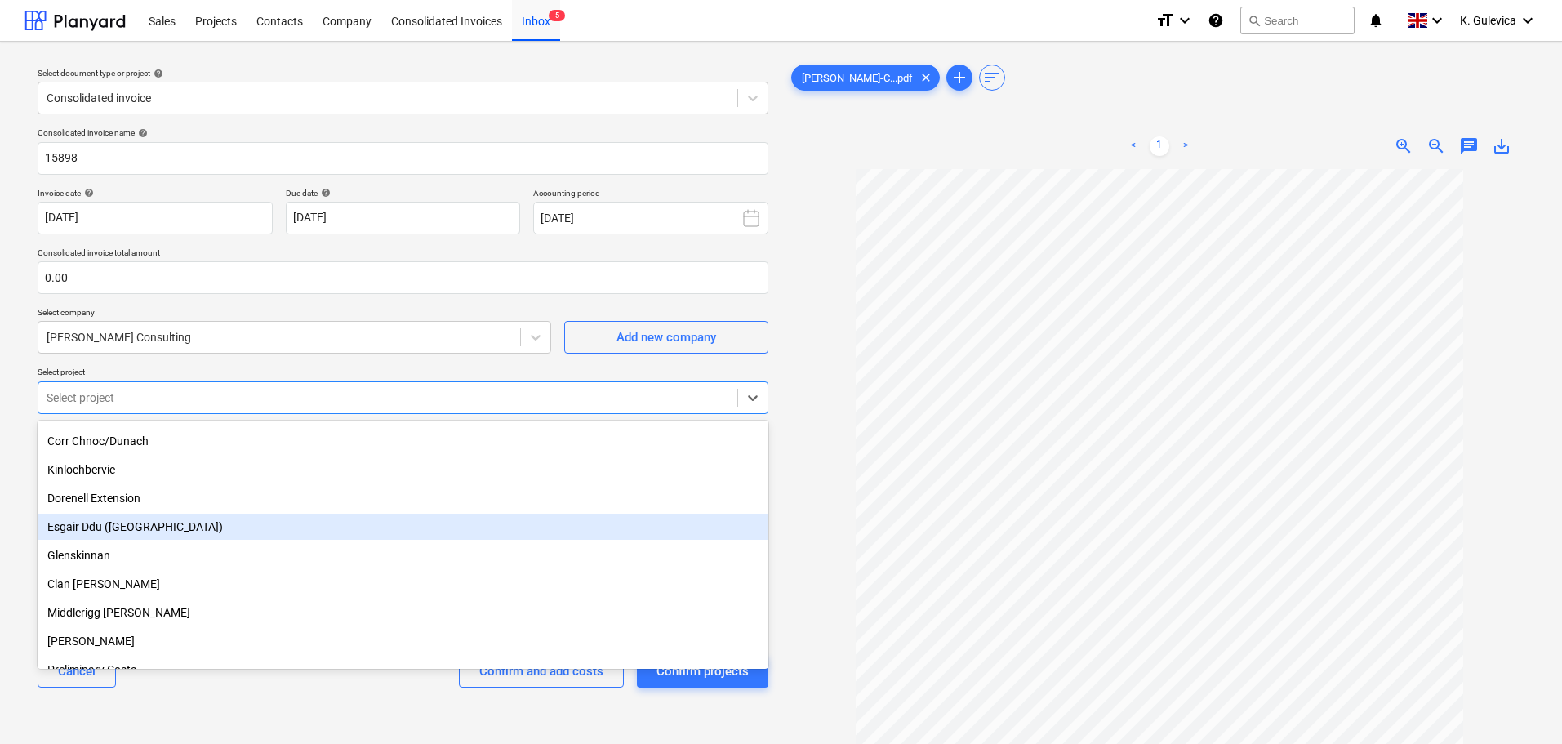
click at [140, 530] on div "Esgair Ddu ([GEOGRAPHIC_DATA])" at bounding box center [403, 526] width 731 height 26
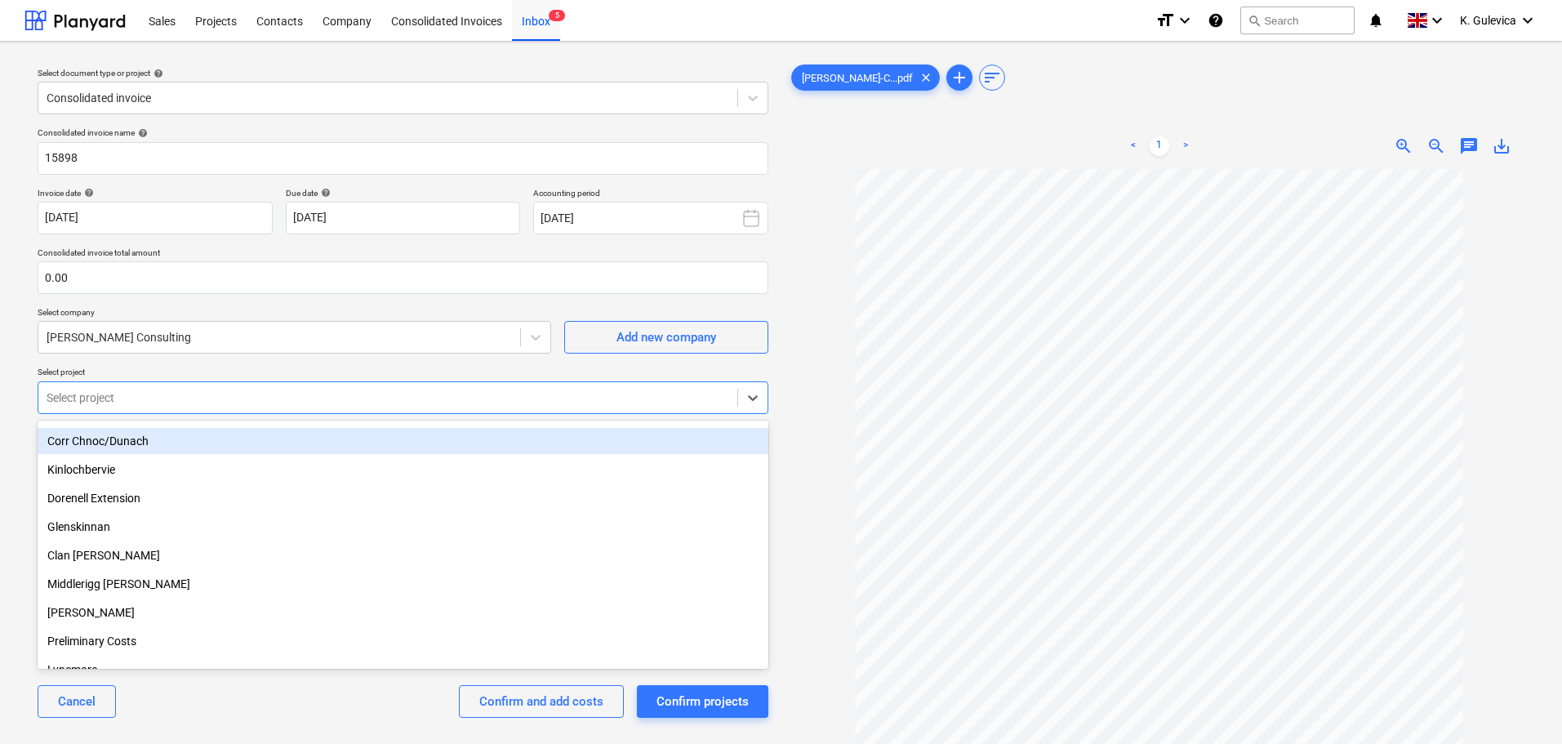
click at [300, 366] on div "Consolidated invoice name help 15898 Invoice date help [DATE] 01.09.2025 Press …" at bounding box center [403, 429] width 744 height 616
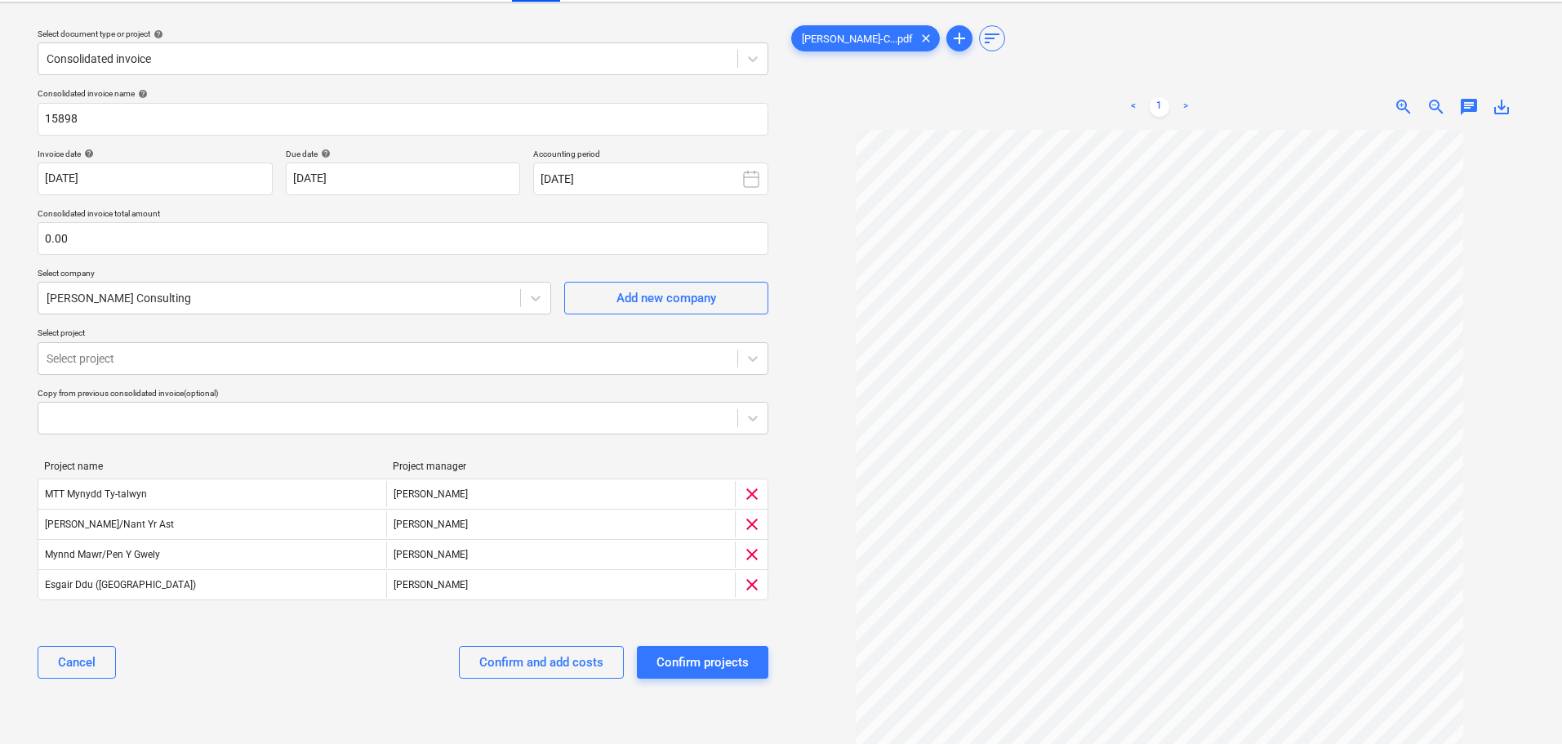
scroll to position [0, 0]
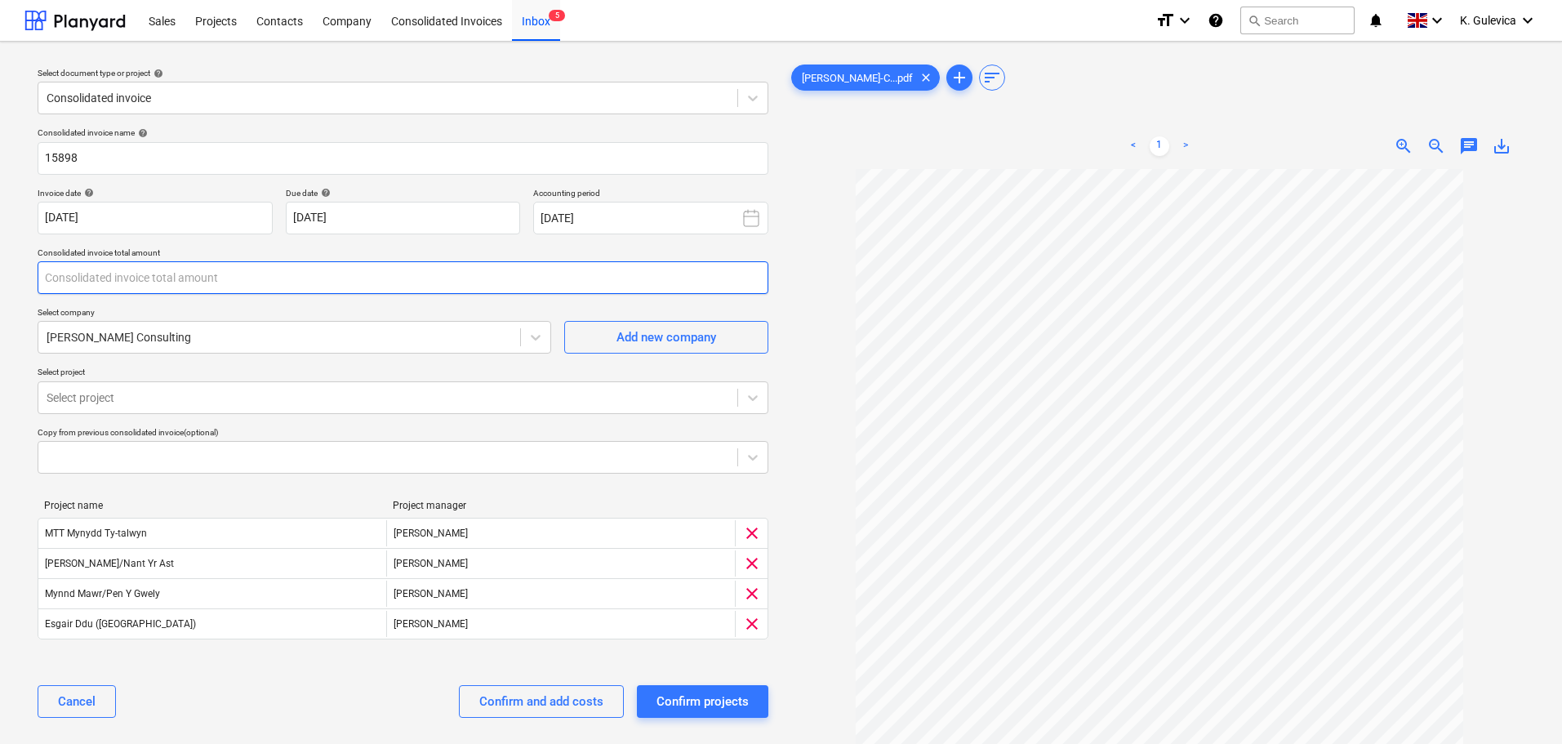
click at [78, 270] on input "text" at bounding box center [403, 277] width 731 height 33
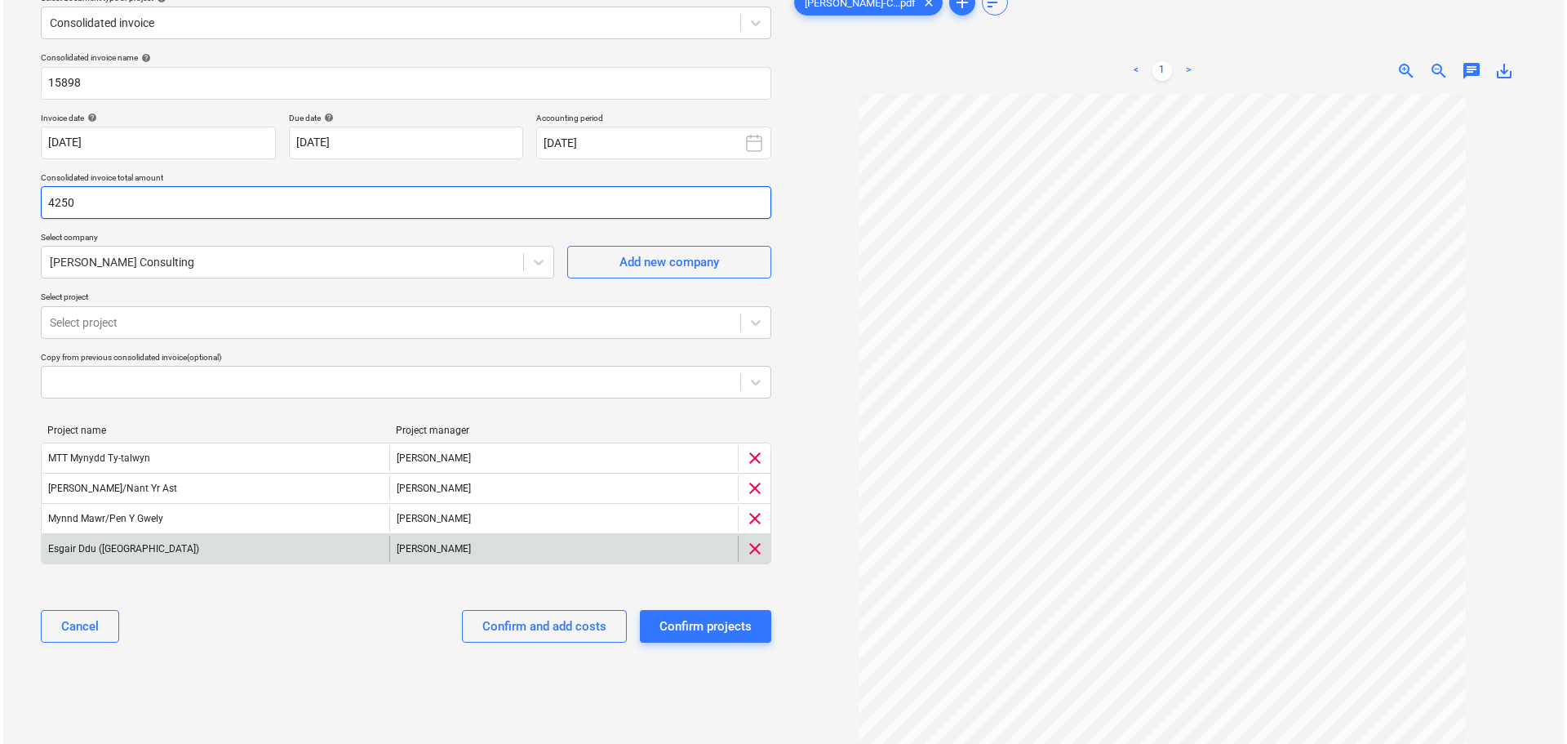
scroll to position [143, 0]
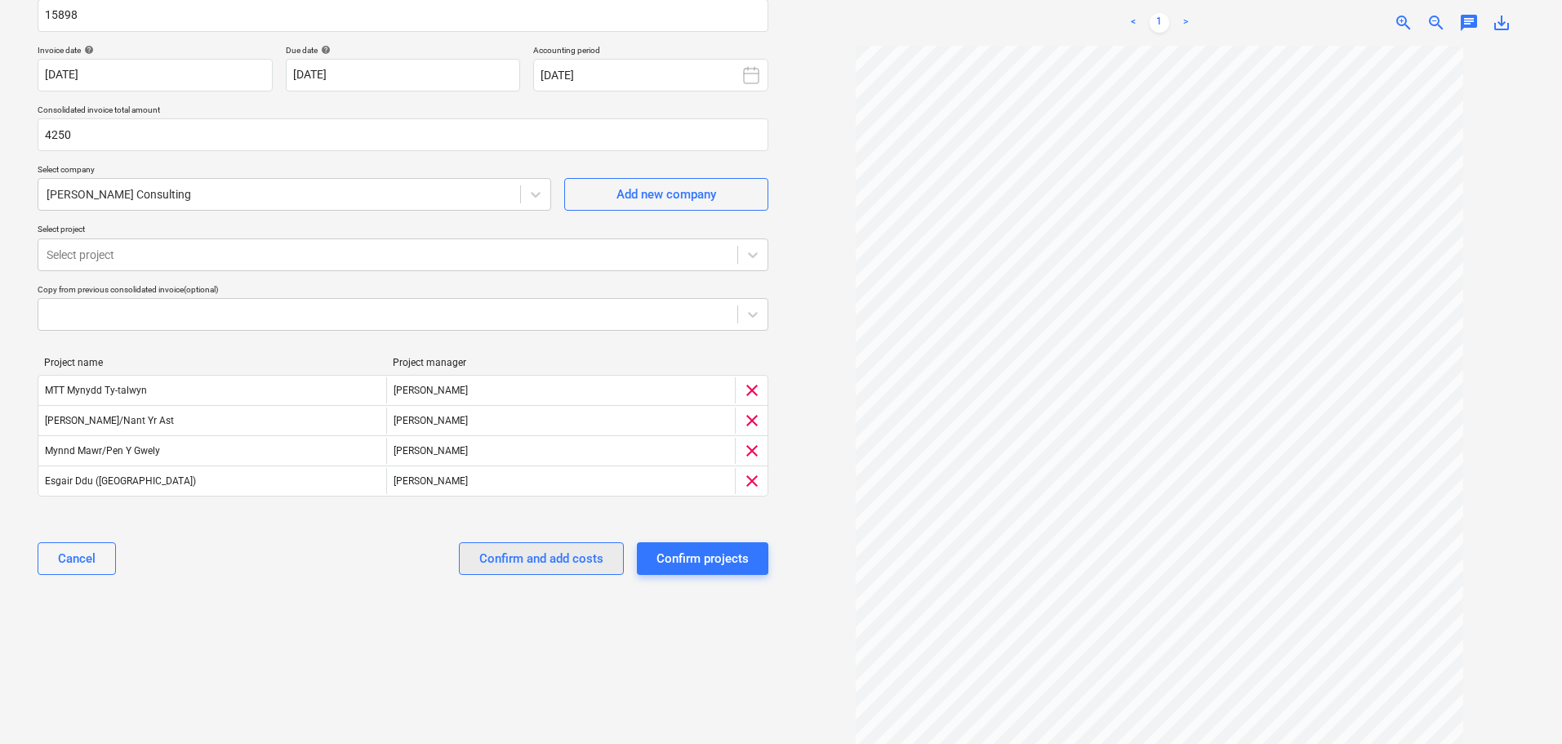
type input "4,250.00"
click at [593, 561] on div "Confirm and add costs" at bounding box center [541, 558] width 124 height 21
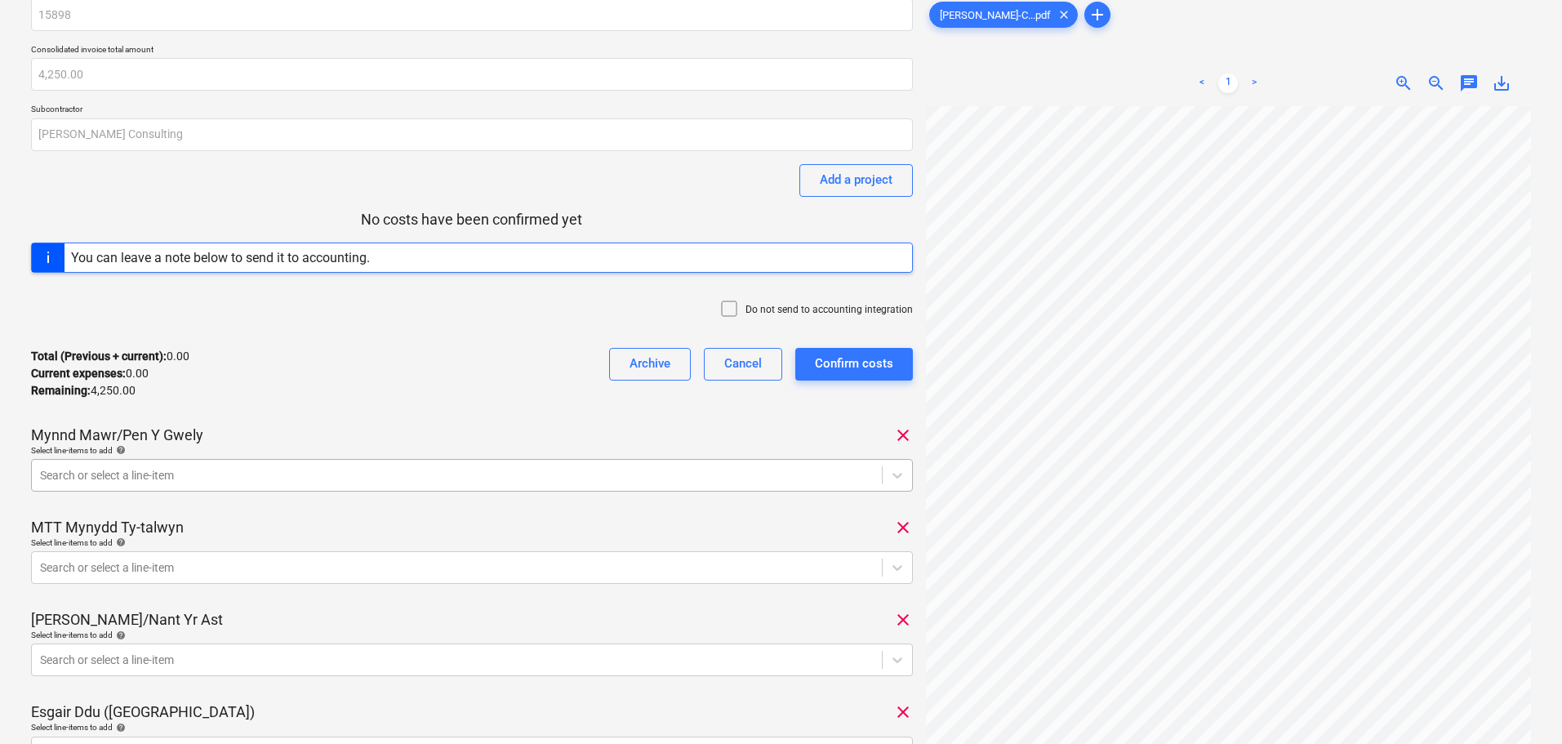
click at [284, 540] on body "Sales Projects Contacts Company Consolidated Invoices Inbox 4 format_size keybo…" at bounding box center [781, 309] width 1562 height 744
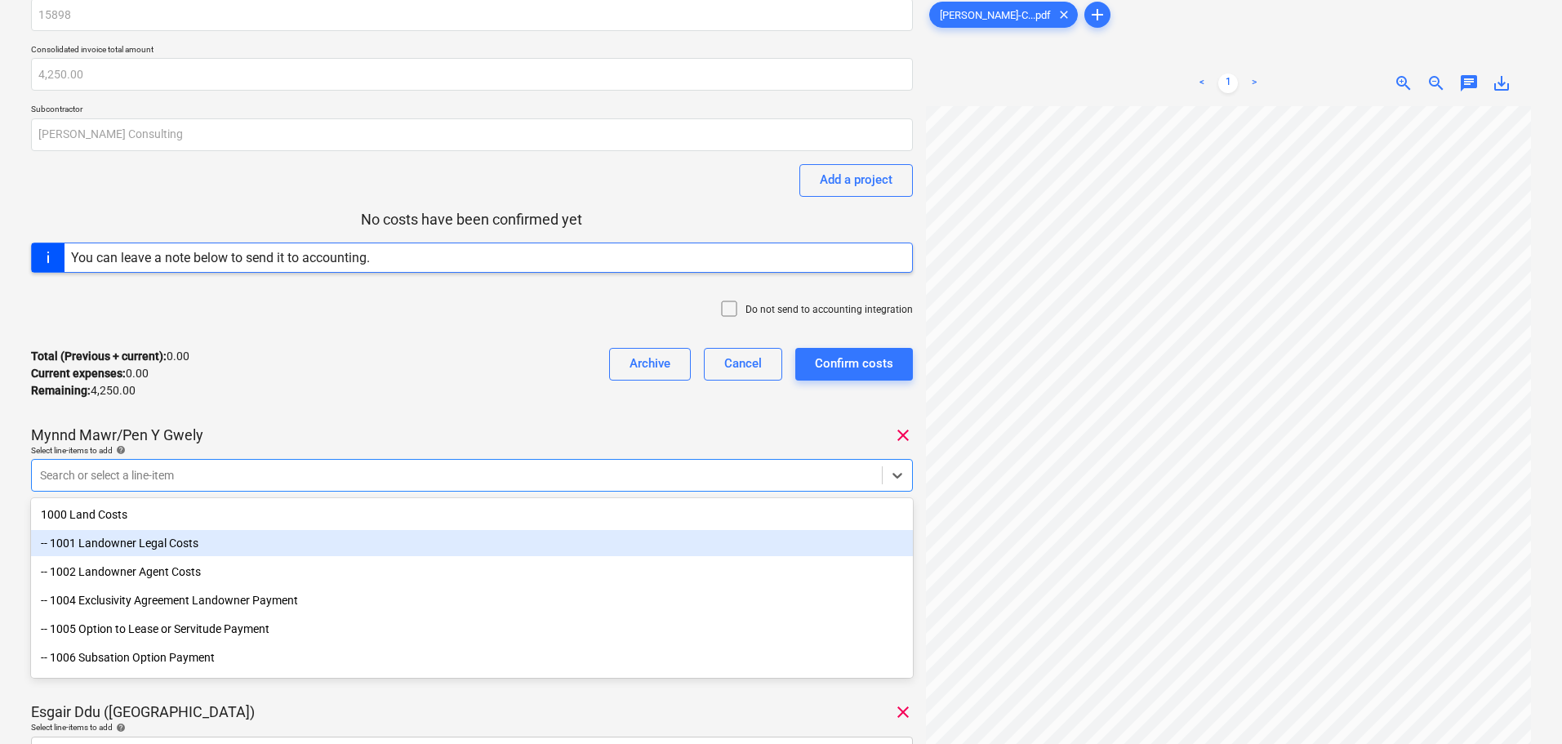
scroll to position [72, 0]
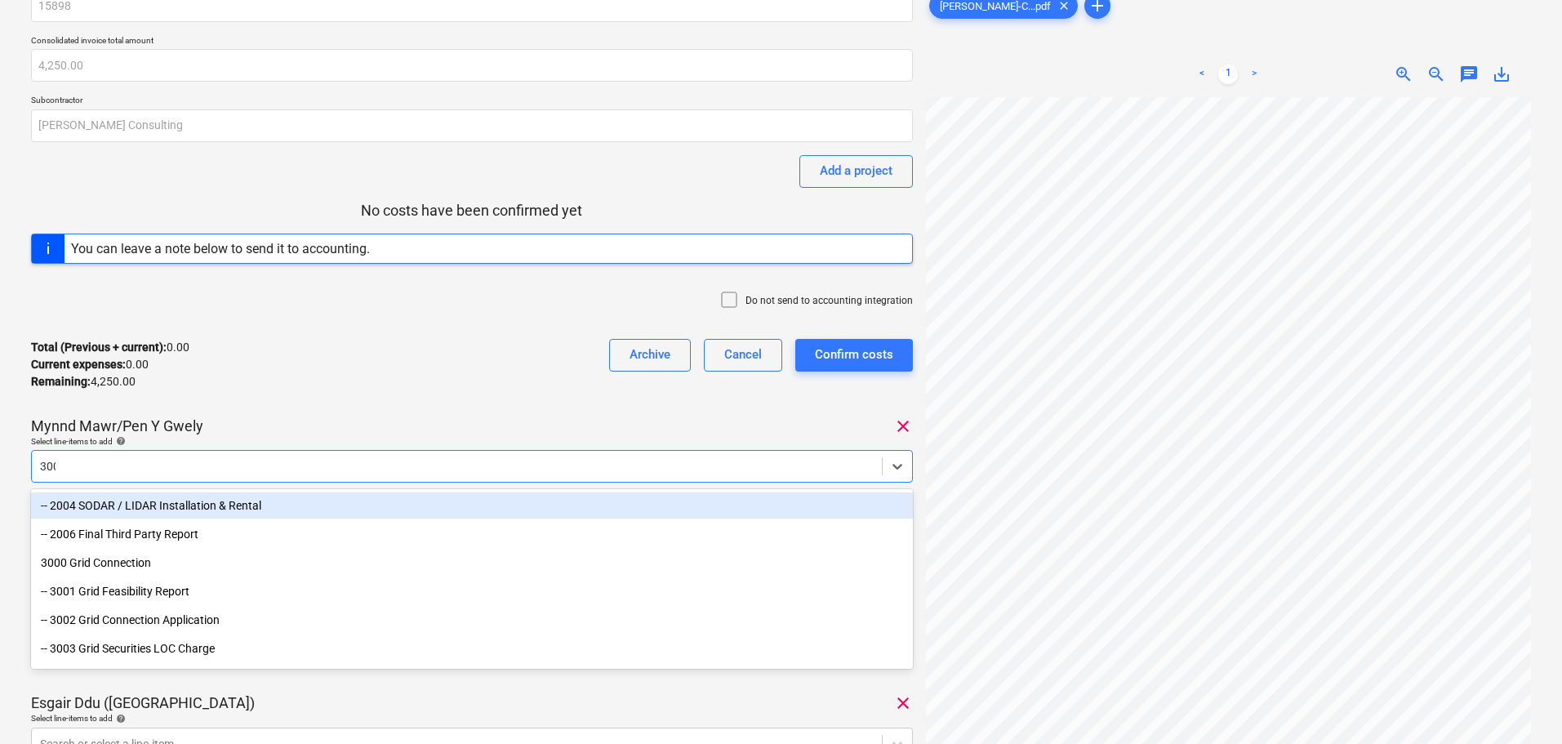
type input "3004"
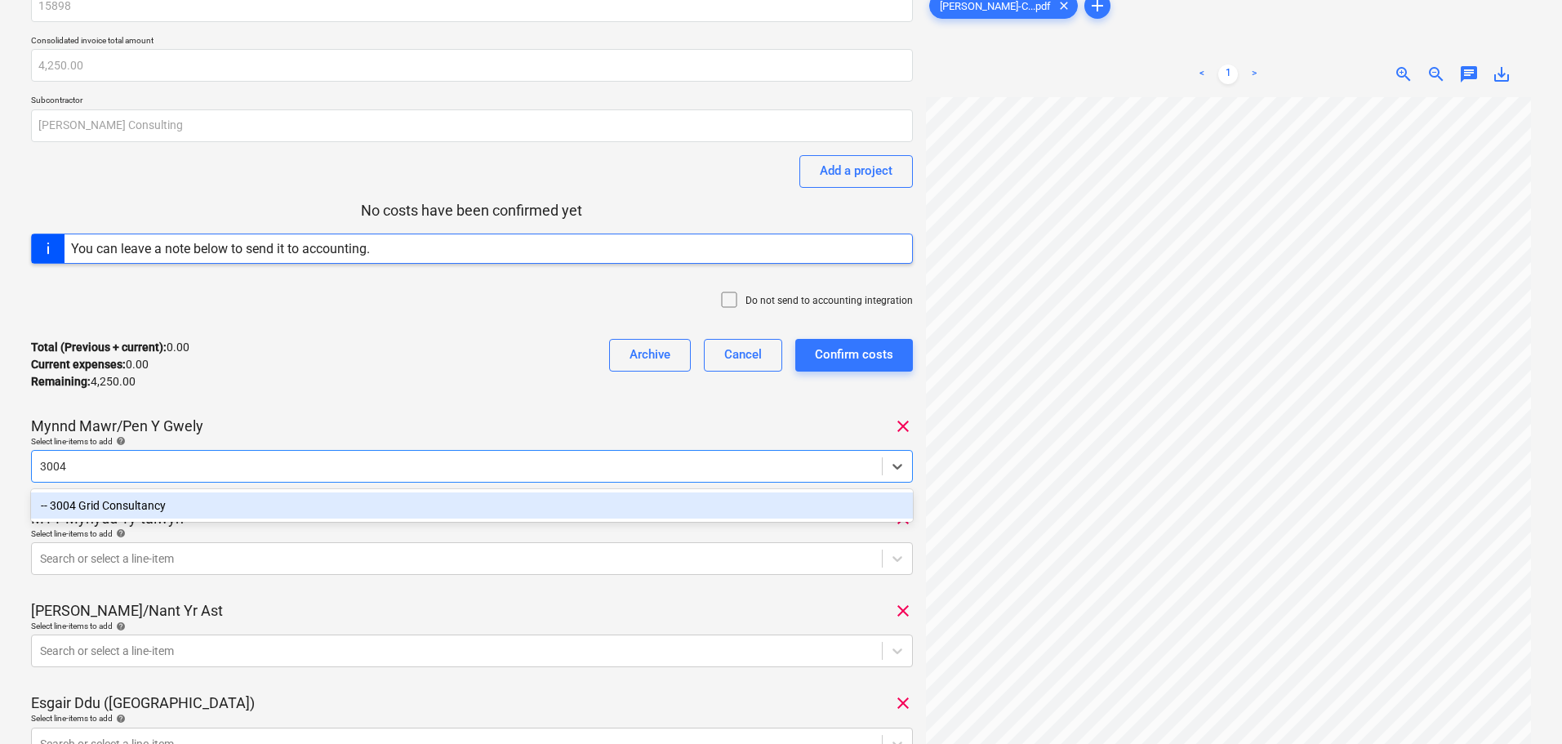
click at [226, 514] on div "-- 3004 Grid Consultancy" at bounding box center [472, 505] width 882 height 26
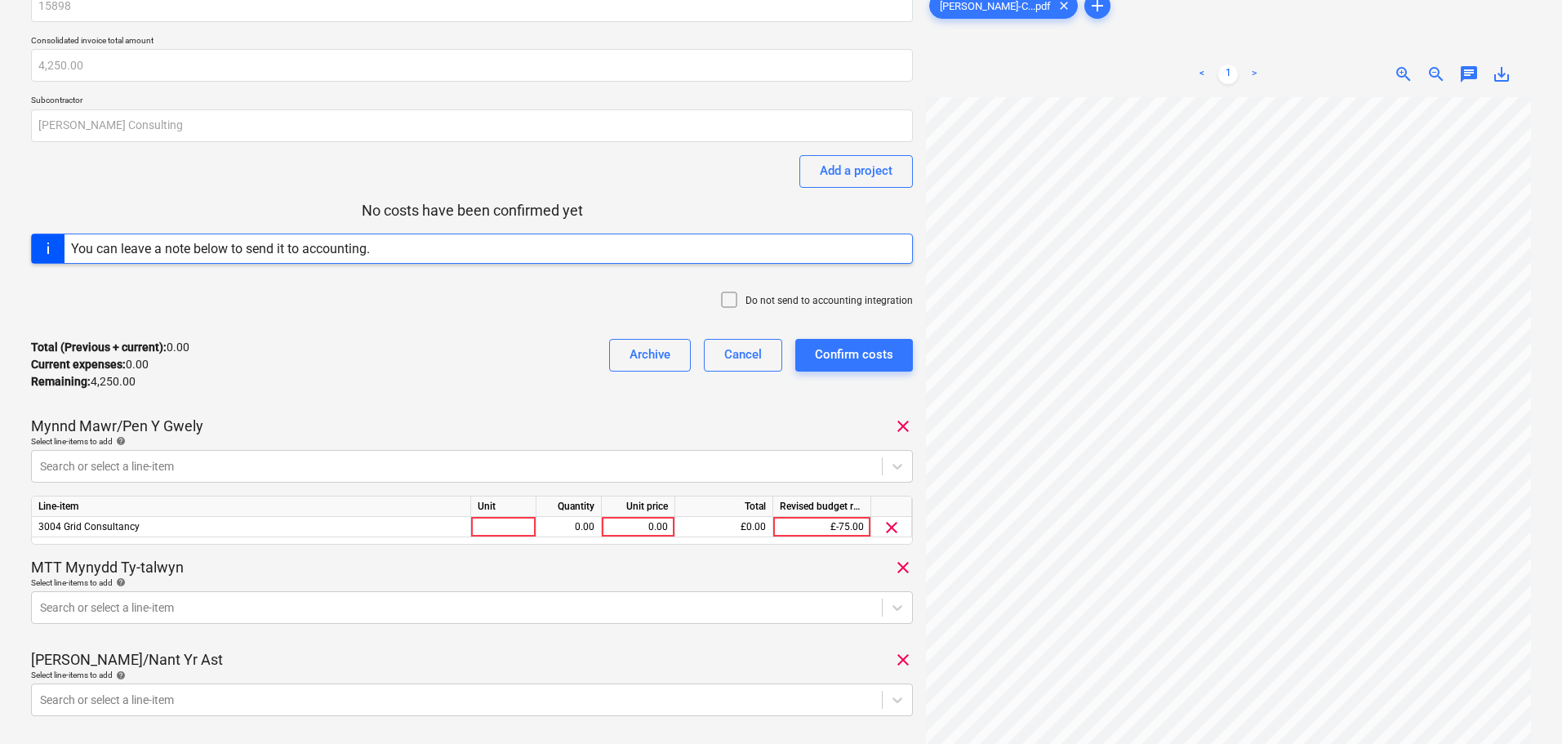
click at [337, 407] on div "15898 Consolidated invoice total amount 4,250.00 Subcontractor [PERSON_NAME] Co…" at bounding box center [472, 475] width 882 height 972
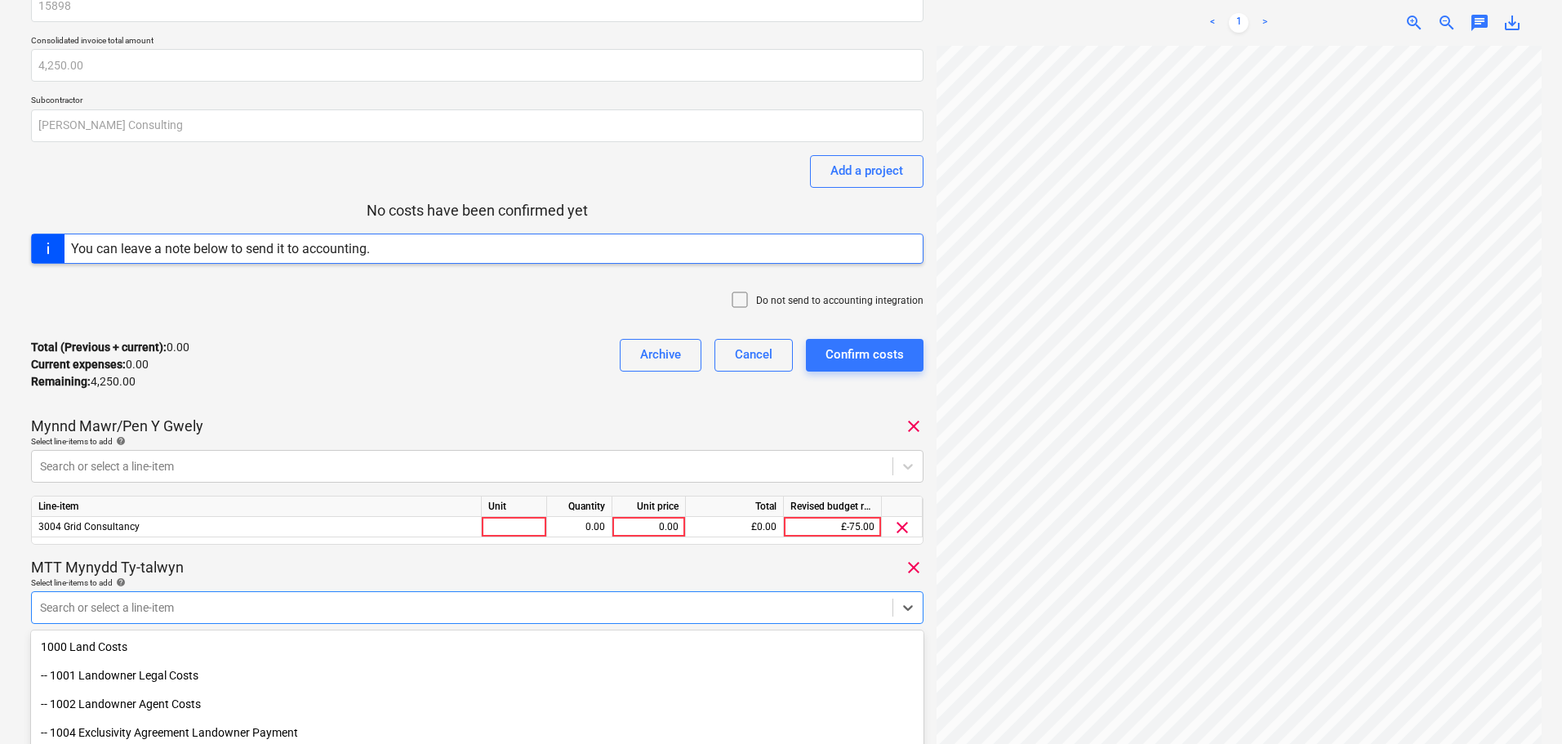
click at [270, 613] on body "Sales Projects Contacts Company Consolidated Invoices Inbox 4 format_size keybo…" at bounding box center [781, 300] width 1562 height 744
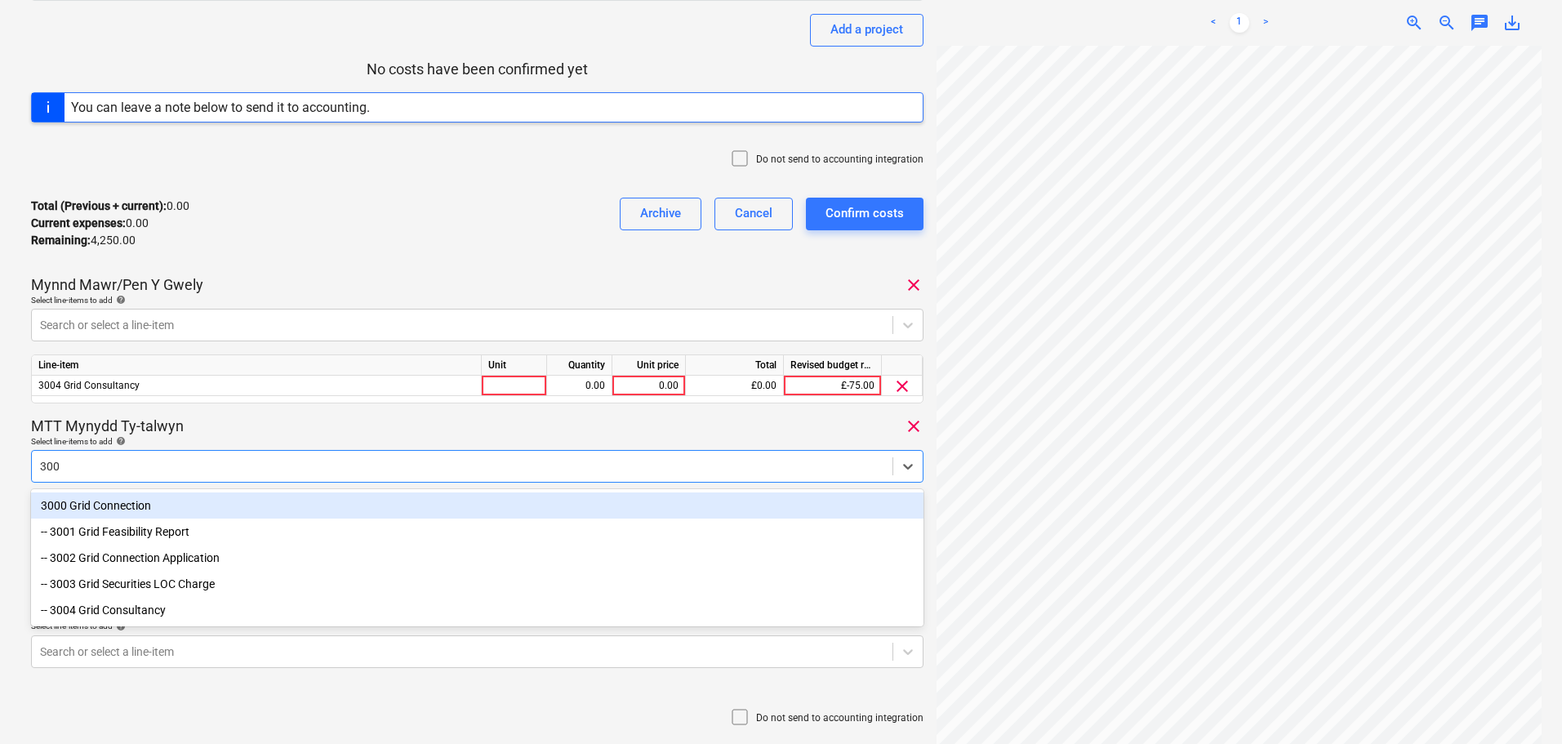
type input "3004"
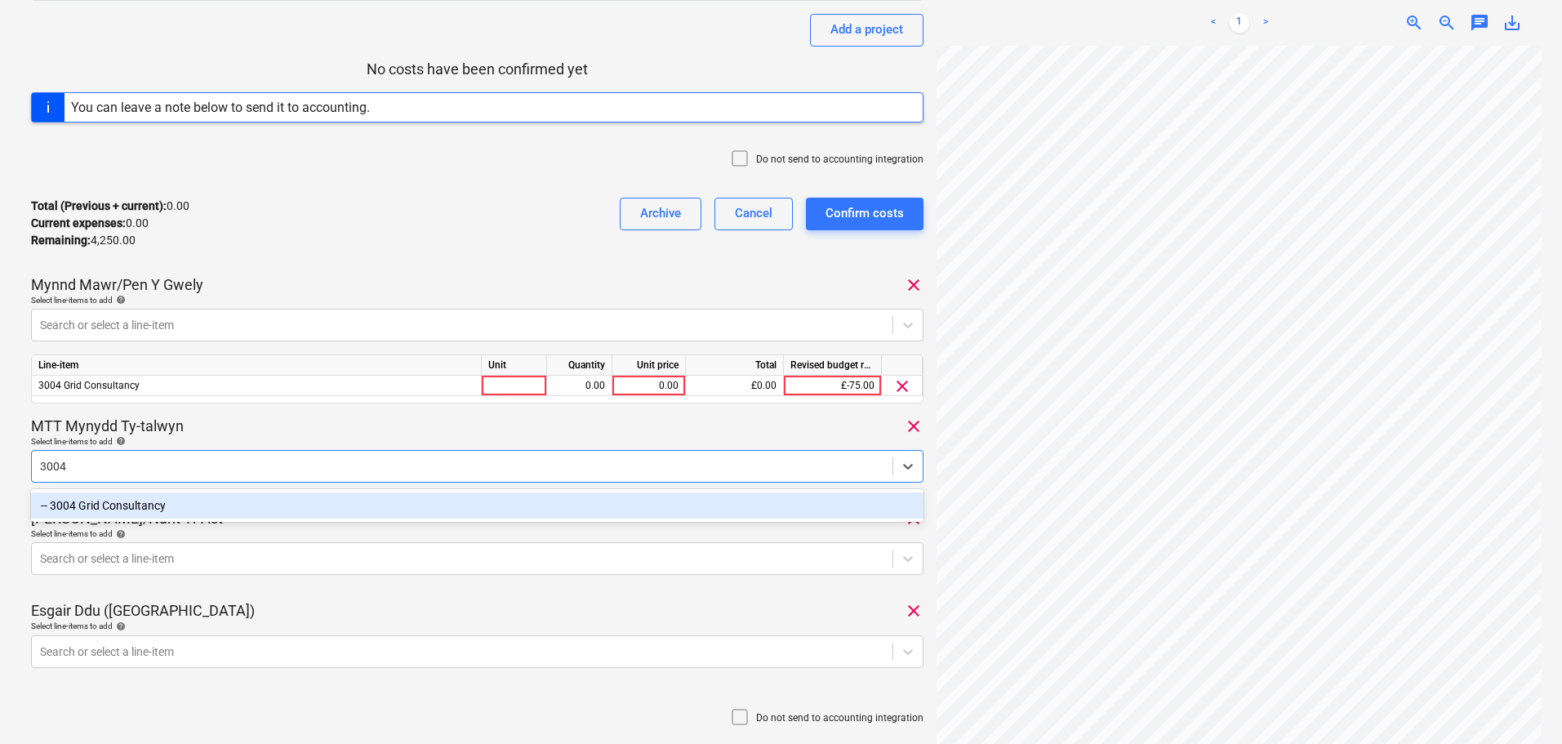
click at [425, 510] on div "-- 3004 Grid Consultancy" at bounding box center [477, 505] width 892 height 26
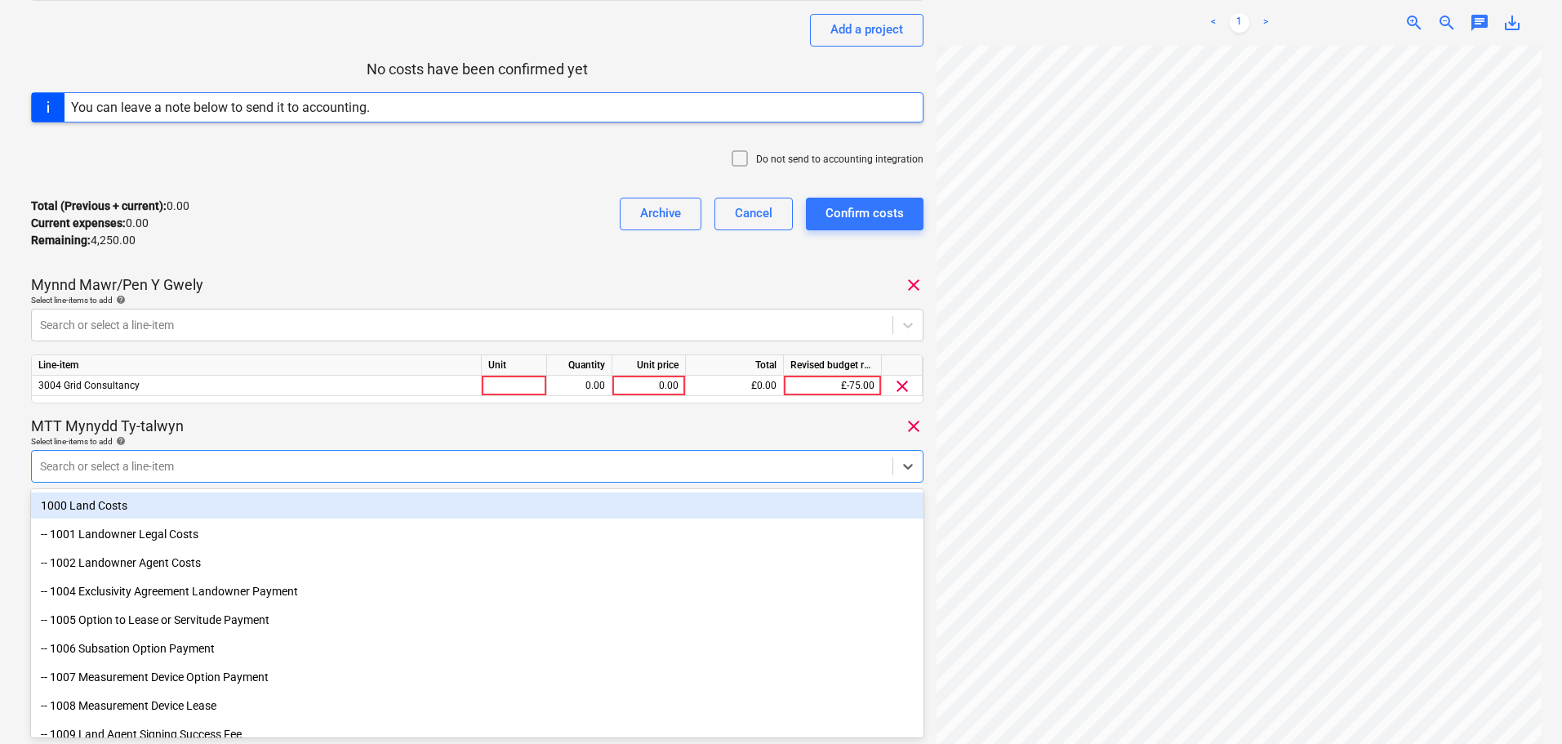
click at [386, 434] on div "MTT Mynydd Ty-talwyn clear" at bounding box center [477, 426] width 892 height 20
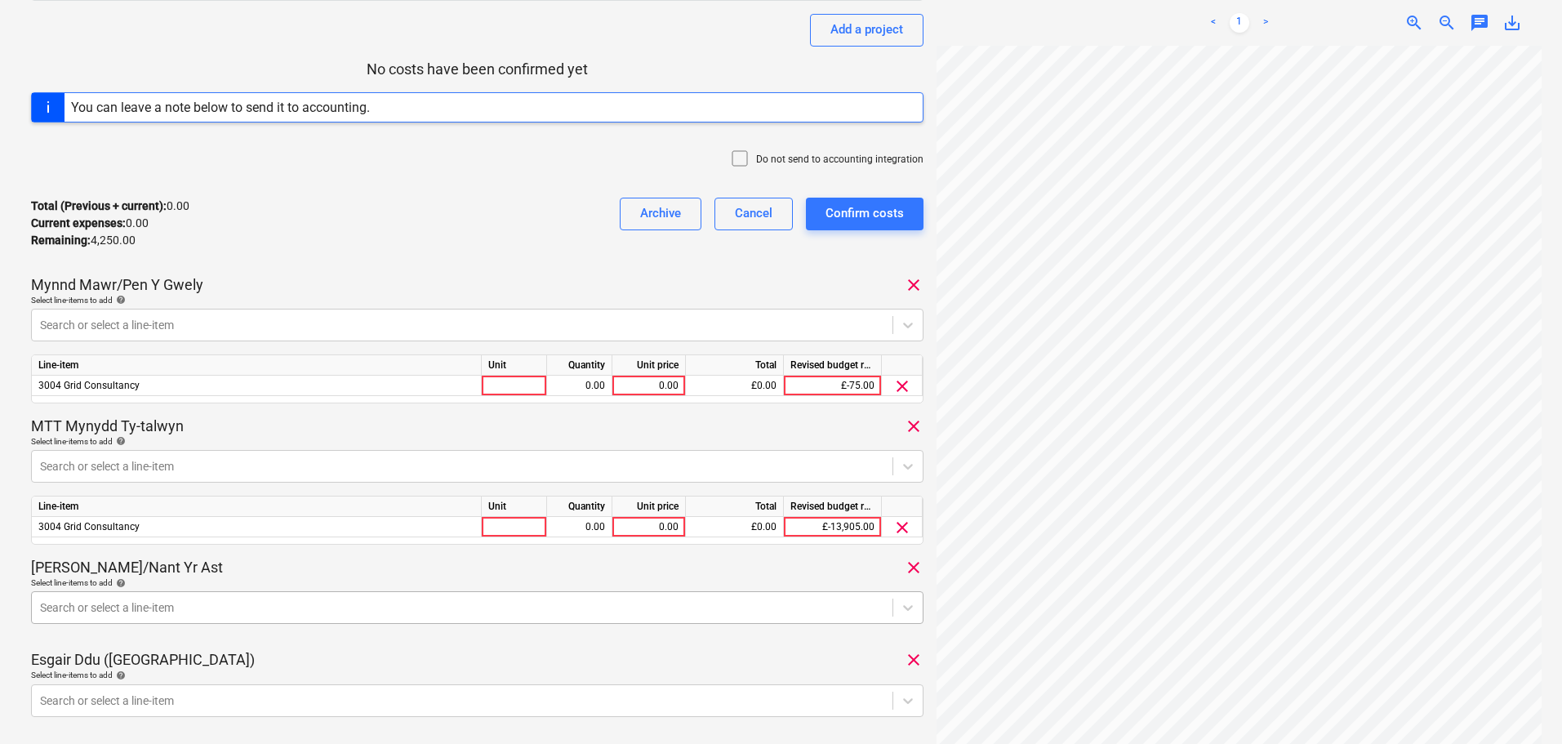
click at [223, 531] on body "Sales Projects Contacts Company Consolidated Invoices Inbox 4 format_size keybo…" at bounding box center [781, 159] width 1562 height 744
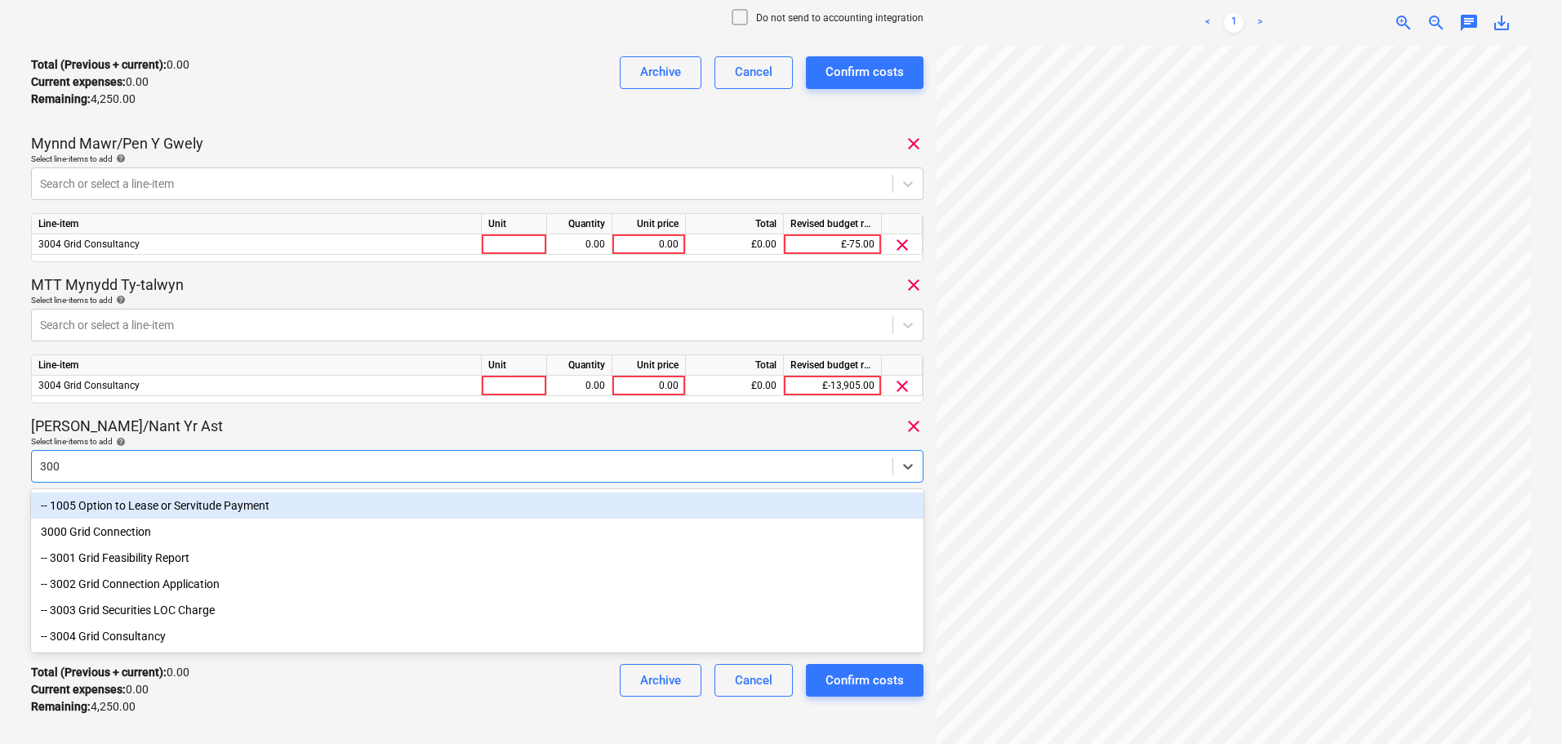
type input "3004"
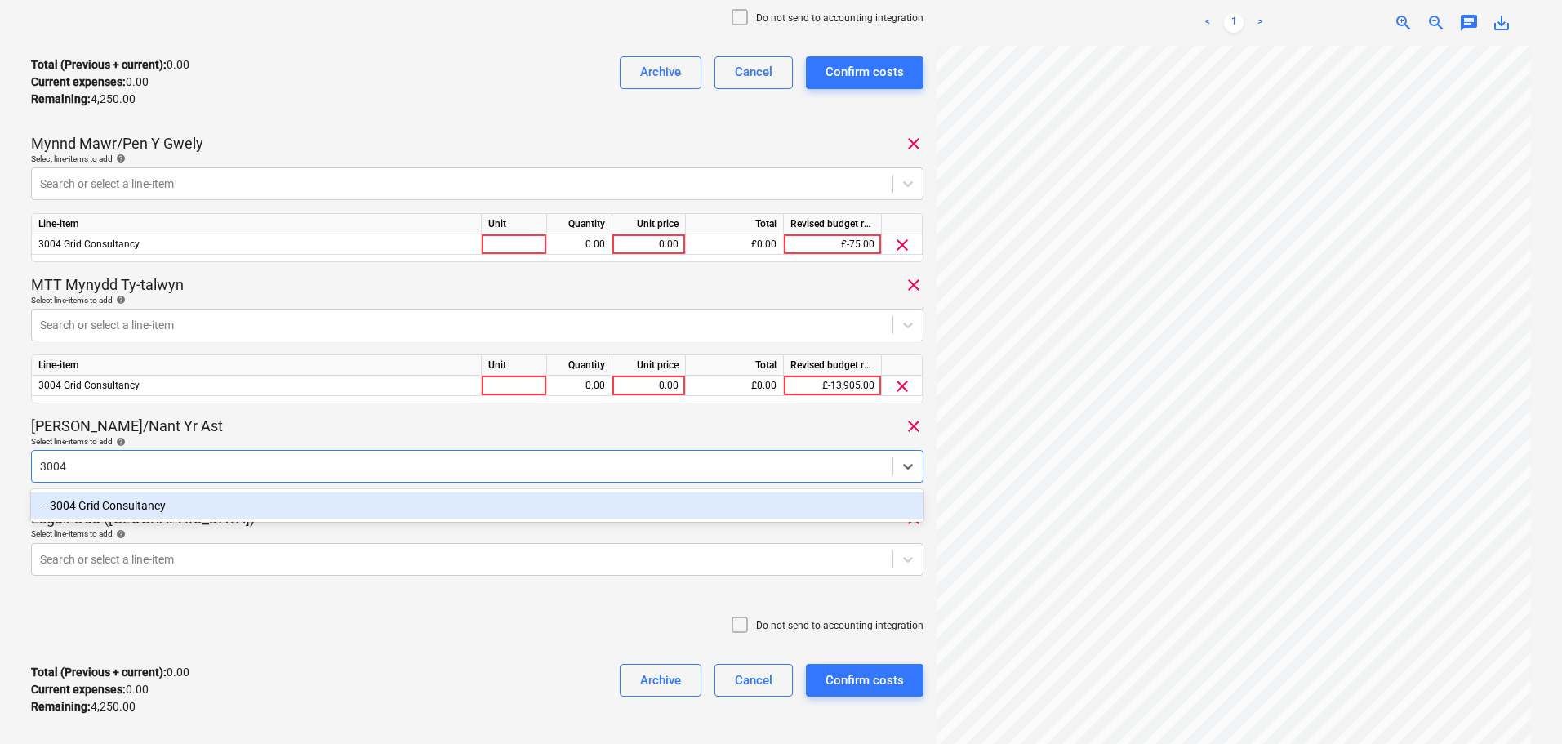
click at [188, 505] on div "-- 3004 Grid Consultancy" at bounding box center [477, 505] width 892 height 26
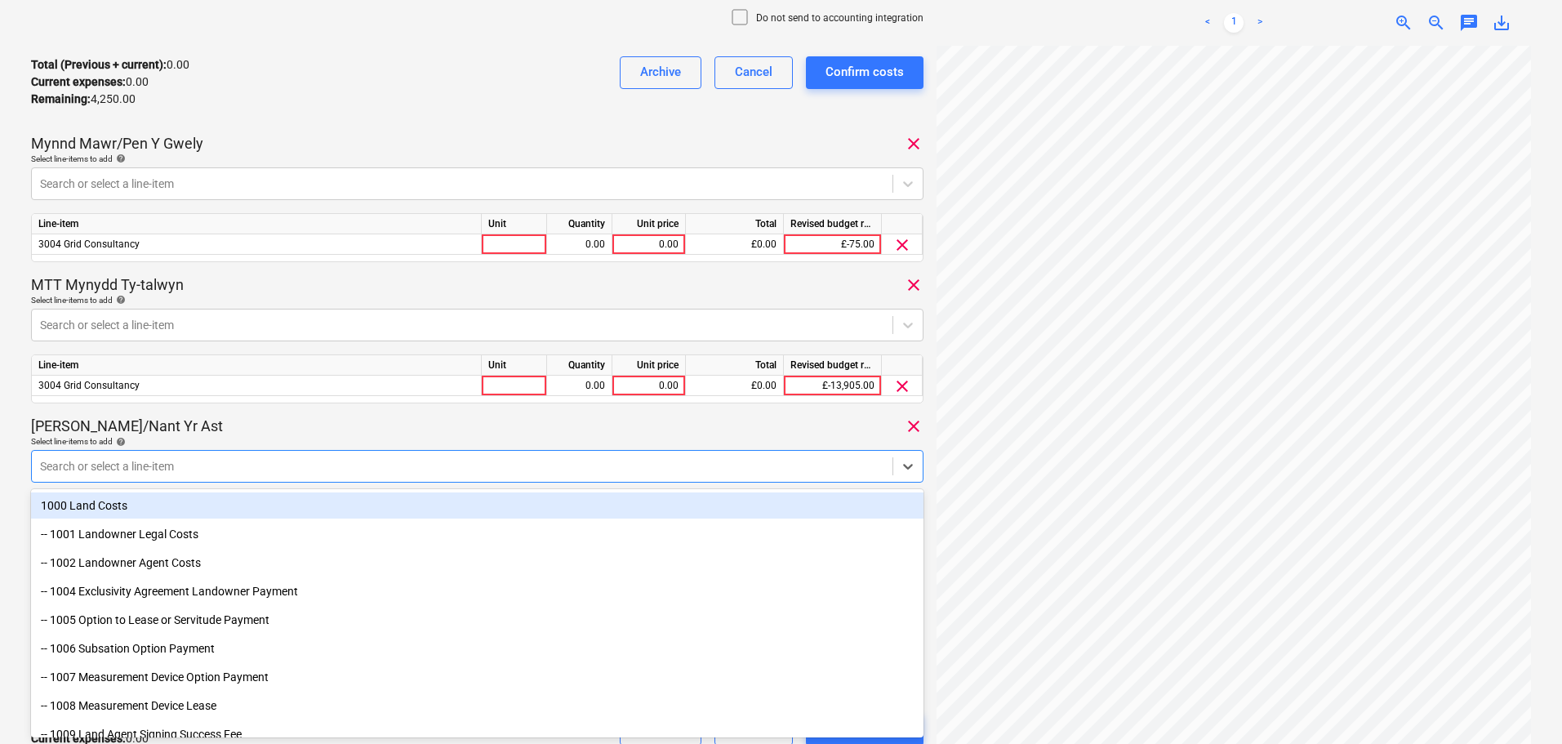
click at [324, 433] on div "[PERSON_NAME]/Nant Yr Ast clear" at bounding box center [477, 426] width 892 height 20
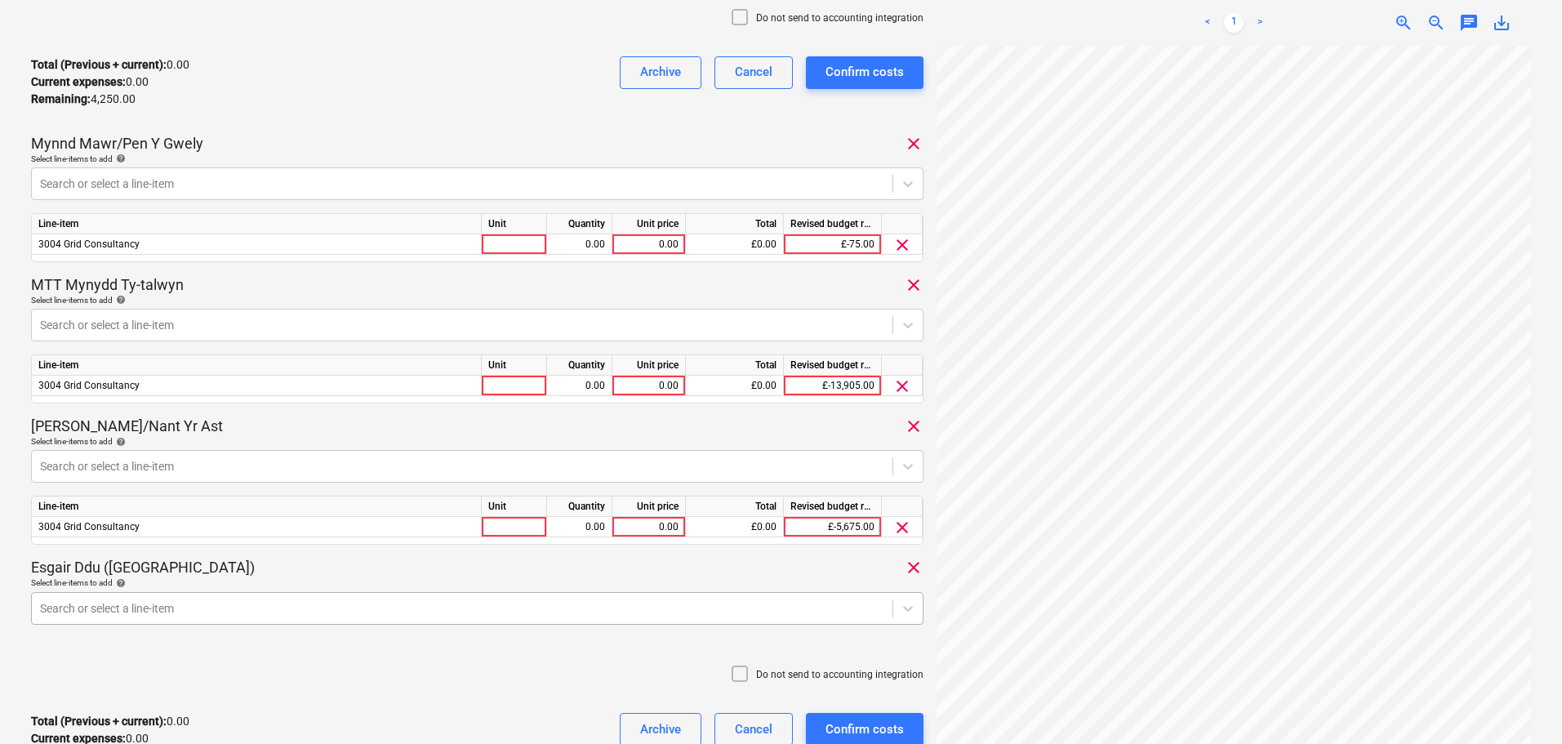
click at [328, 389] on body "Sales Projects Contacts Company Consolidated Invoices Inbox 4 format_size keybo…" at bounding box center [781, 18] width 1562 height 744
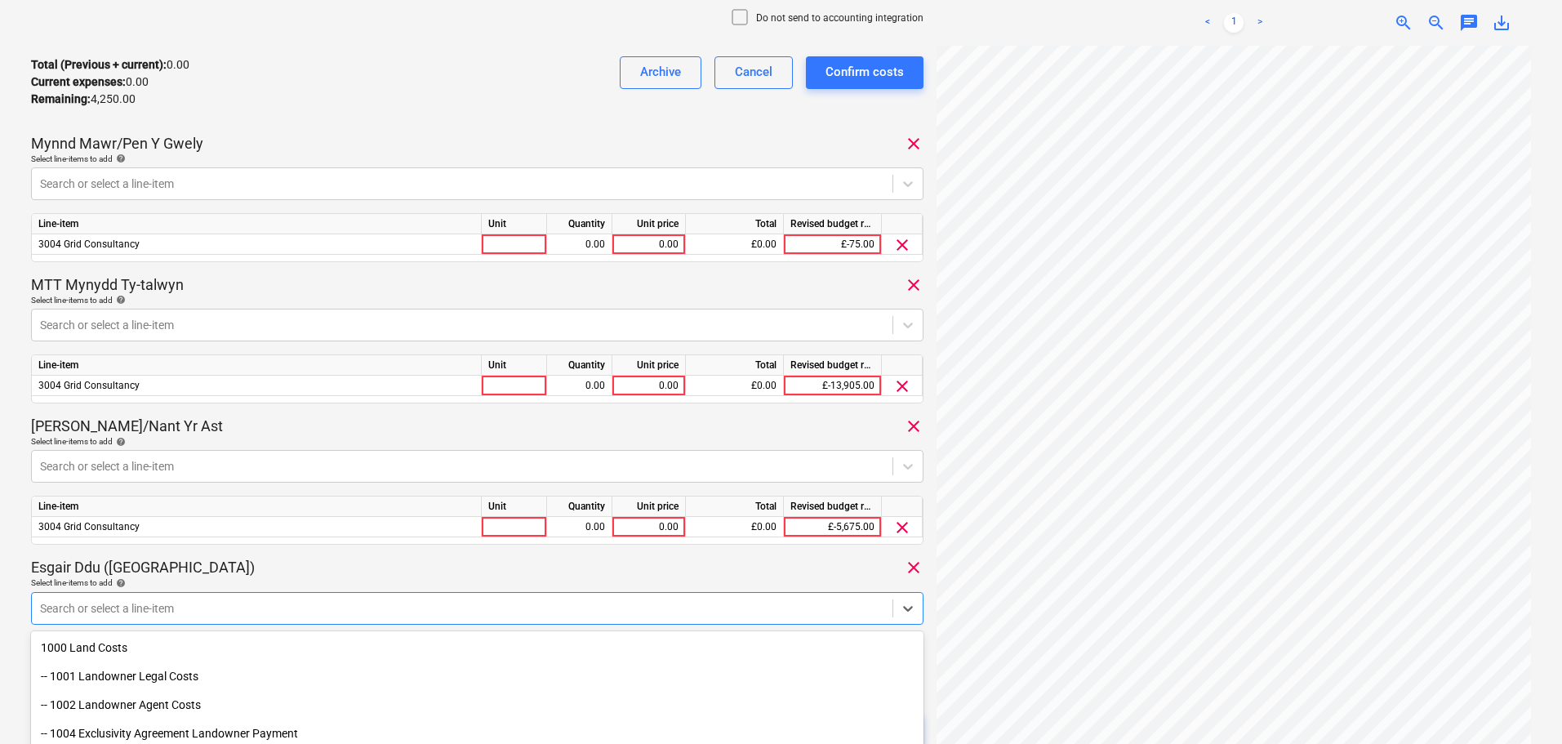
scroll to position [496, 0]
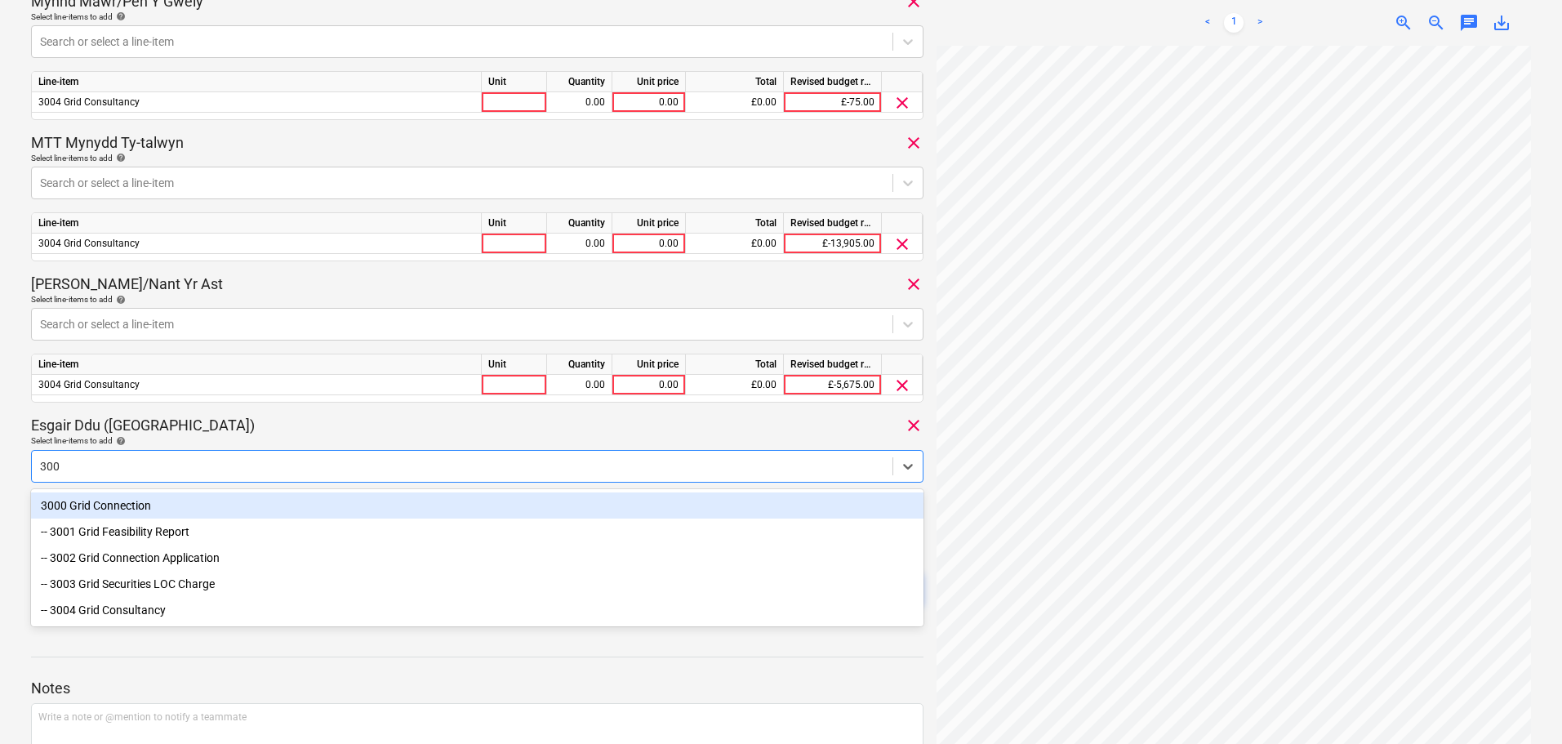
type input "3004"
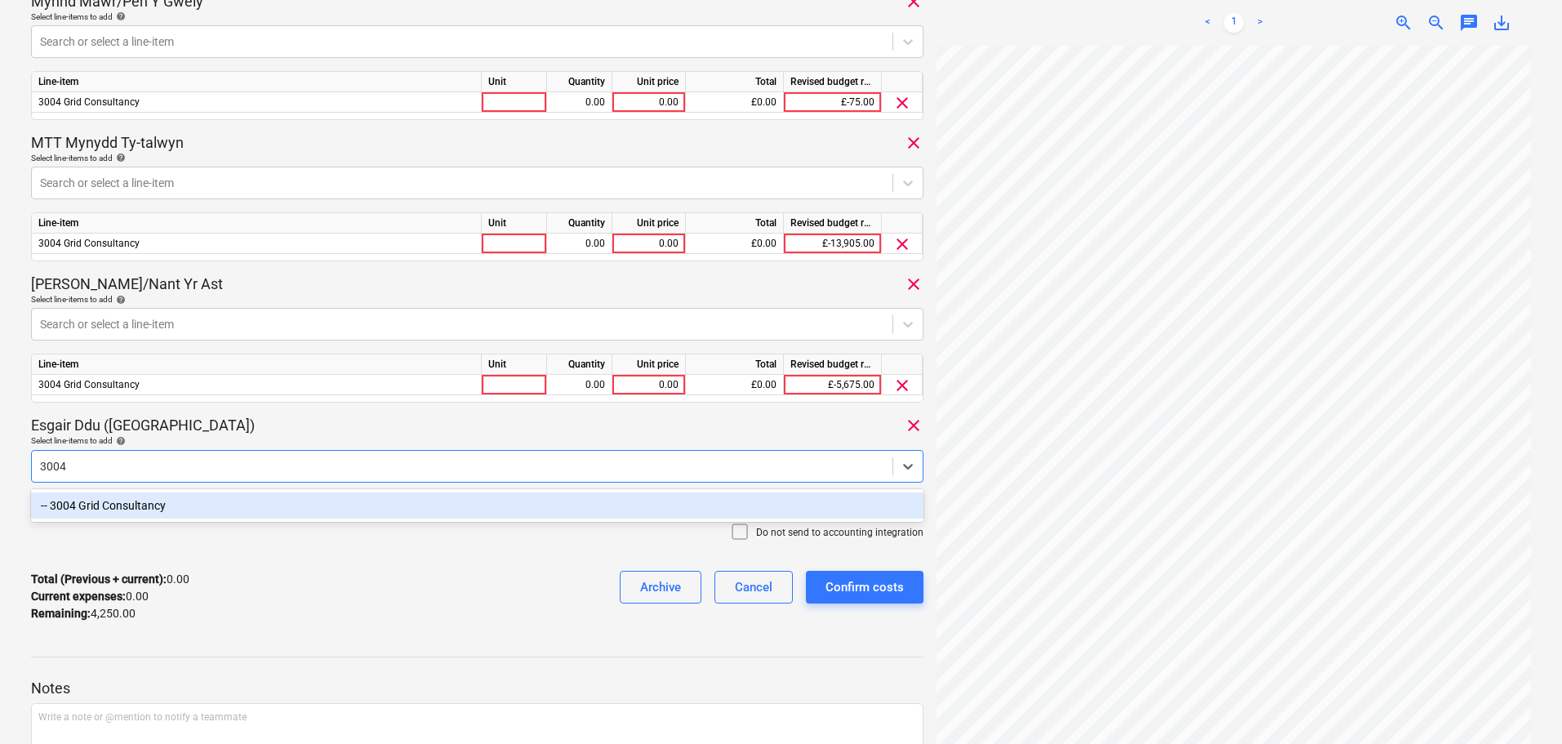
click at [231, 502] on div "-- 3004 Grid Consultancy" at bounding box center [477, 505] width 892 height 26
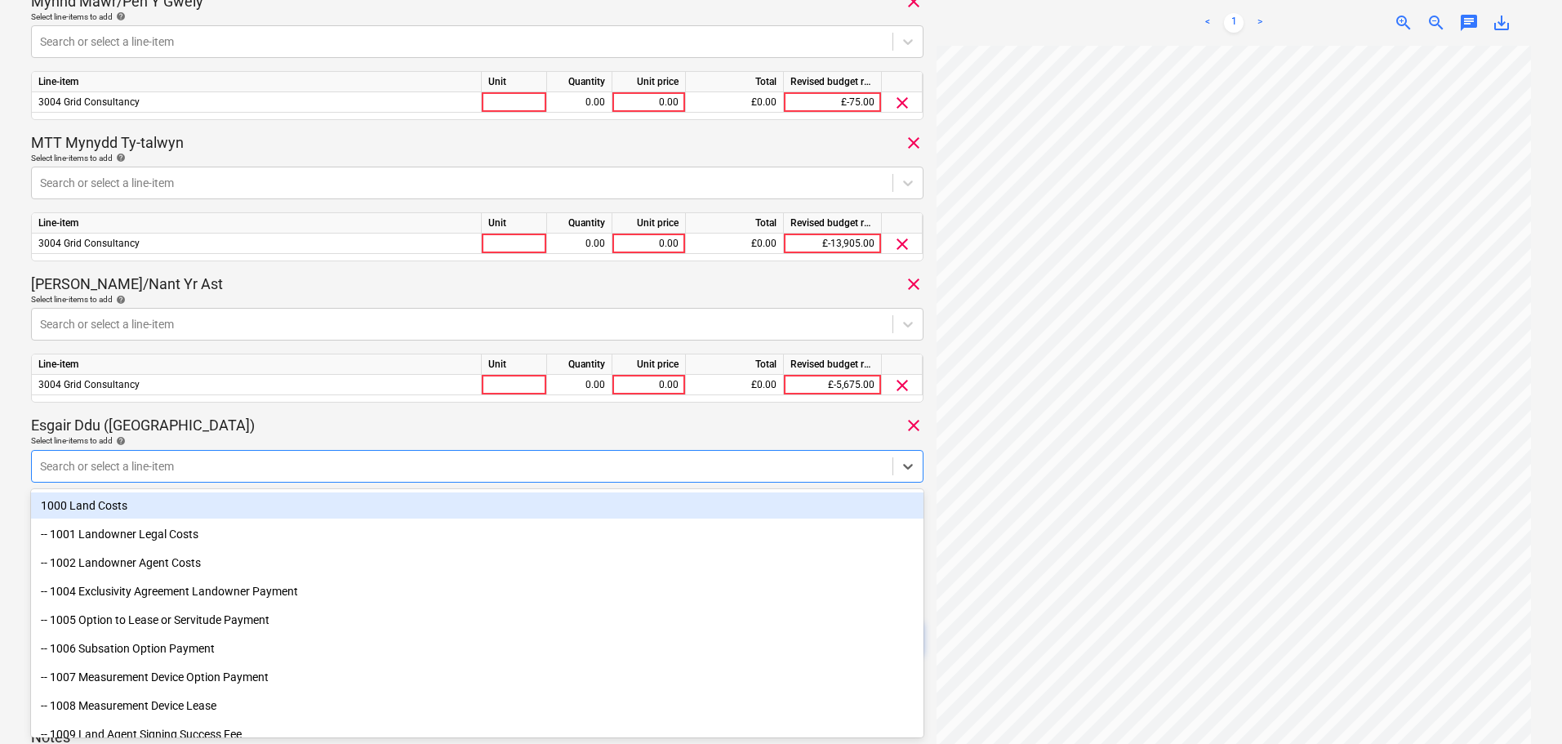
click at [311, 418] on div "Esgair Ddu (Aberangell) clear" at bounding box center [477, 426] width 892 height 20
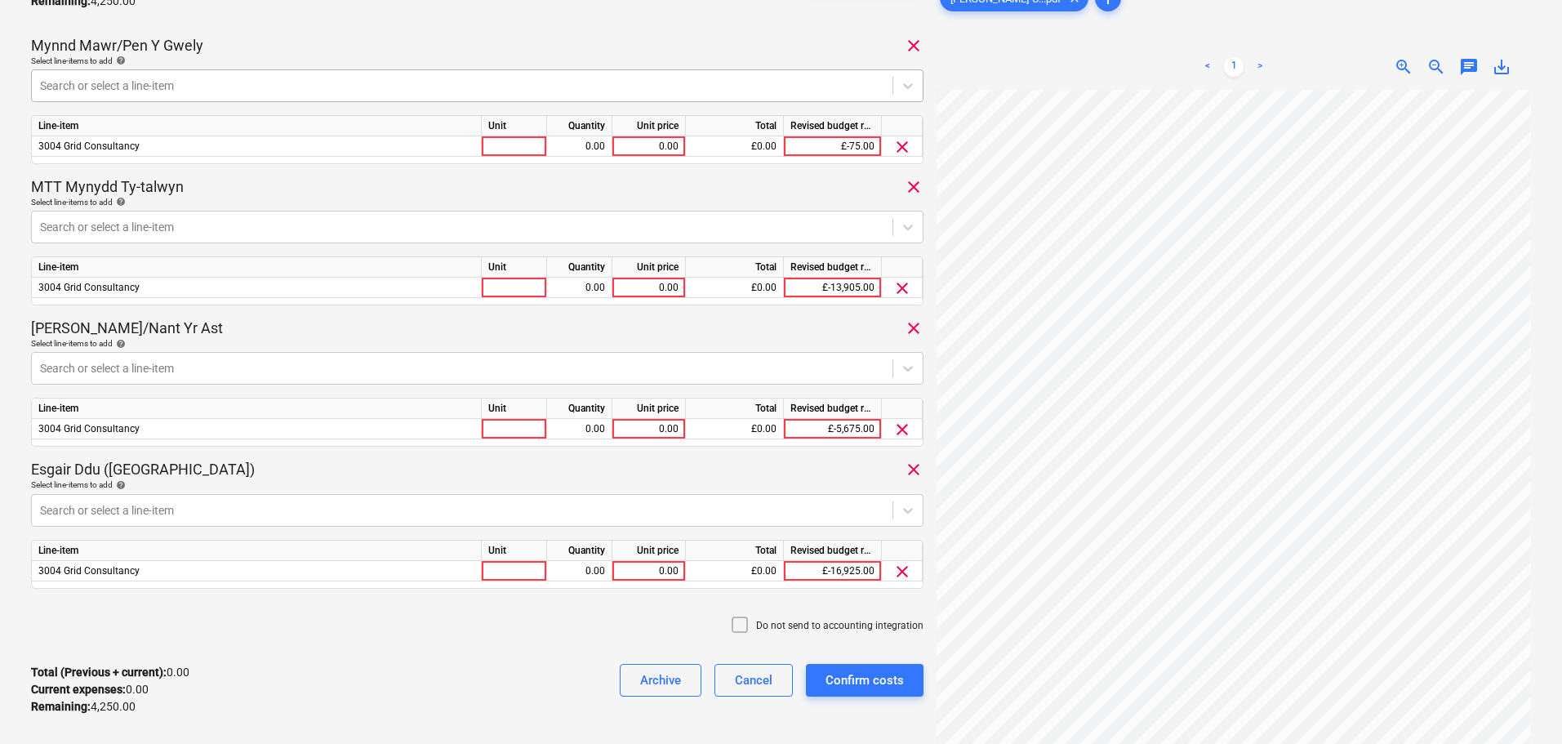
scroll to position [415, 0]
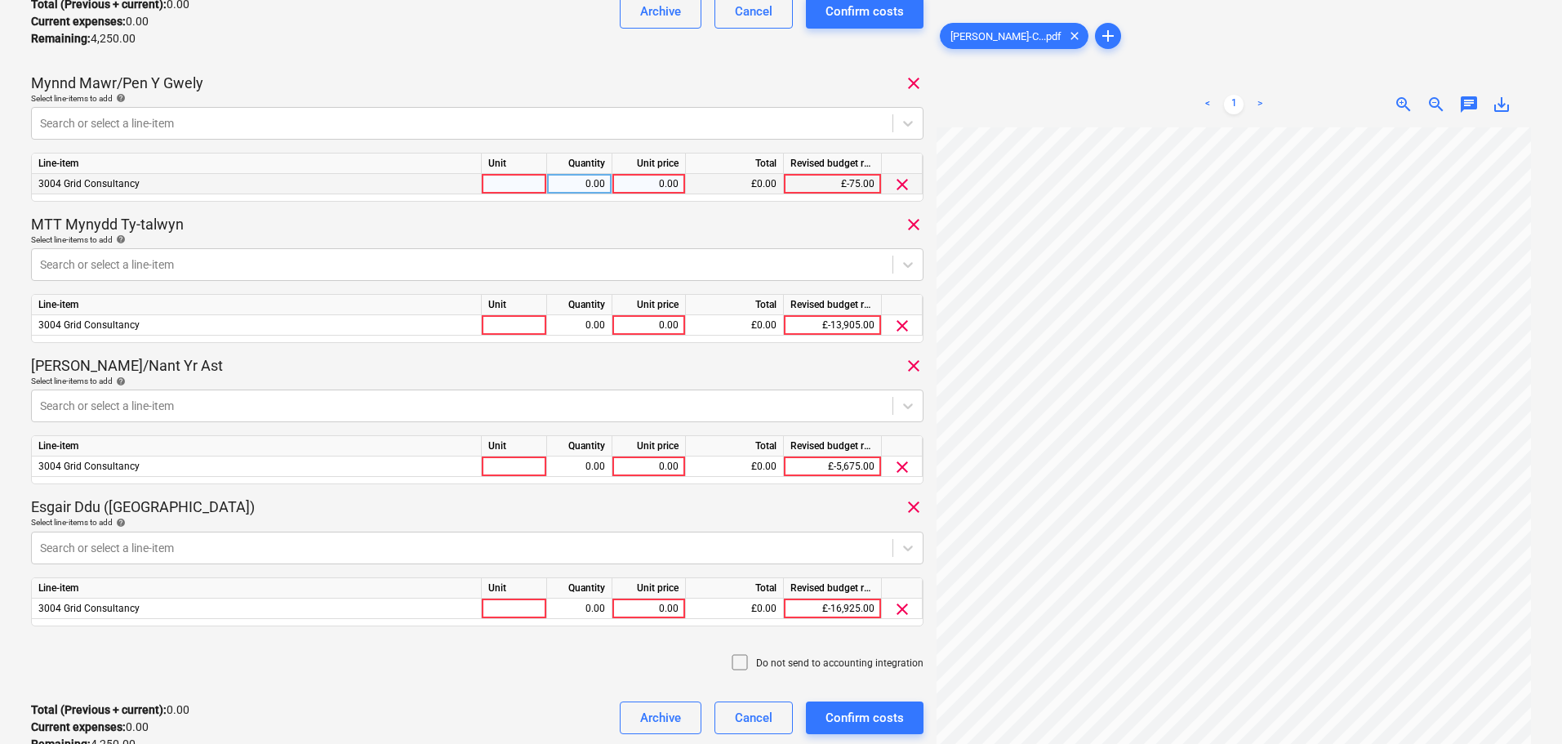
click at [647, 178] on div "0.00" at bounding box center [649, 184] width 60 height 20
type input "1062.5"
click at [640, 324] on div "0.00" at bounding box center [649, 325] width 60 height 20
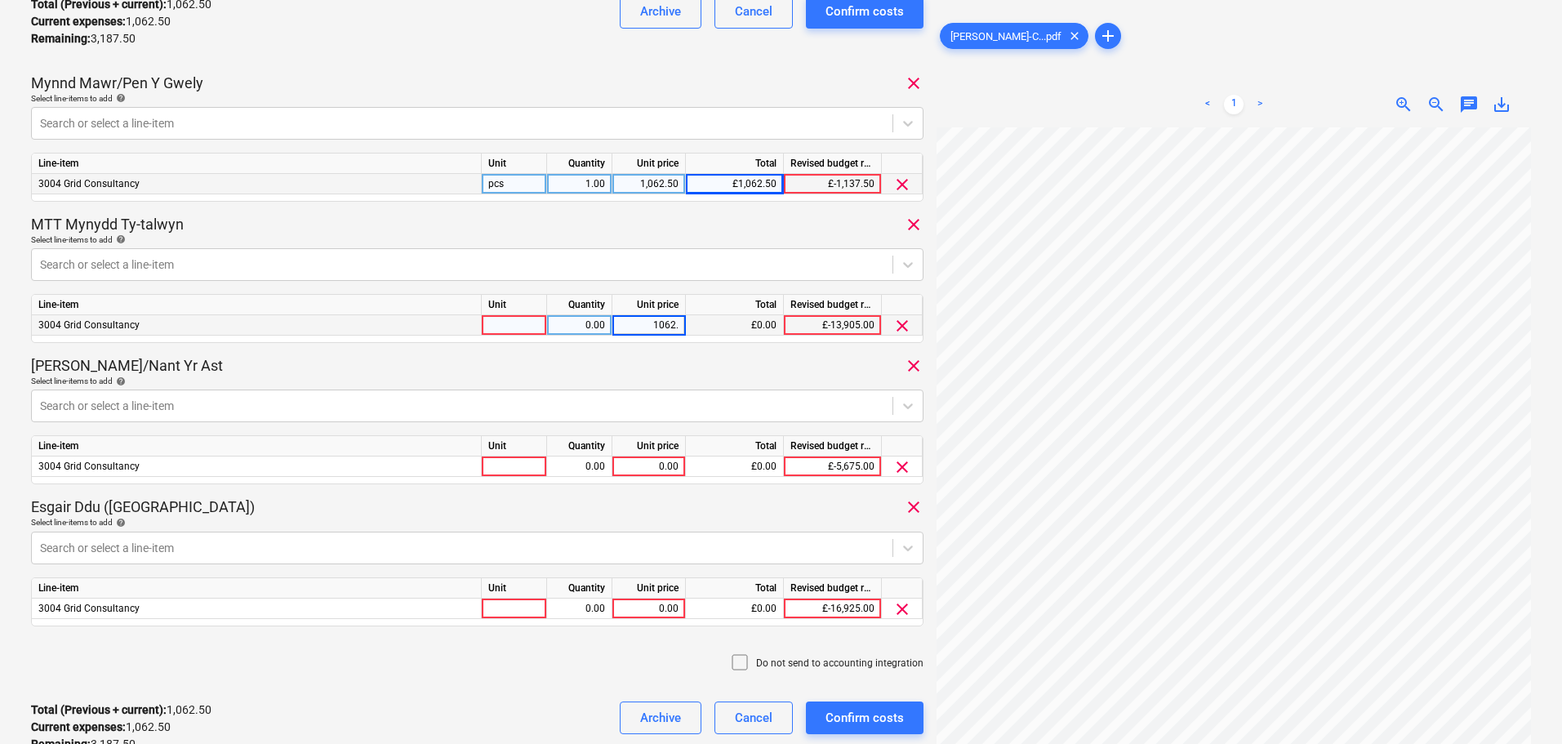
type input "1062.5"
click at [651, 461] on div "0.00" at bounding box center [649, 466] width 60 height 20
type input "1062.5"
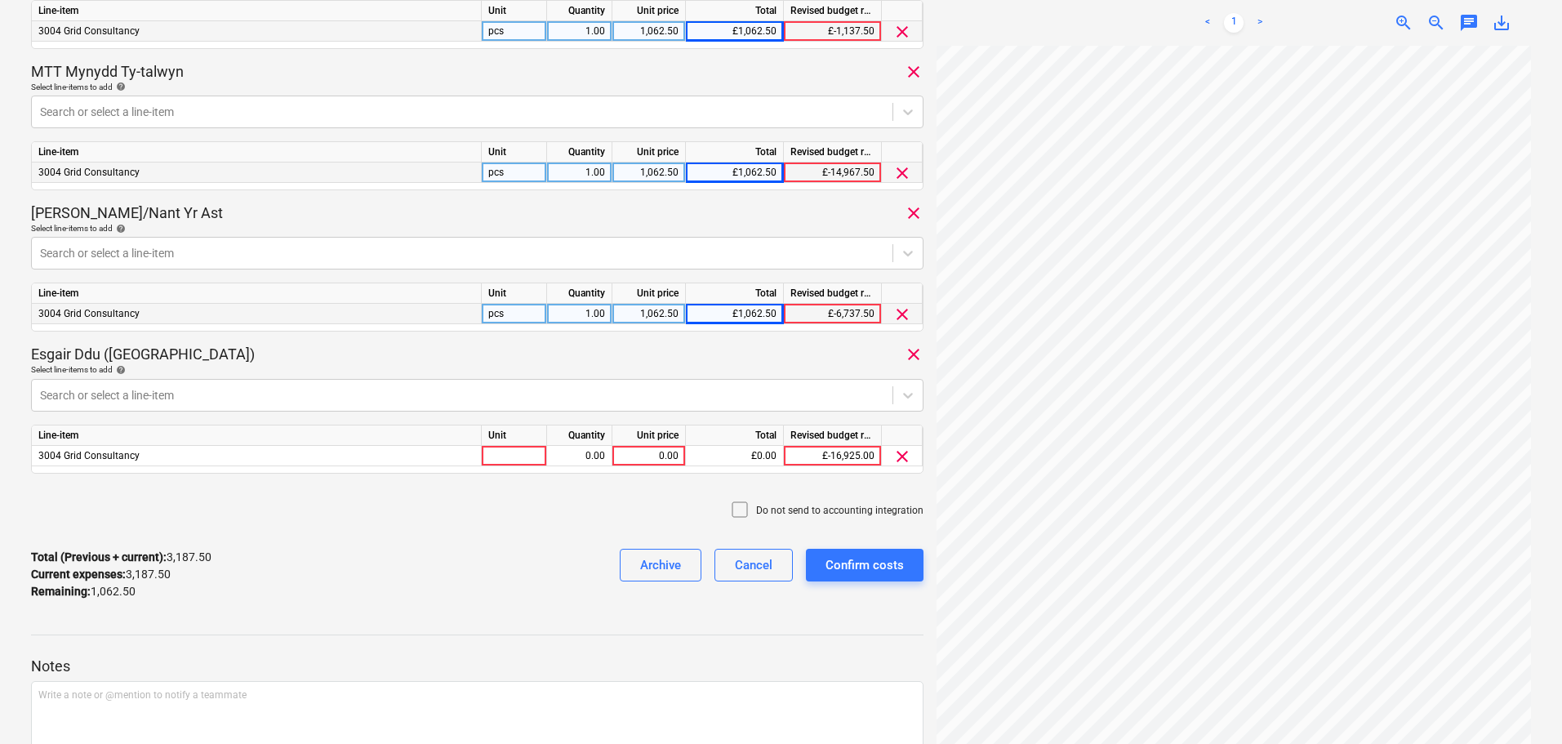
scroll to position [578, 0]
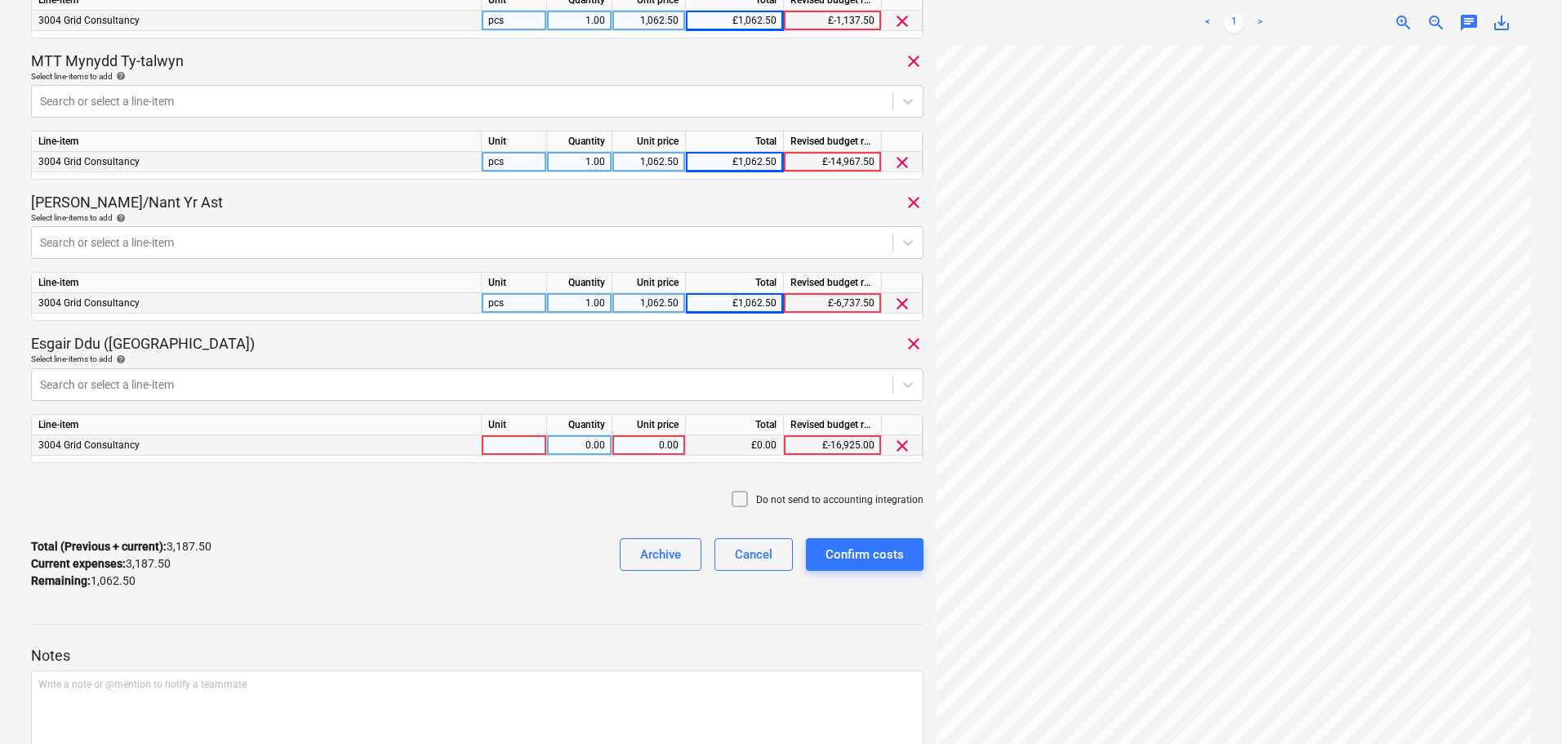
click at [640, 447] on div "0.00" at bounding box center [649, 445] width 60 height 20
type input "1062.5"
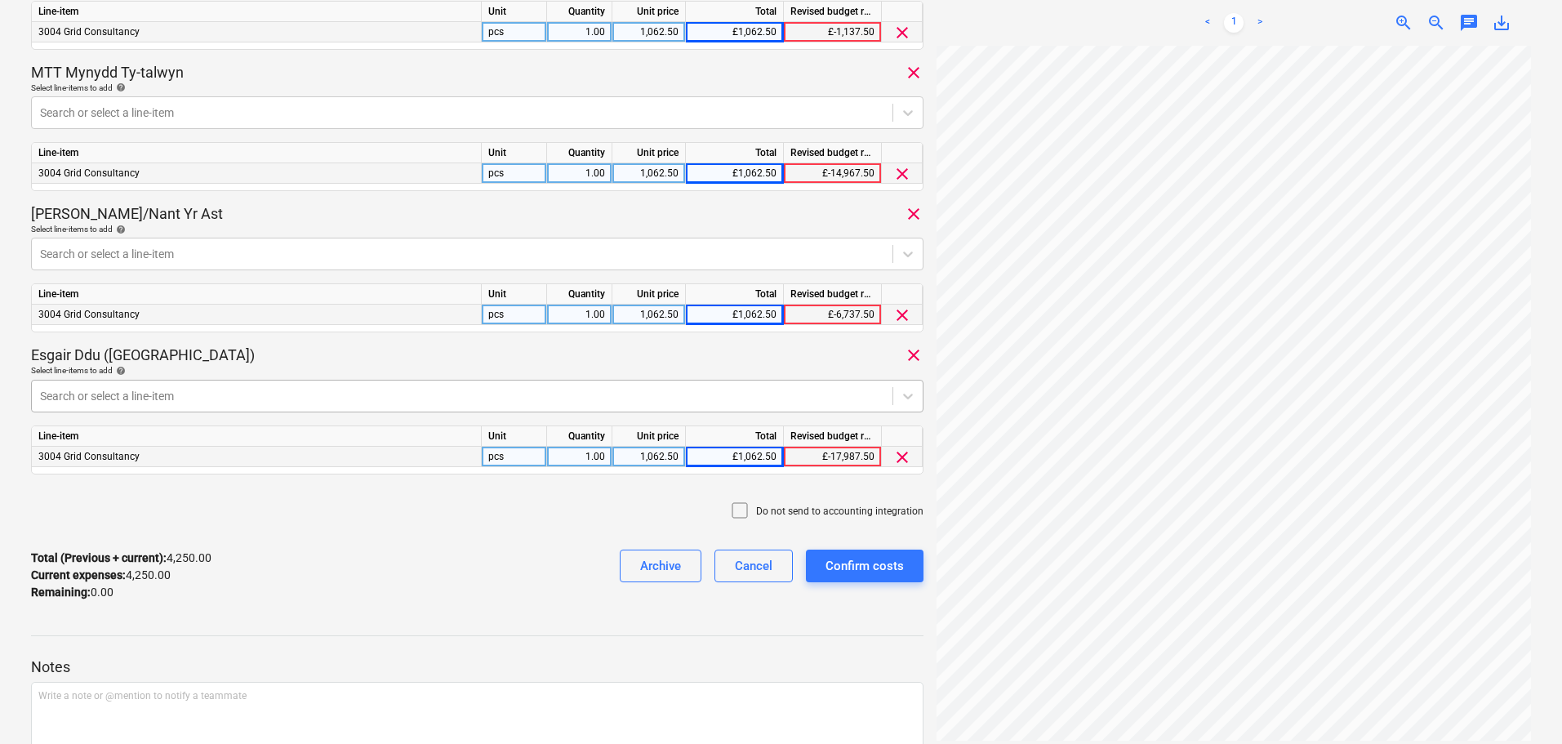
scroll to position [660, 0]
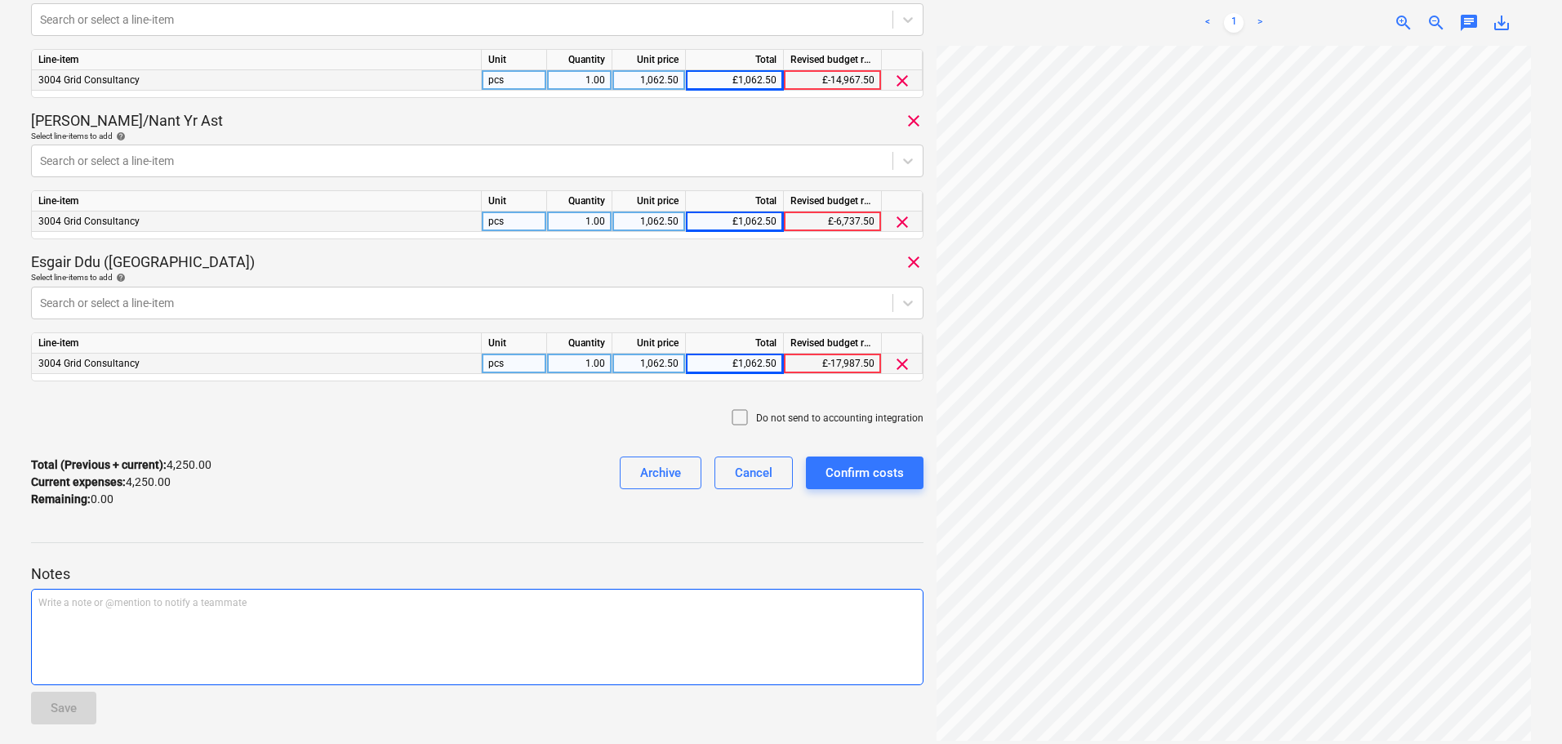
click at [103, 643] on div "Write a note or @mention to notify a teammate [PERSON_NAME]" at bounding box center [477, 637] width 892 height 96
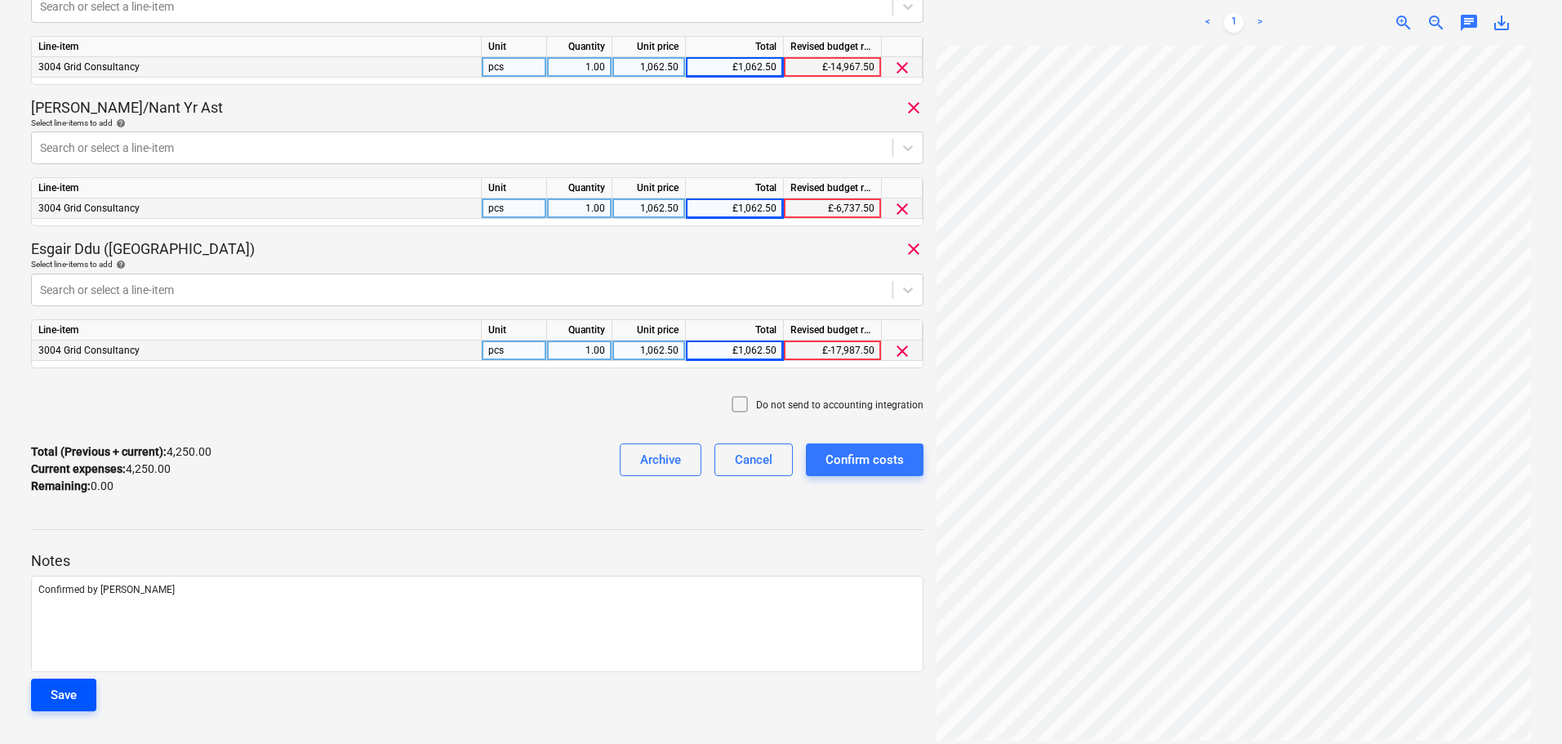
click at [62, 702] on div "Save" at bounding box center [64, 694] width 26 height 21
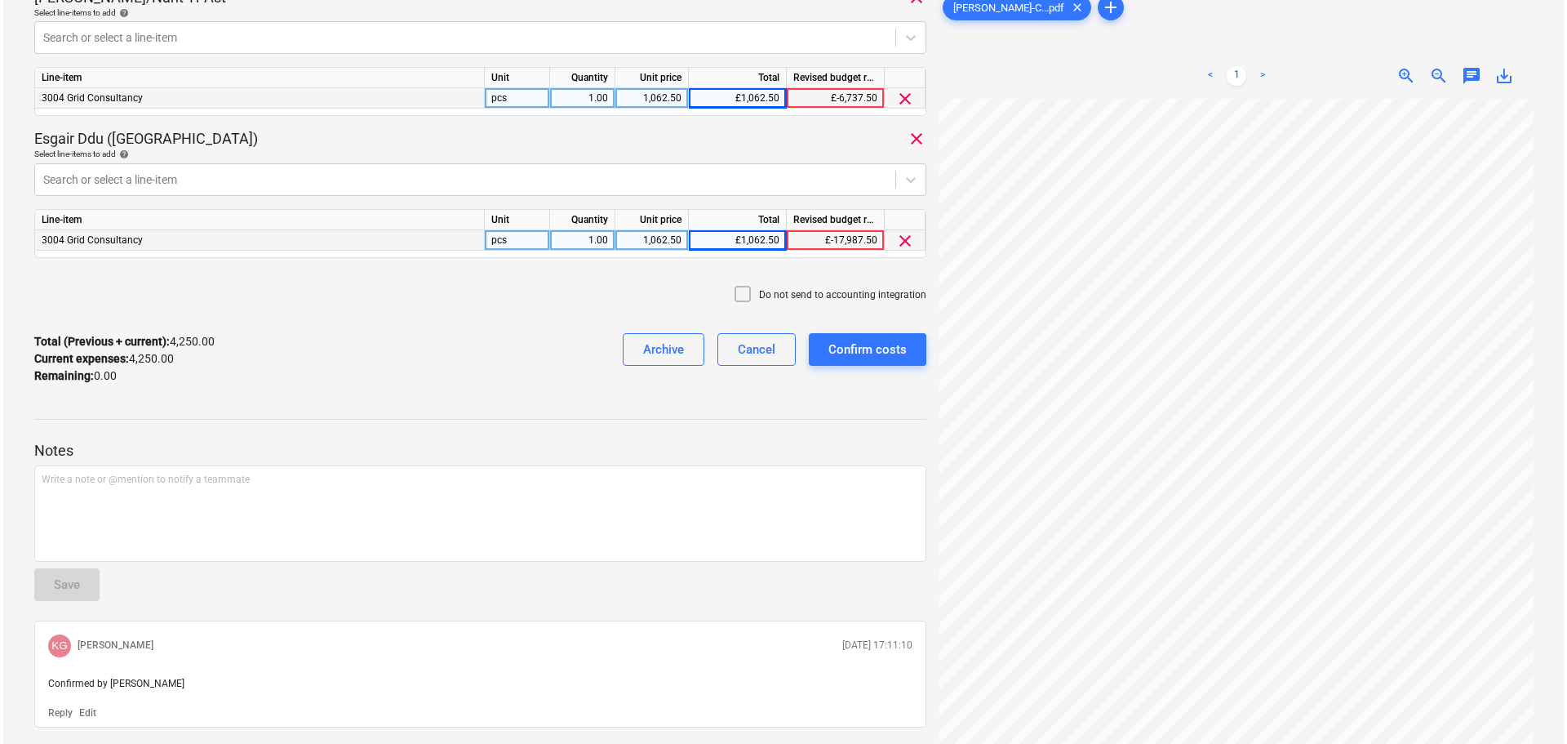
scroll to position [754, 0]
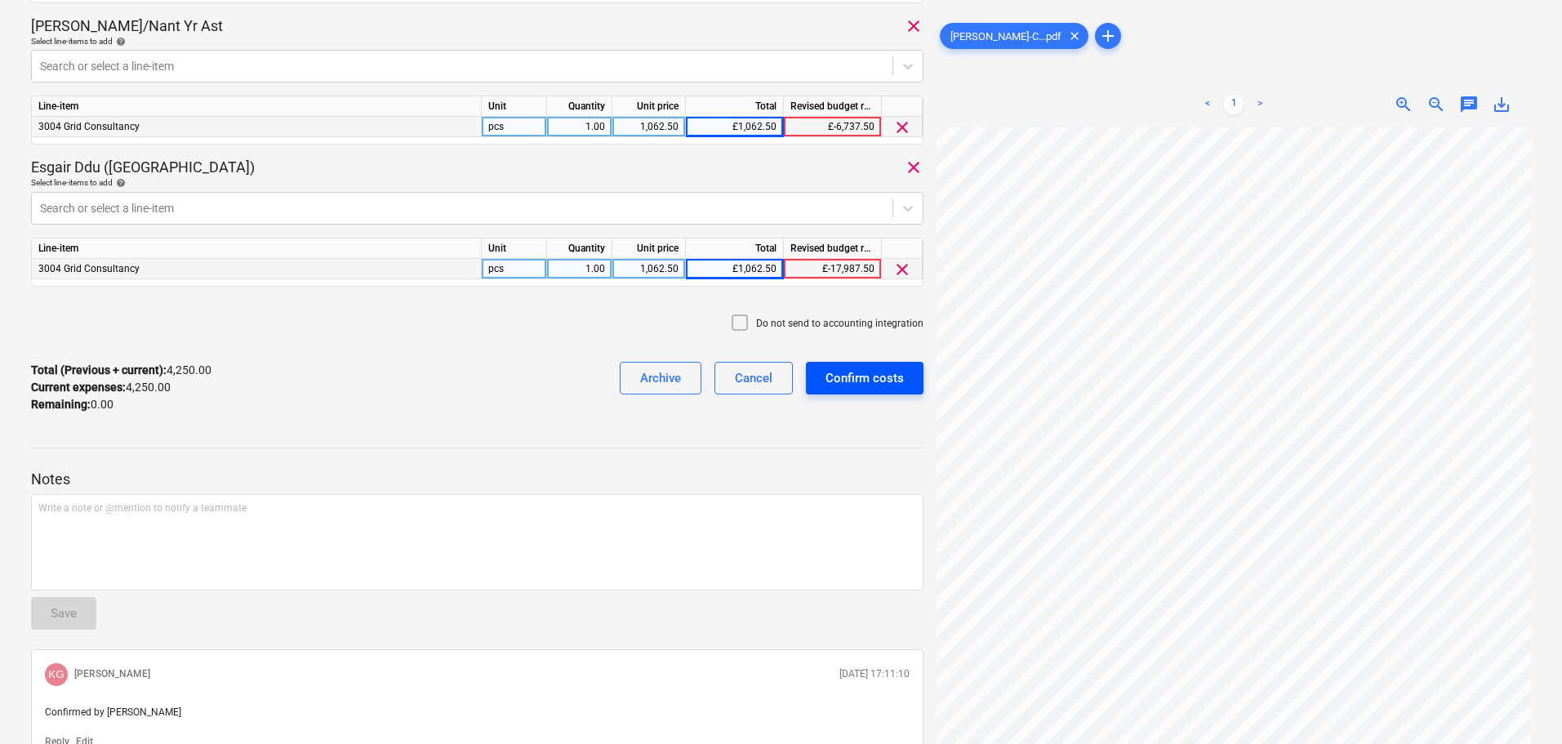
click at [860, 381] on div "Confirm costs" at bounding box center [864, 377] width 78 height 21
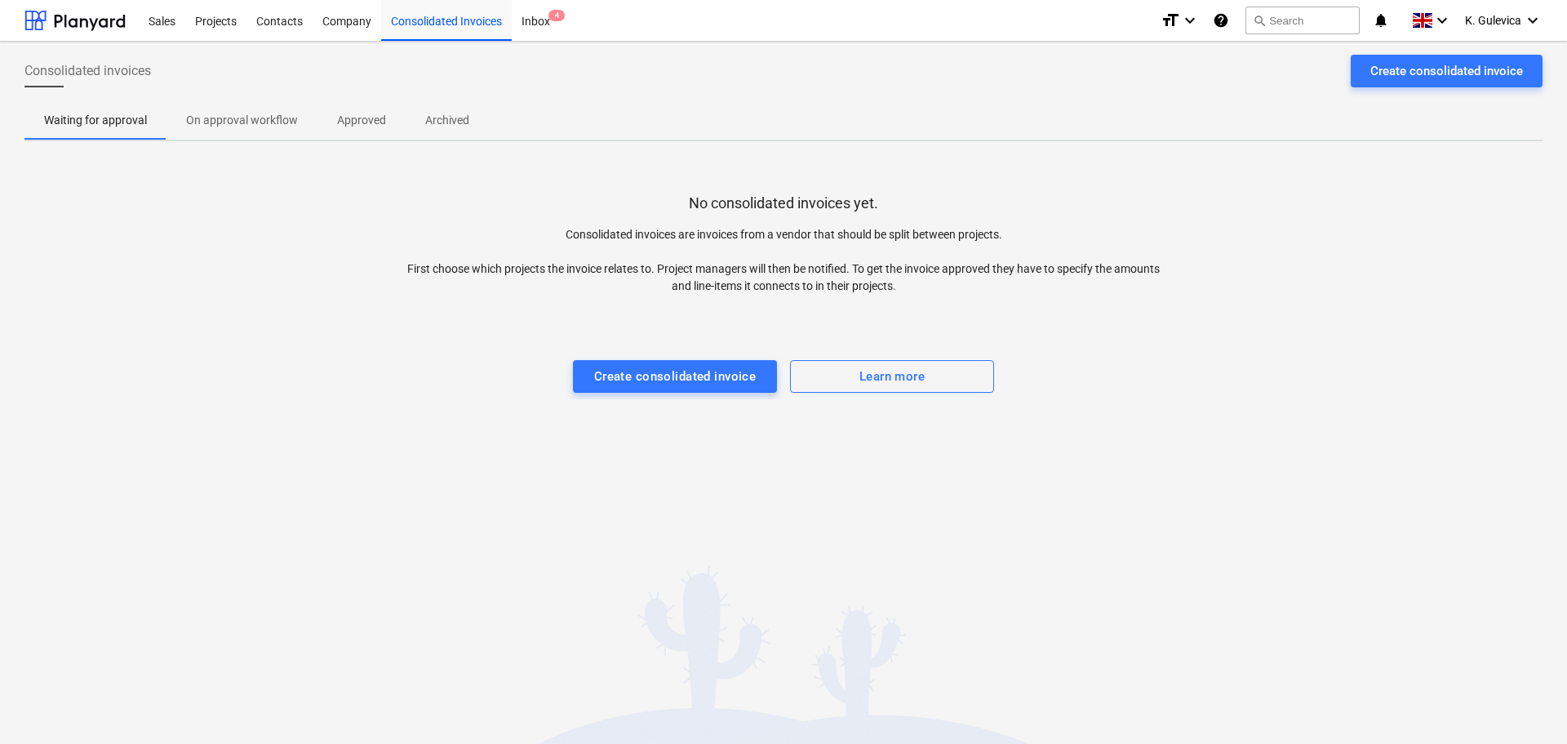
click at [1510, 24] on div "Successfully linked the line-items" at bounding box center [1338, 17] width 441 height 34
click at [1504, 10] on div "Successfully linked the line-items" at bounding box center [1338, 17] width 441 height 34
click at [1481, 24] on div "Successfully linked the line-items" at bounding box center [1338, 17] width 441 height 34
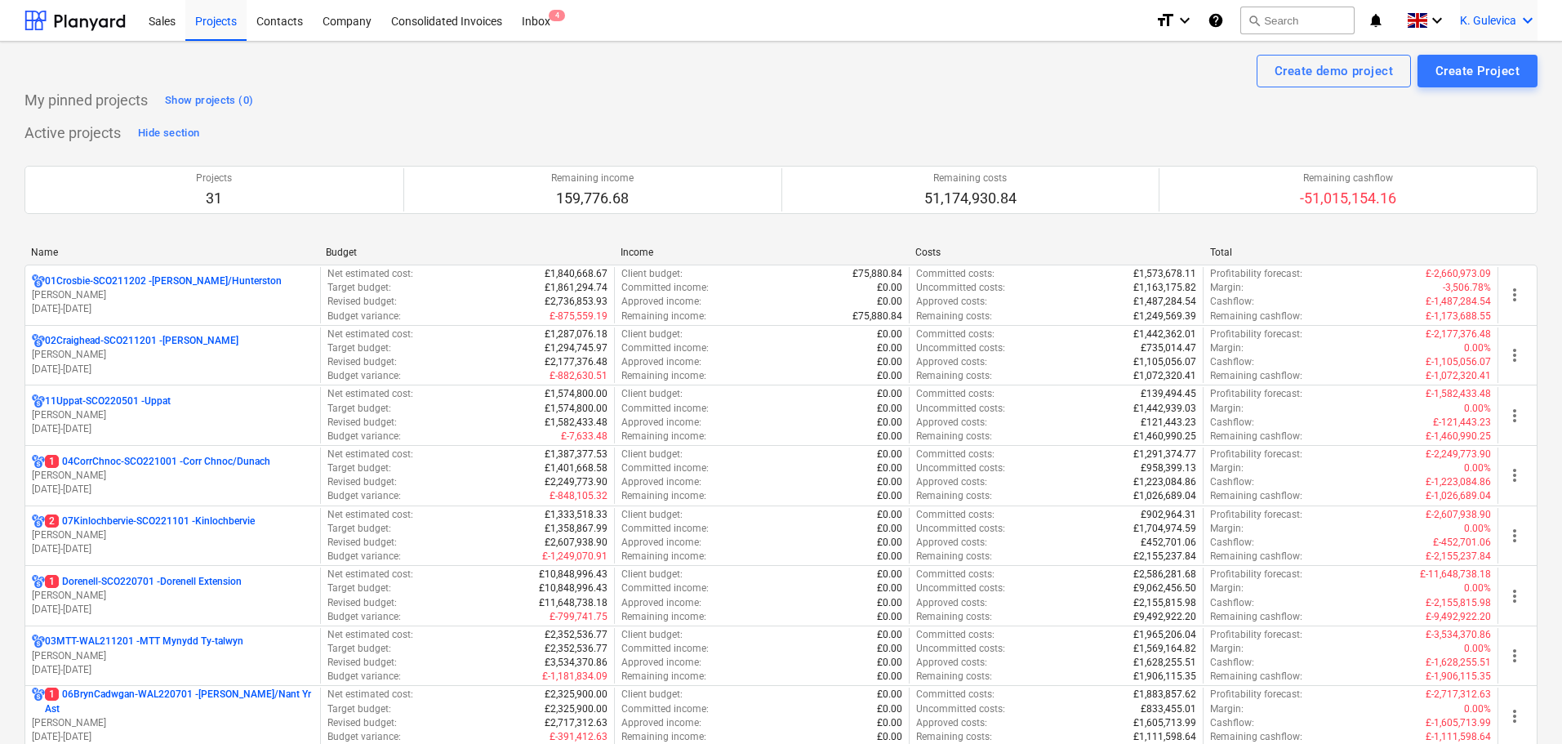
click at [1474, 16] on span "K. Gulevica" at bounding box center [1488, 20] width 56 height 13
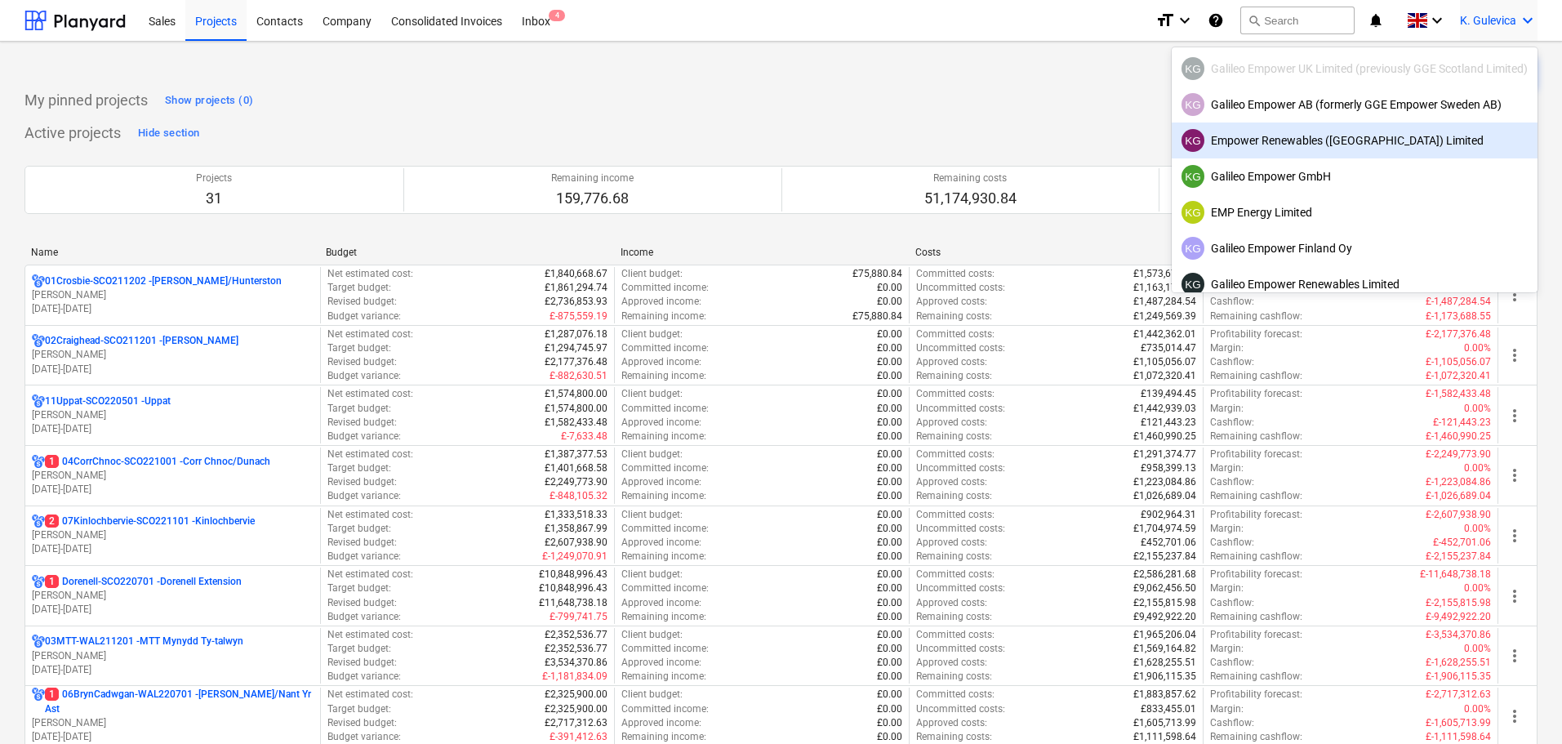
click at [1323, 143] on div "KG Empower Renewables (Ireland) Limited" at bounding box center [1354, 140] width 346 height 23
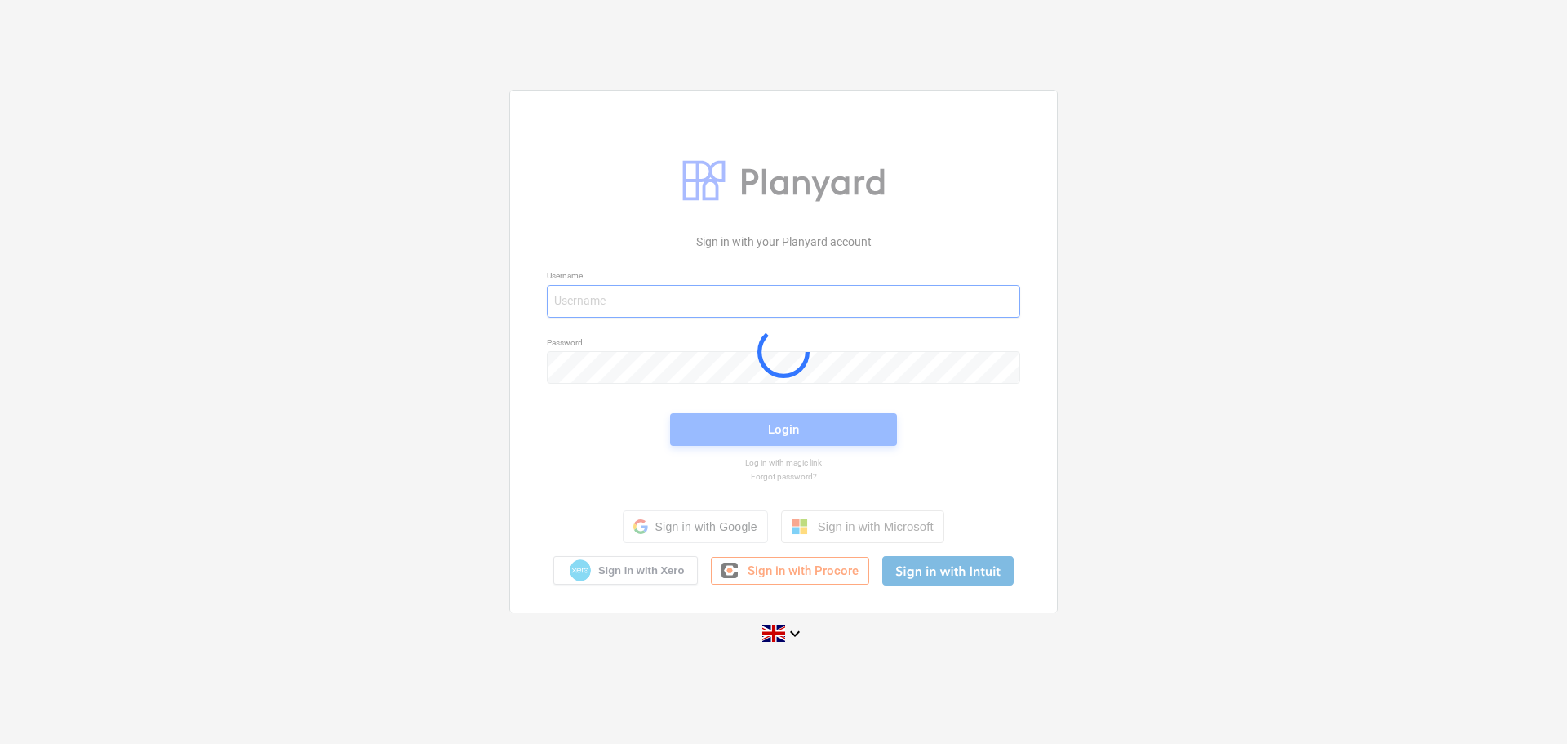
type input "[EMAIL_ADDRESS][DOMAIN_NAME]"
